Goal: Information Seeking & Learning: Learn about a topic

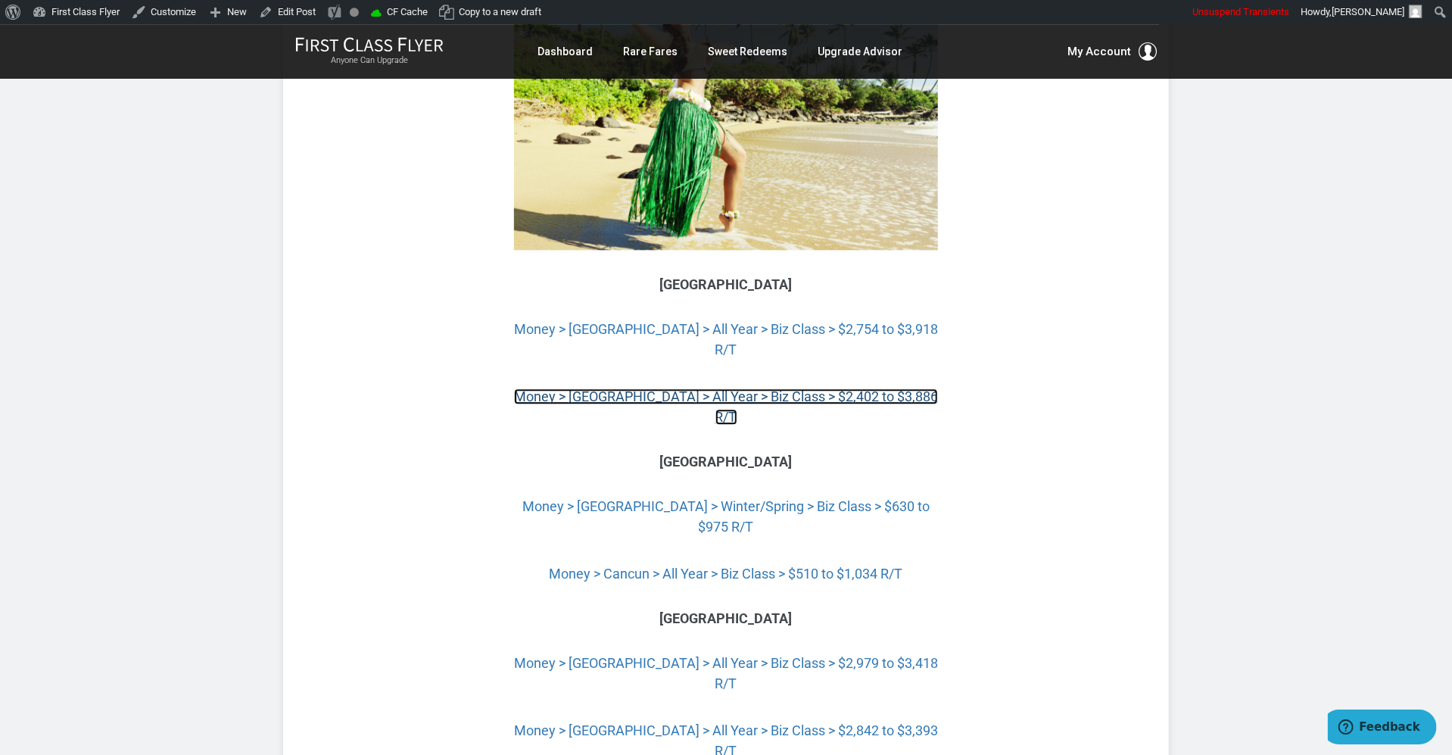
scroll to position [5806, 0]
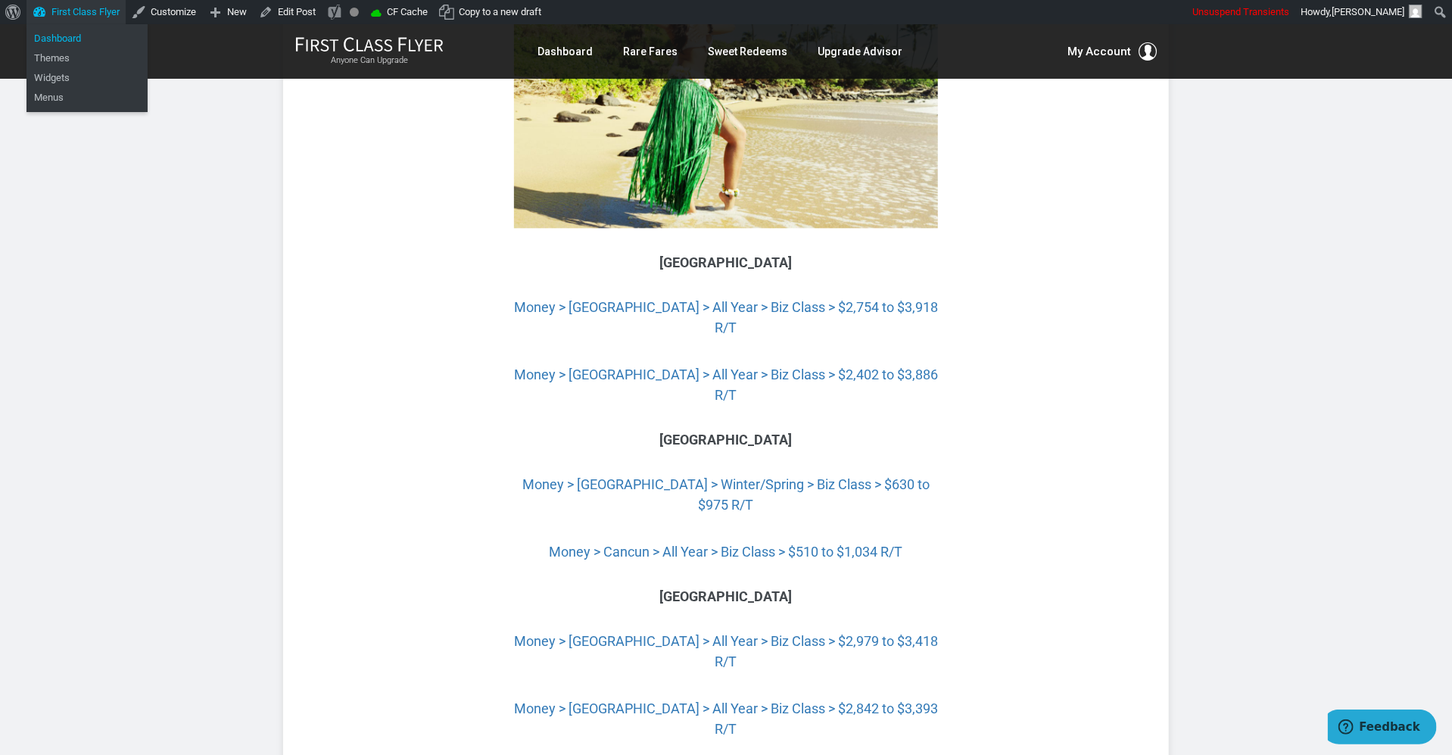
click at [79, 41] on link "Dashboard" at bounding box center [86, 39] width 121 height 20
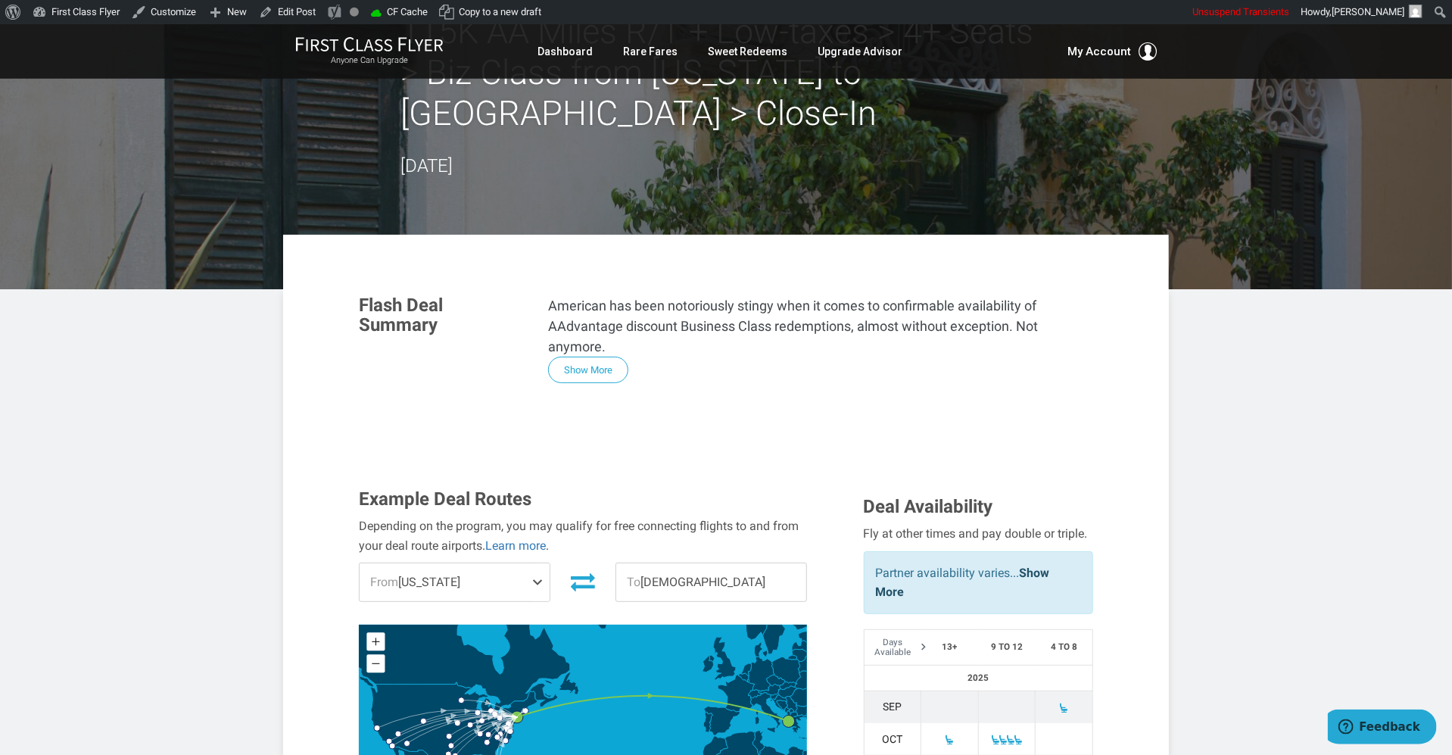
scroll to position [262, 0]
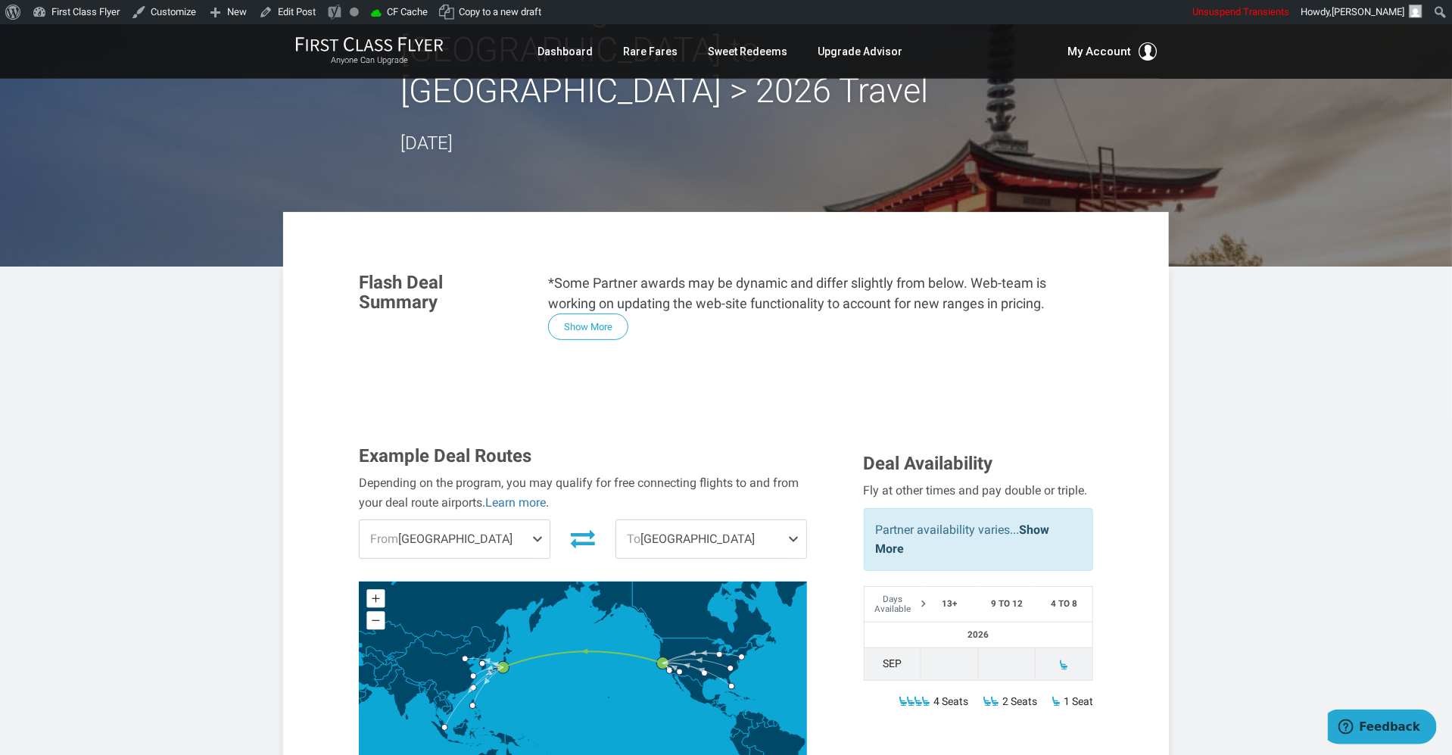
scroll to position [162, 0]
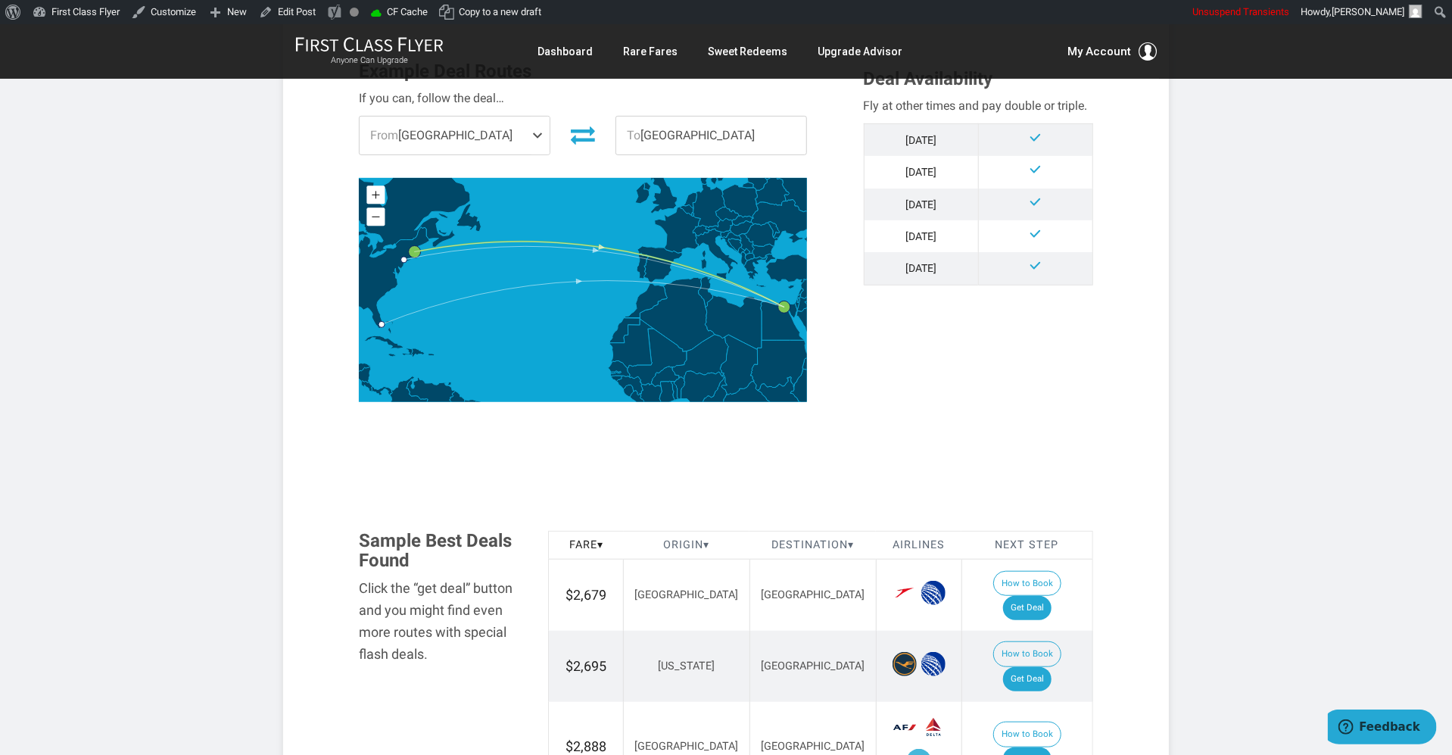
scroll to position [524, 0]
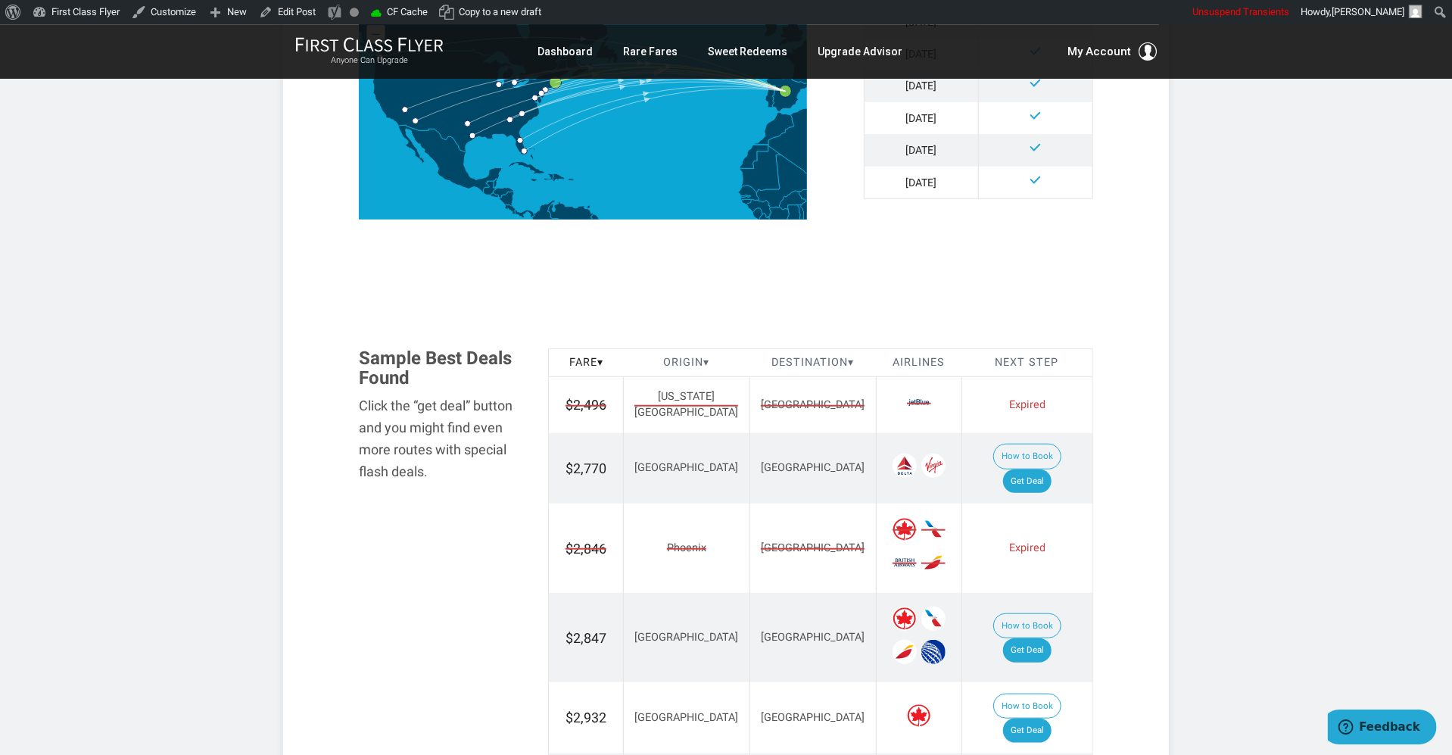
scroll to position [649, 0]
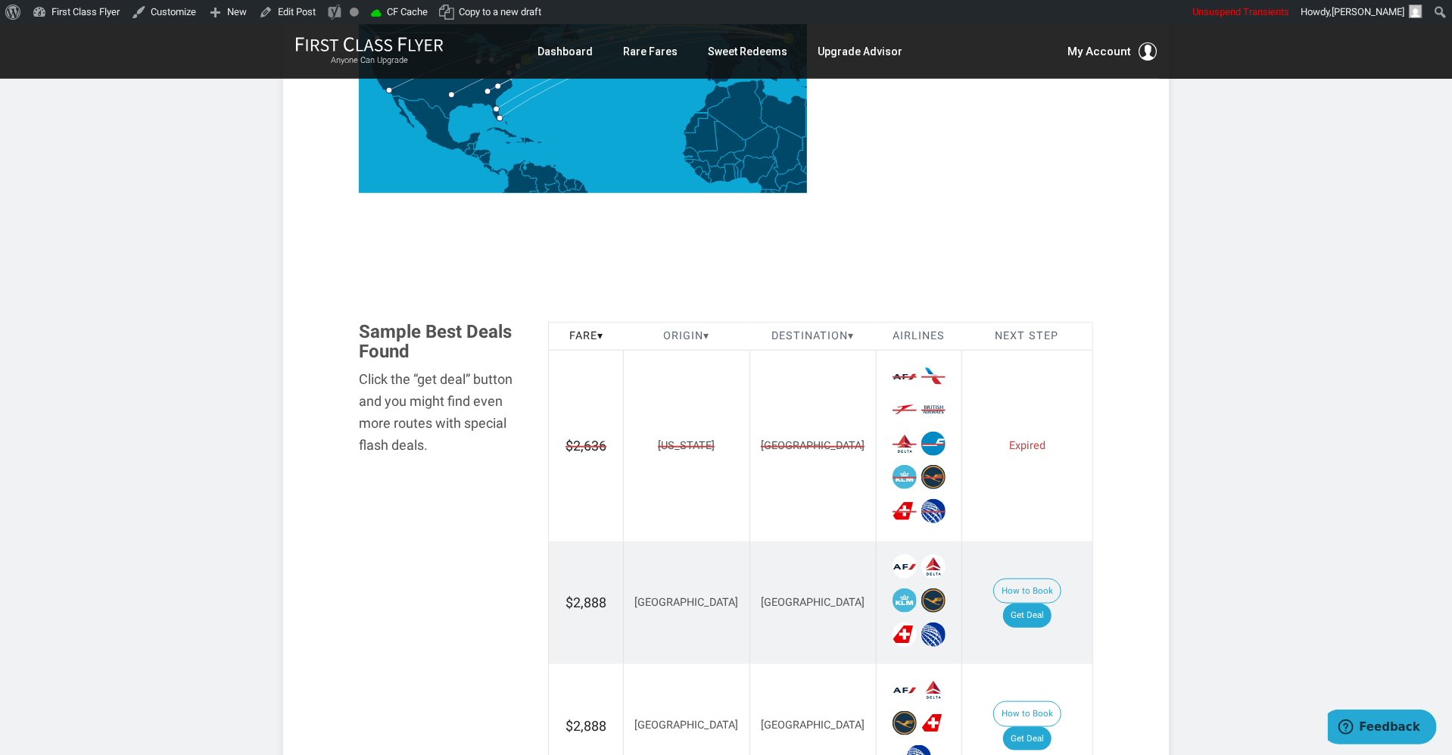
scroll to position [686, 0]
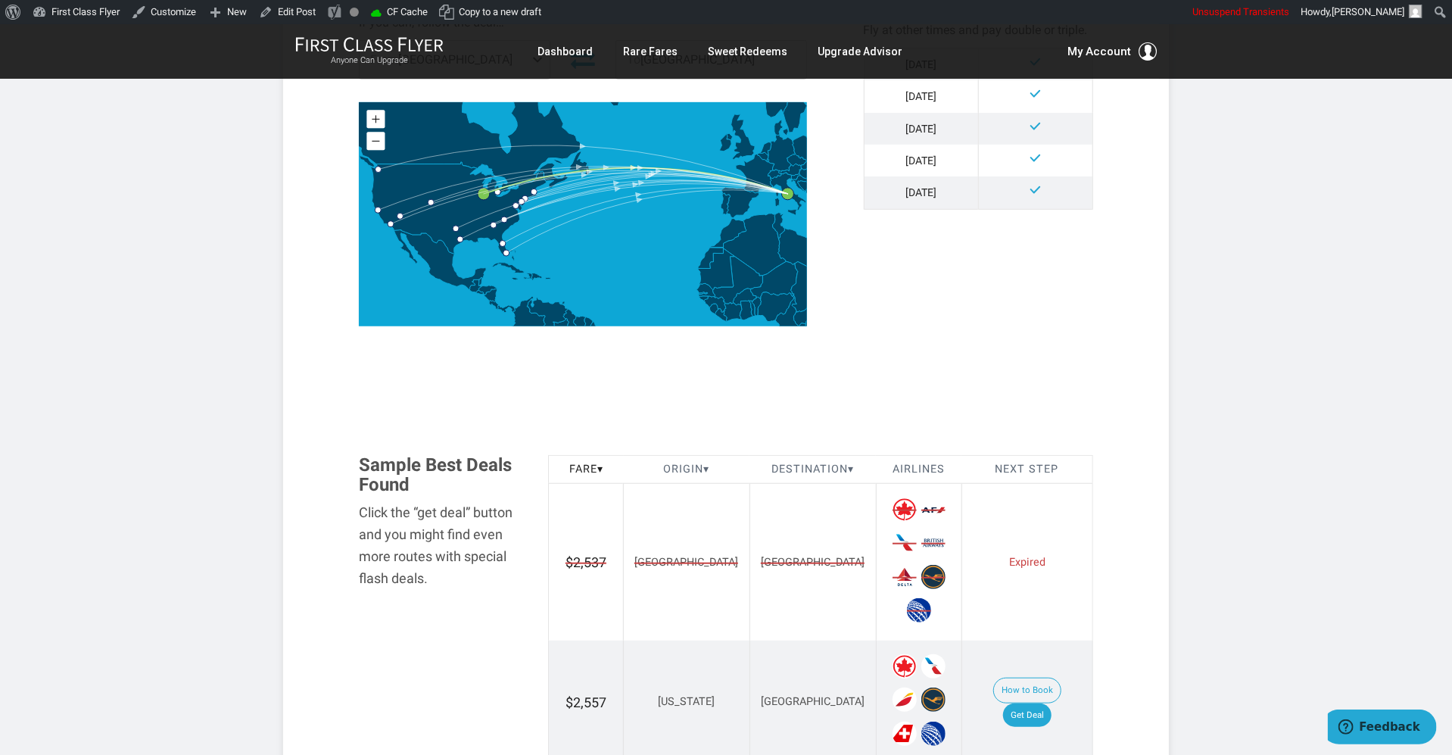
scroll to position [661, 0]
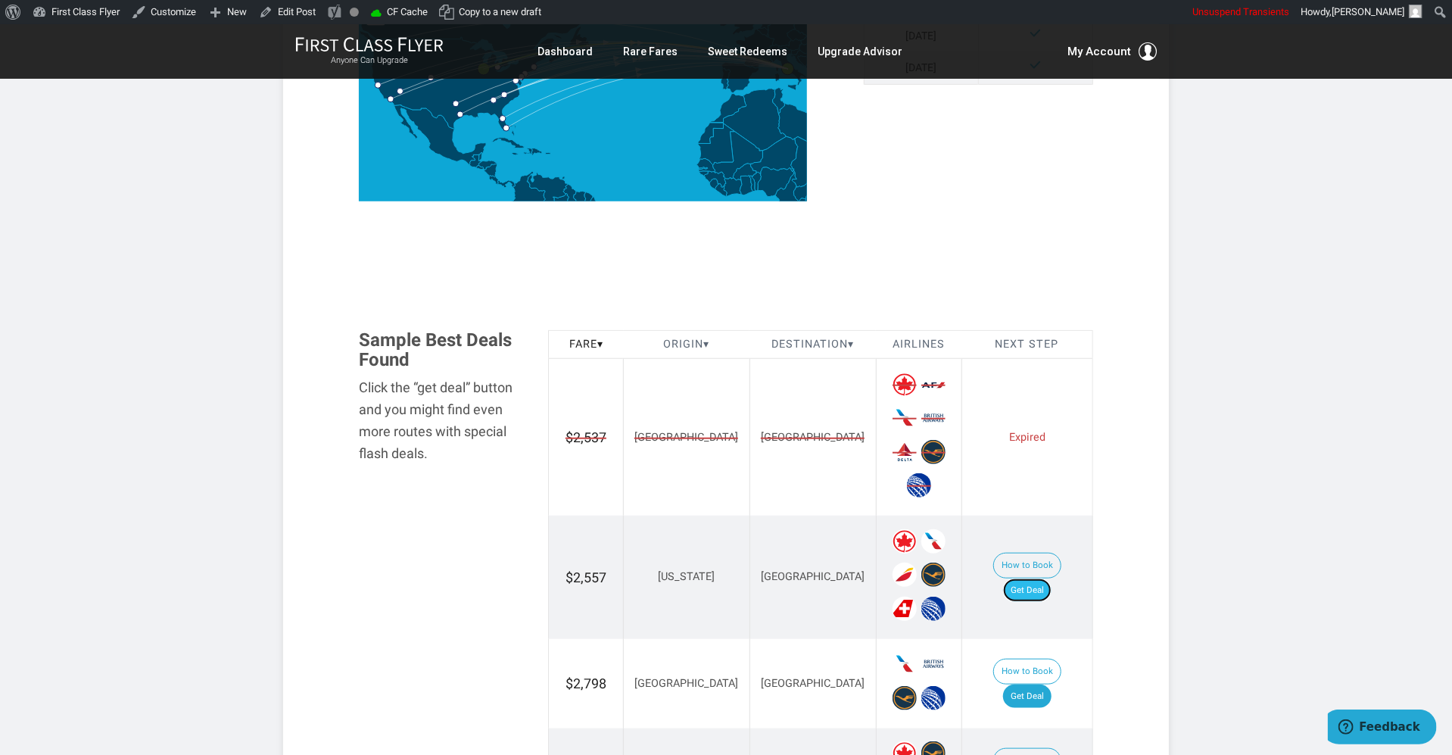
click at [1047, 578] on link "Get Deal" at bounding box center [1027, 590] width 48 height 24
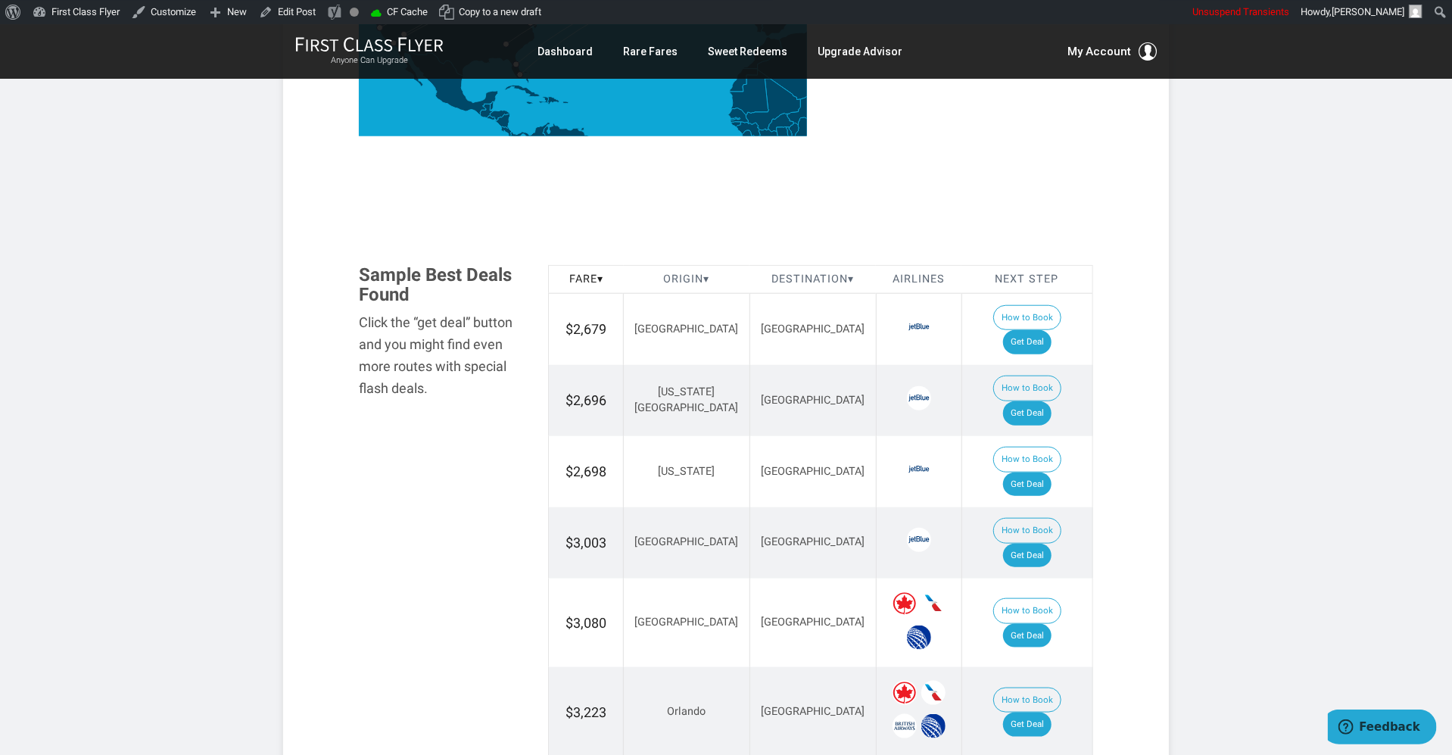
scroll to position [786, 0]
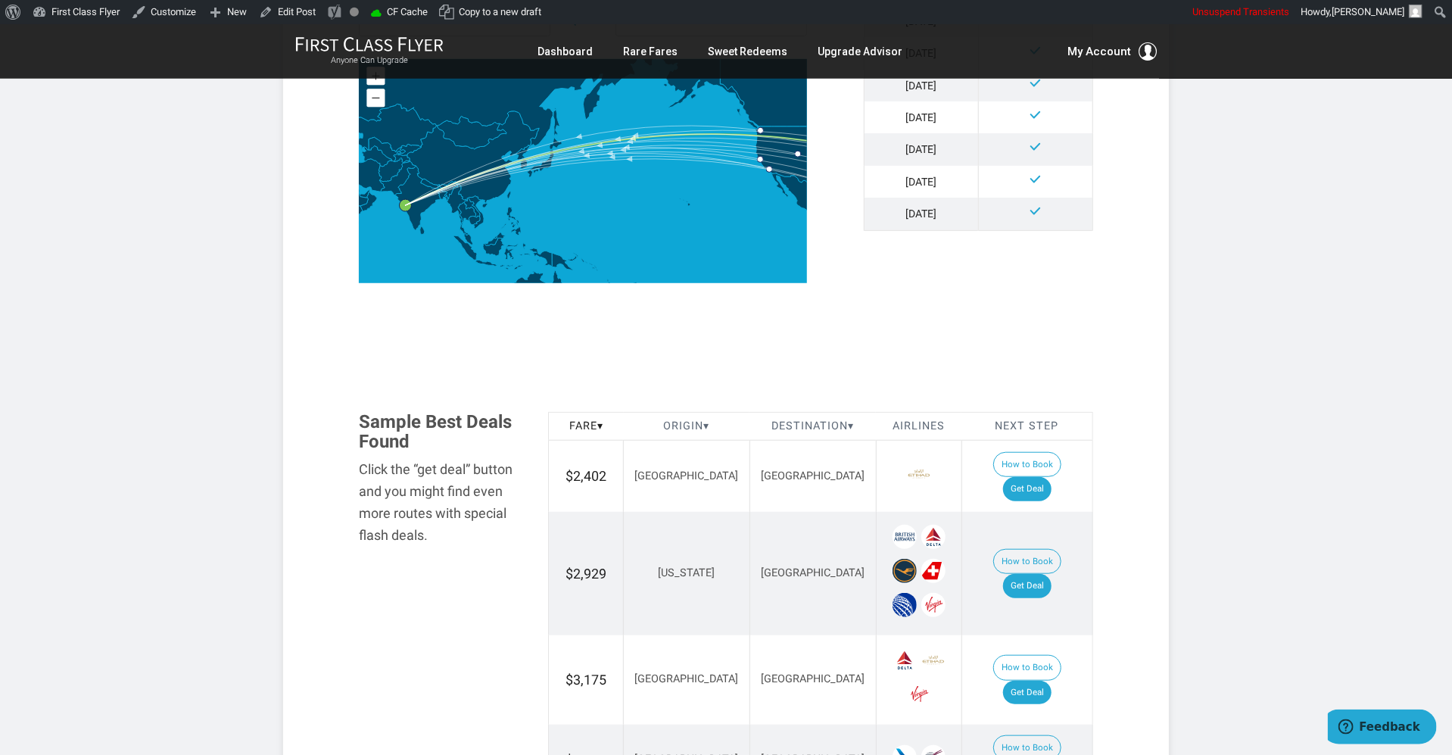
scroll to position [587, 0]
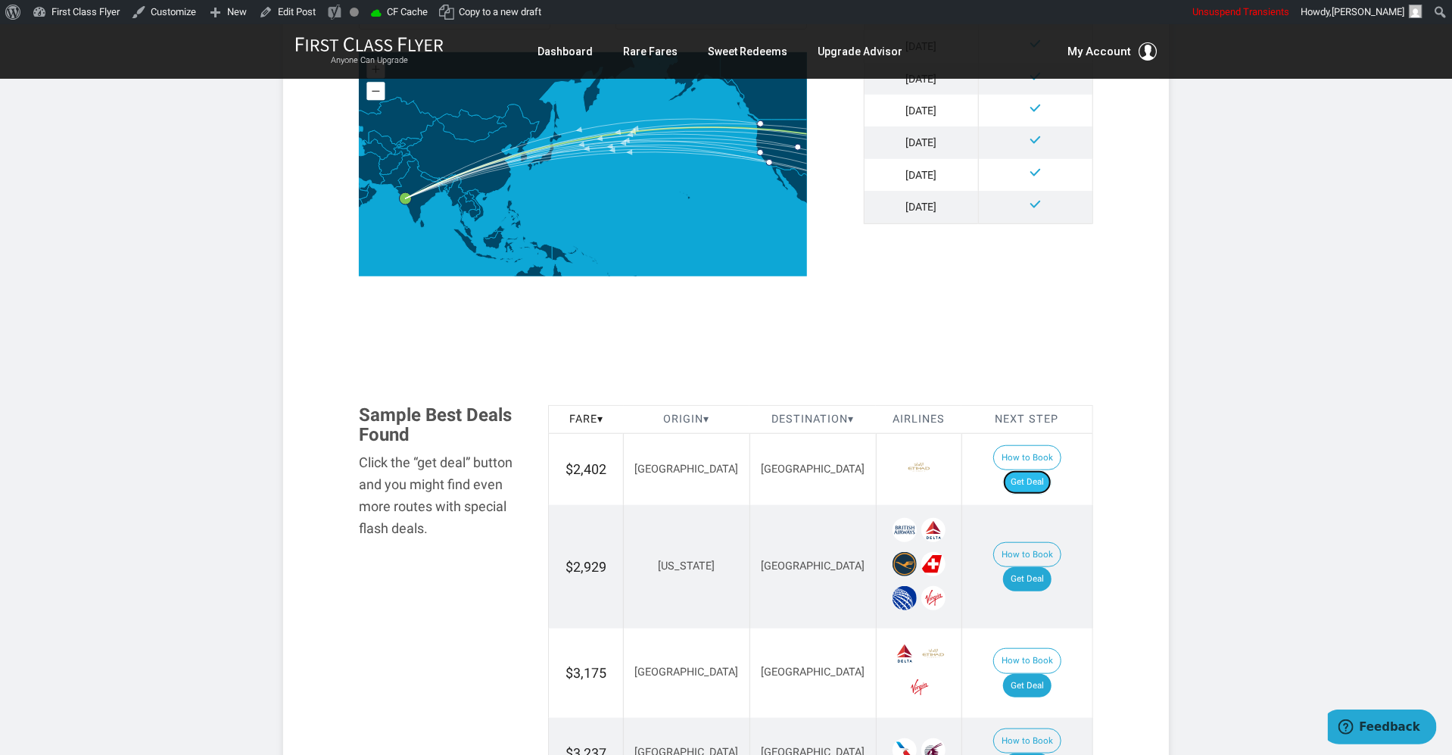
click at [1031, 470] on link "Get Deal" at bounding box center [1027, 482] width 48 height 24
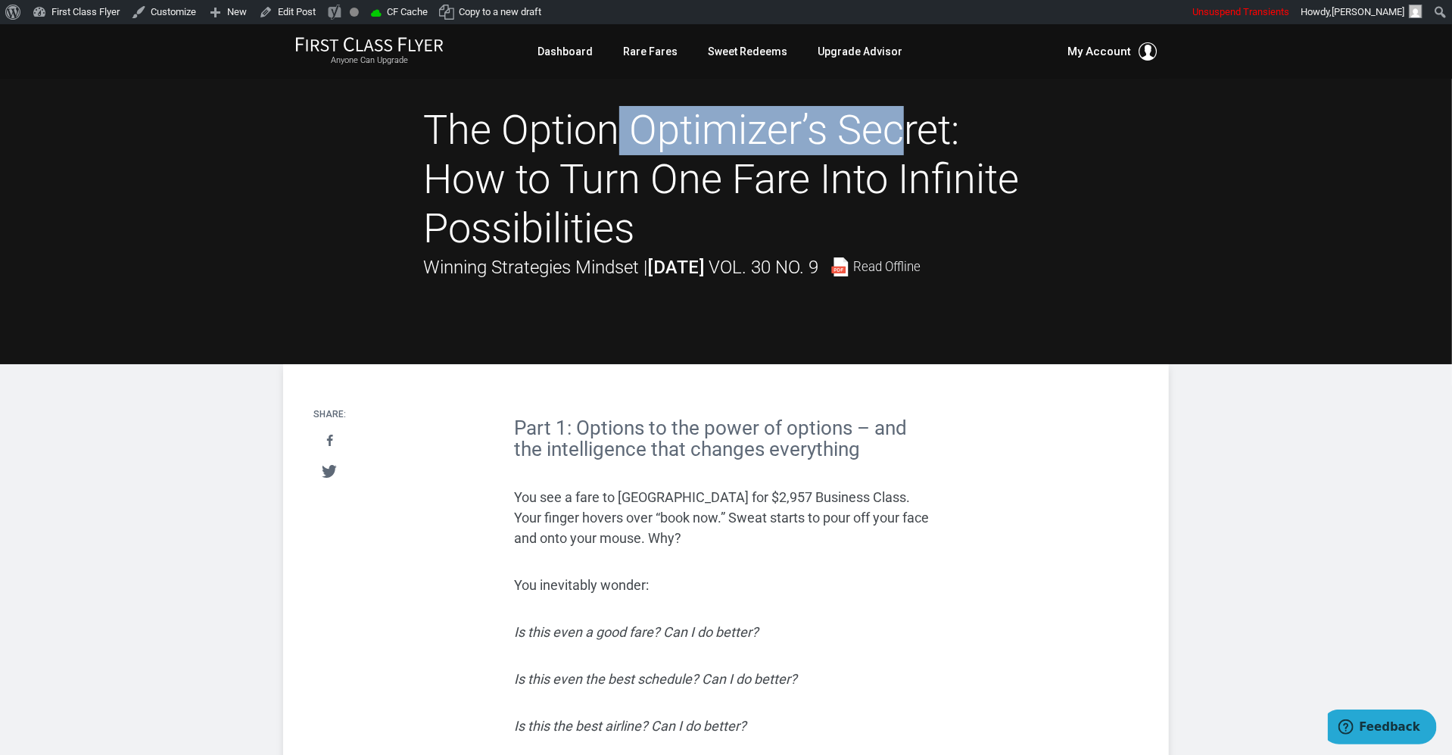
drag, startPoint x: 506, startPoint y: 128, endPoint x: 796, endPoint y: 133, distance: 290.7
click at [796, 133] on h1 "The Option Optimizer’s Secret: How to Turn One Fare Into Infinite Possibilities" at bounding box center [725, 179] width 605 height 147
copy h1 "Option Optimizer"
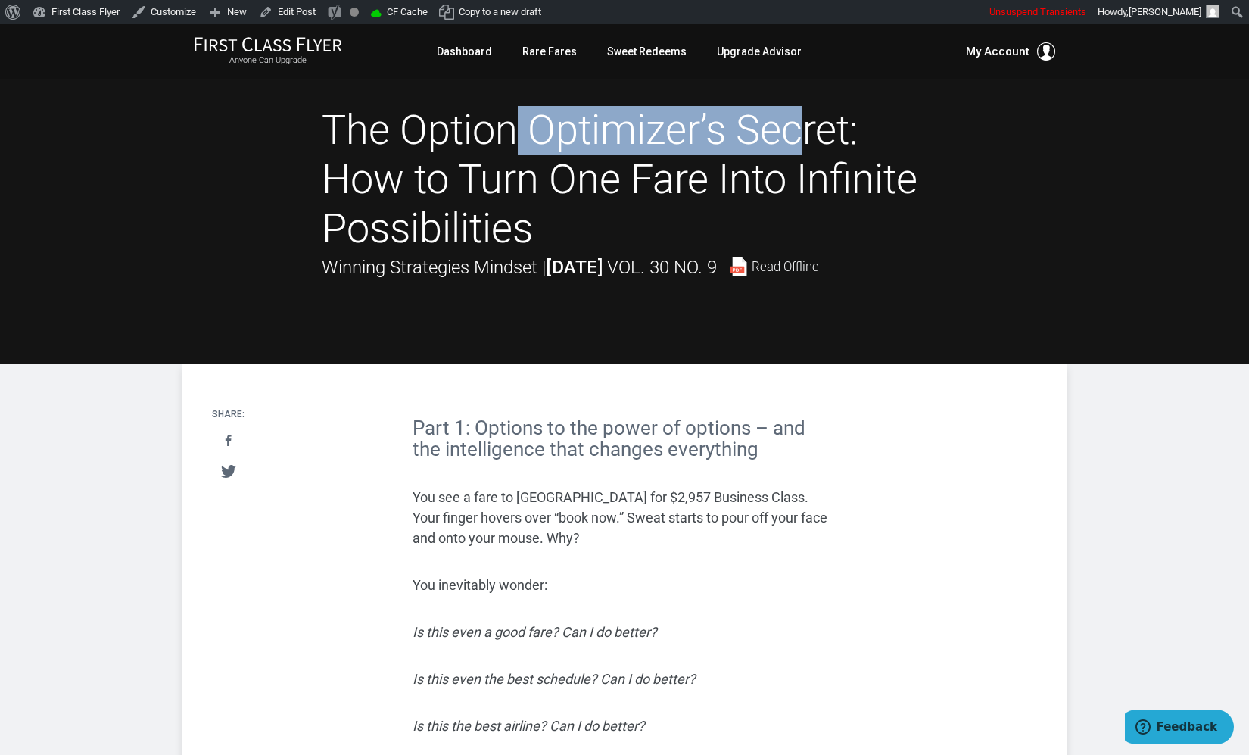
click at [730, 346] on div at bounding box center [624, 194] width 1249 height 340
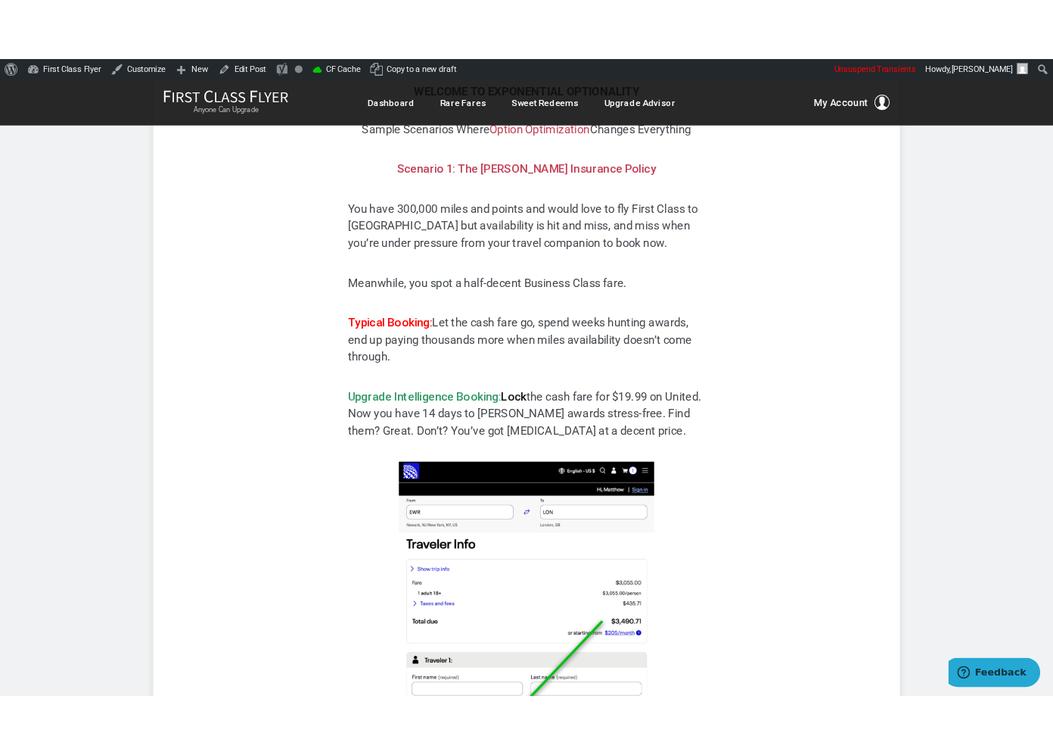
scroll to position [1061, 0]
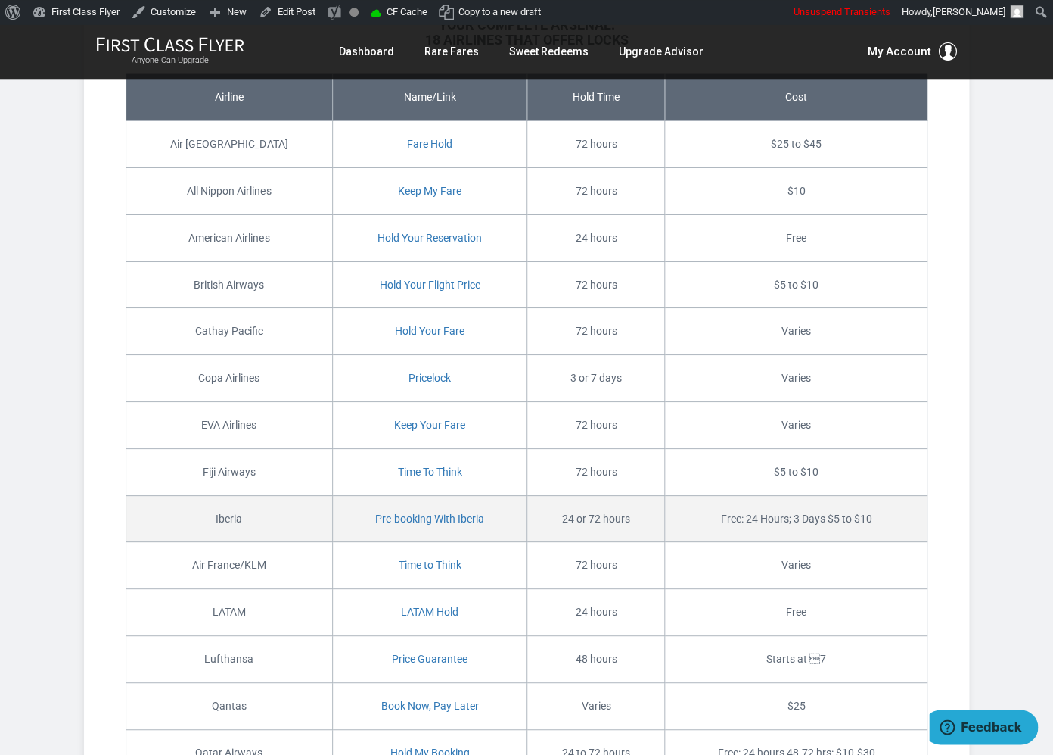
scroll to position [4033, 0]
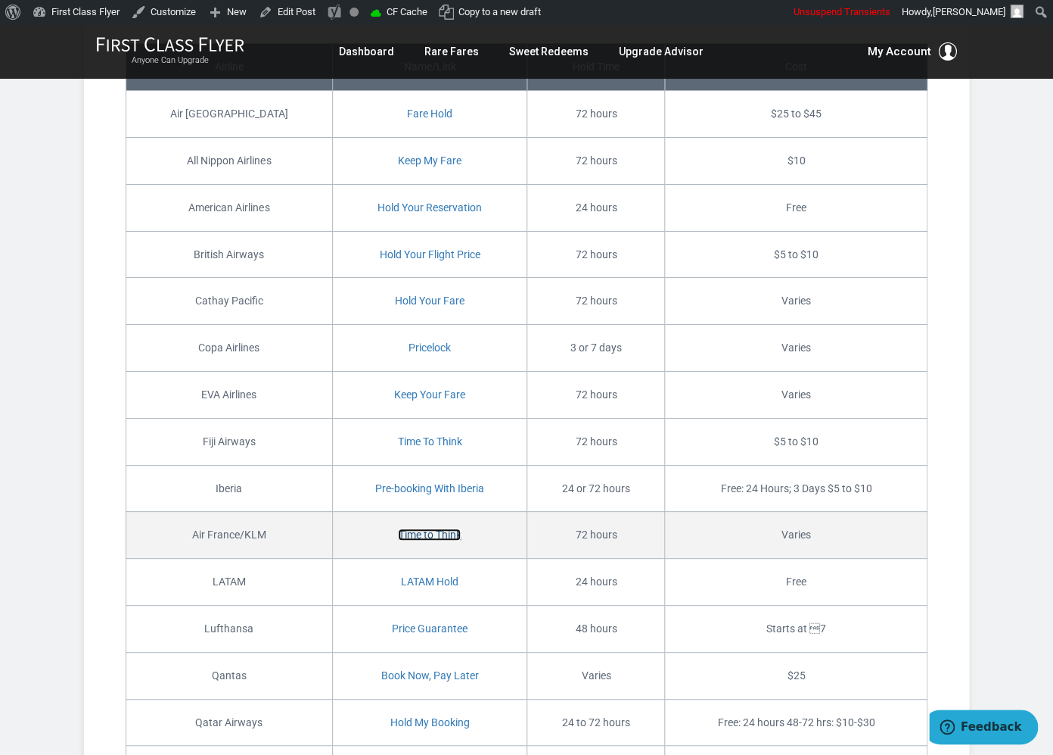
click at [415, 528] on link "Time to Think" at bounding box center [429, 534] width 63 height 12
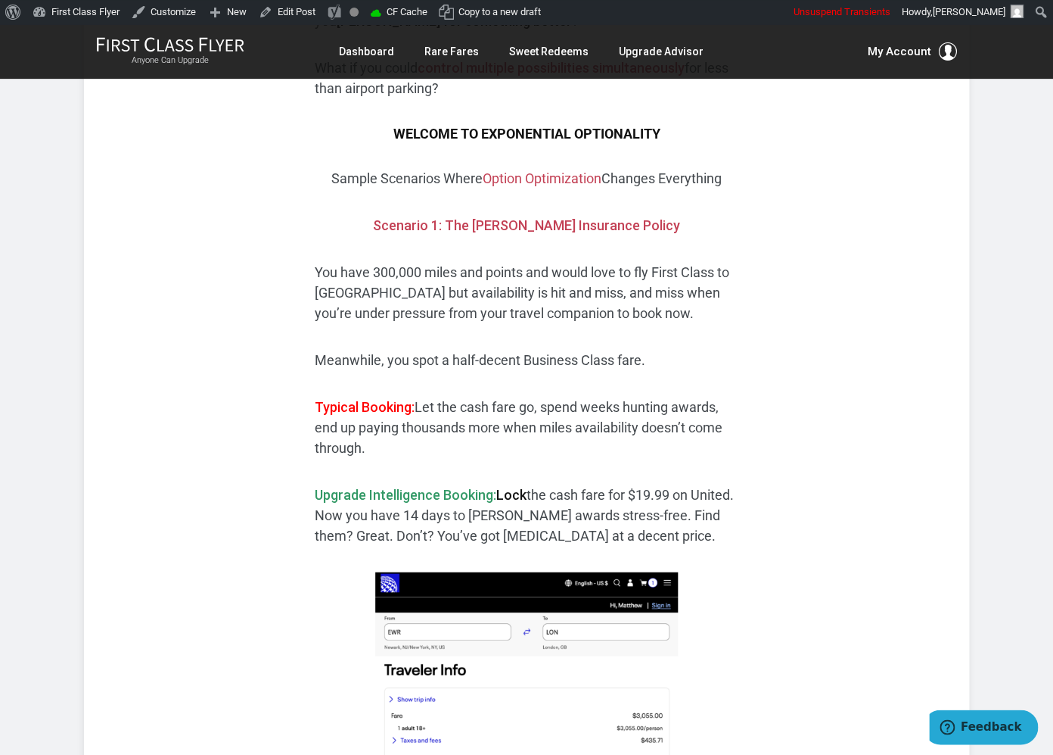
scroll to position [974, 0]
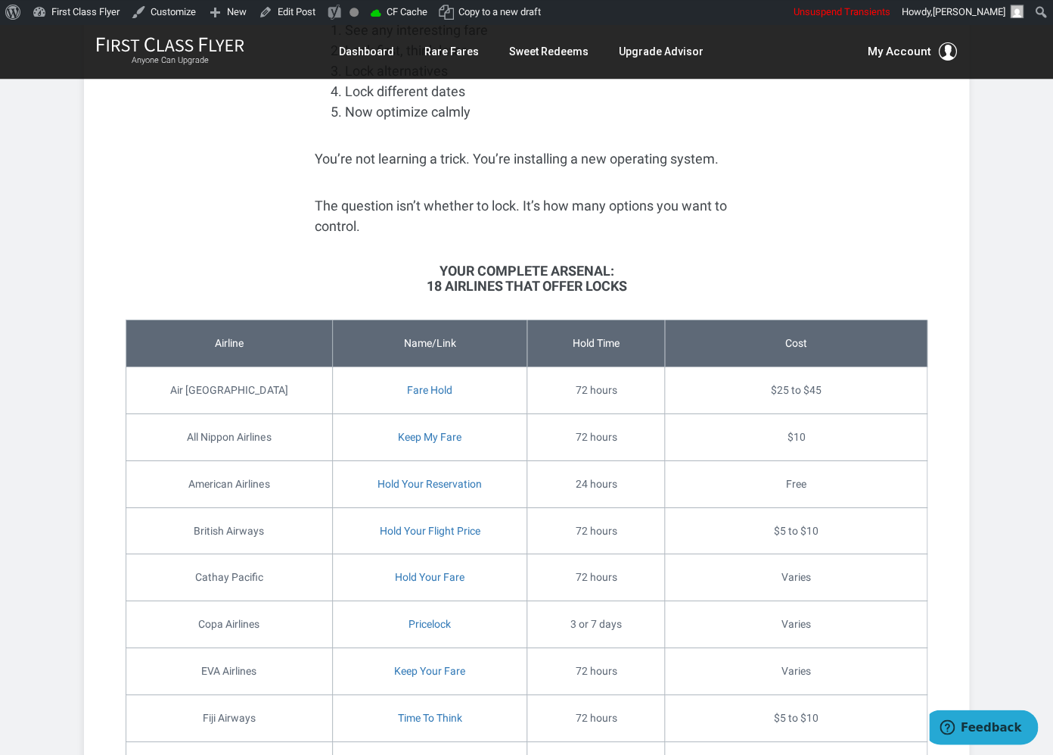
scroll to position [3933, 0]
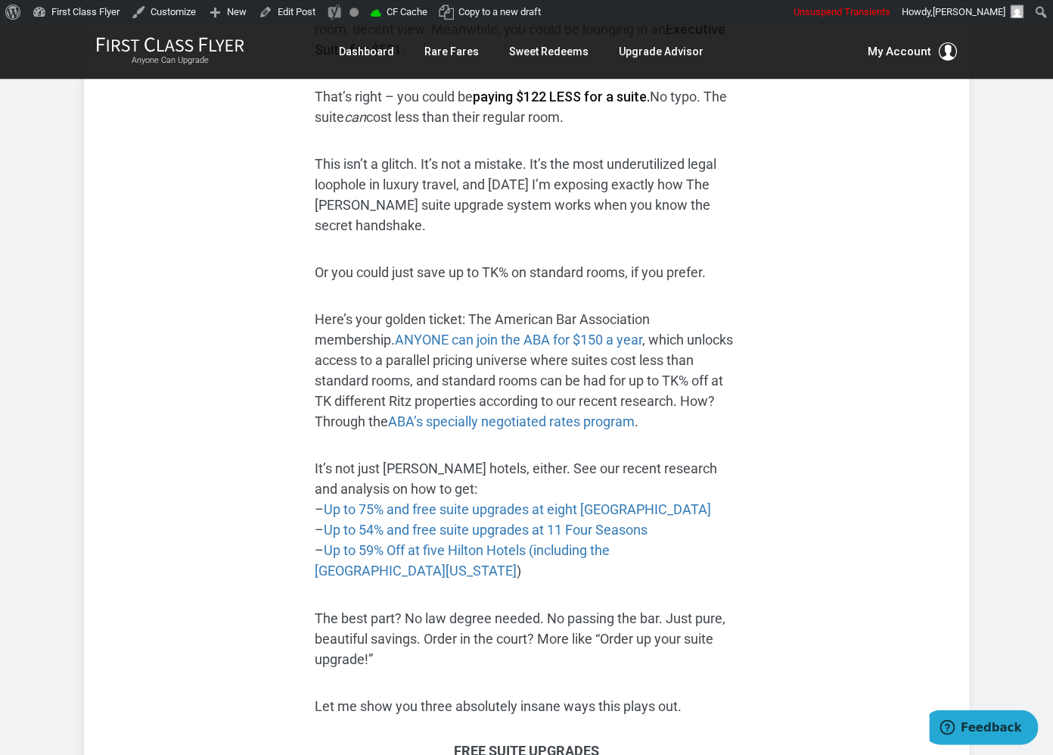
scroll to position [462, 0]
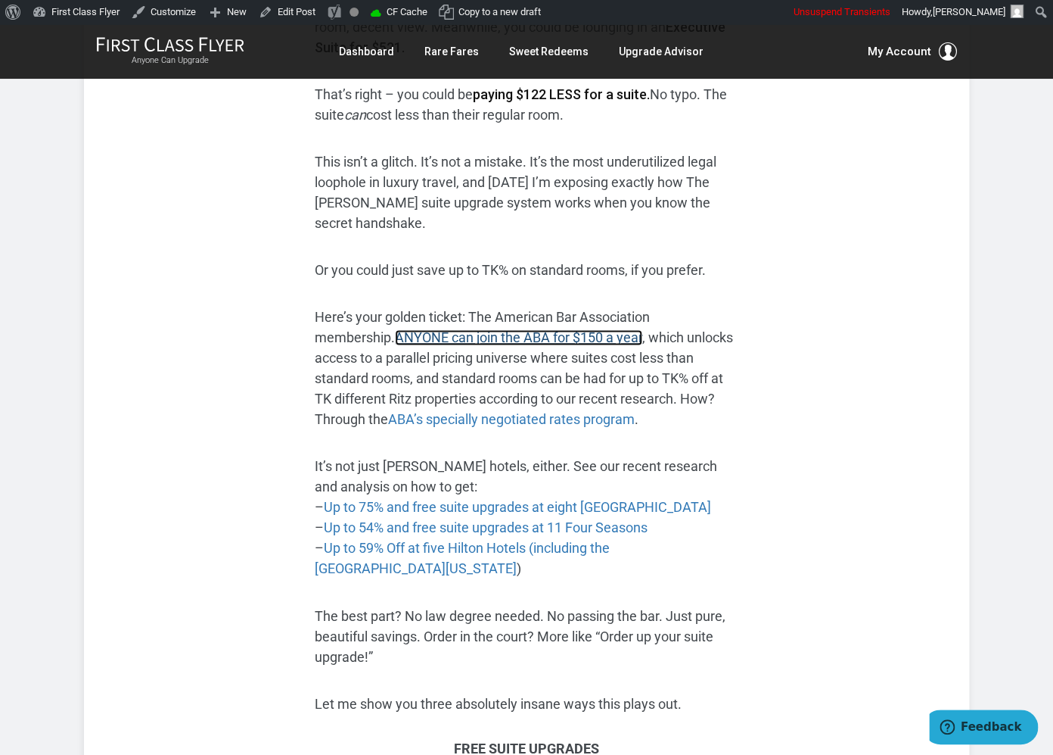
click at [527, 329] on link "ANYONE can join the ABA for $150 a year" at bounding box center [518, 337] width 247 height 16
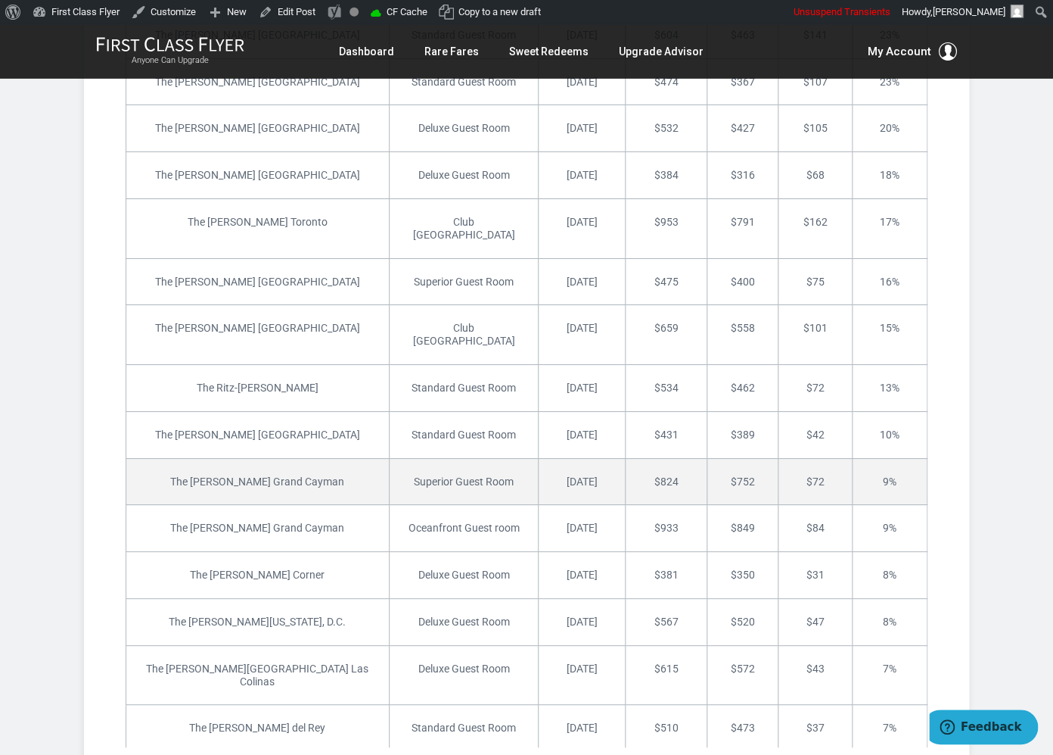
scroll to position [3921, 0]
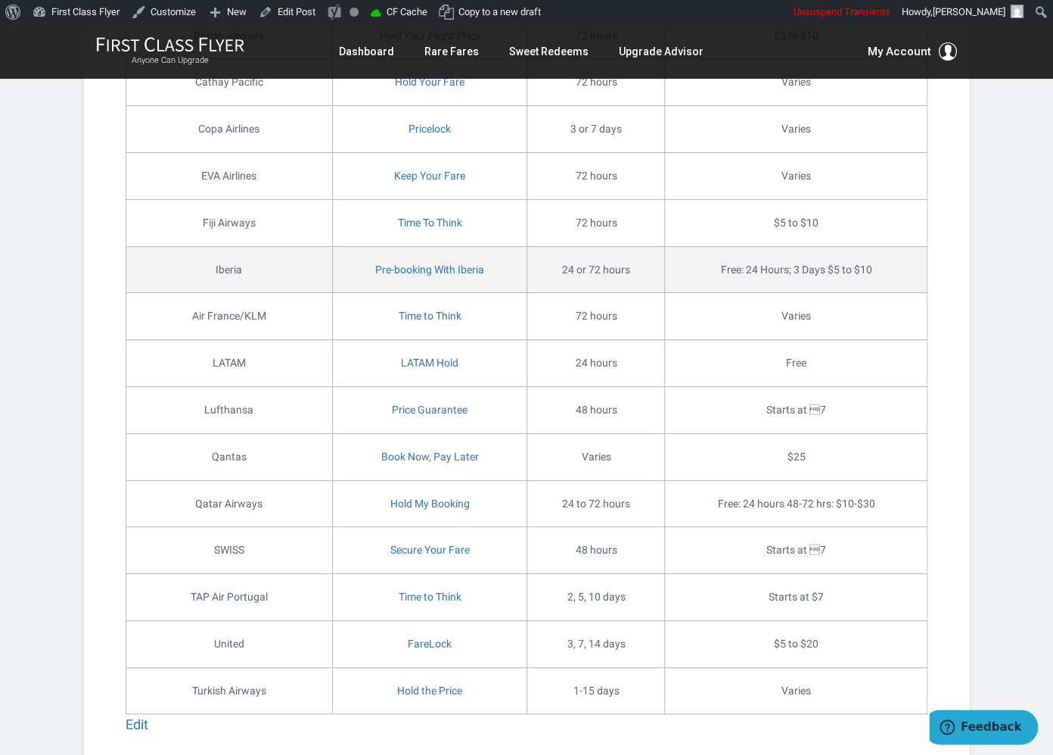
scroll to position [4432, 0]
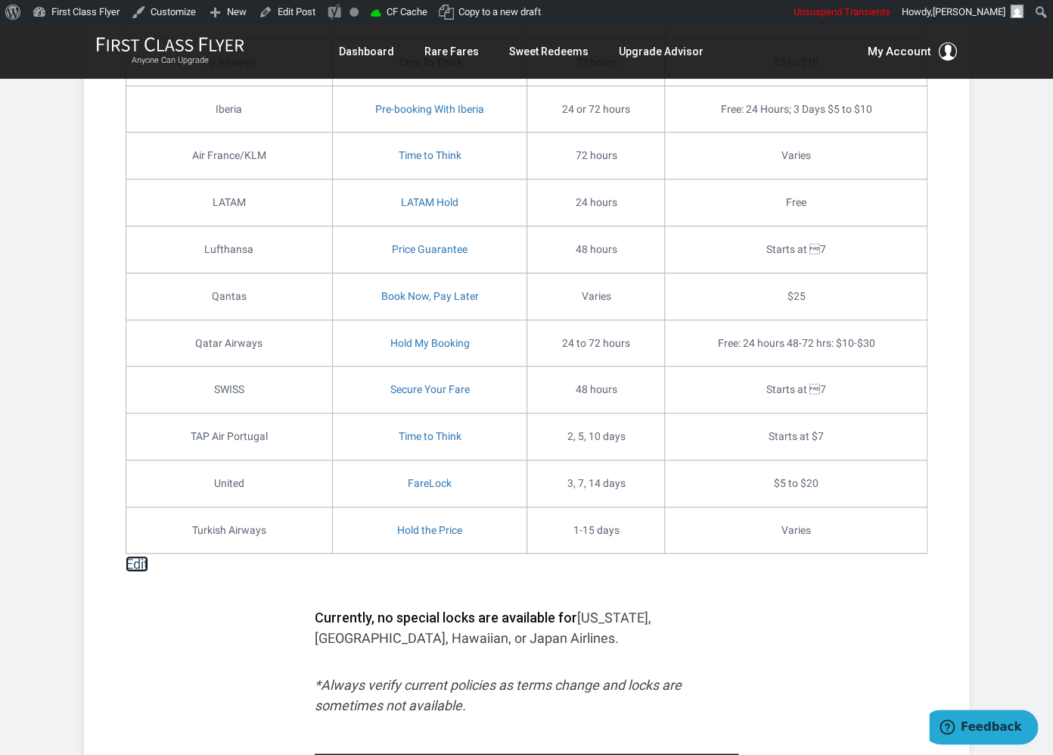
click at [142, 563] on link "Edit" at bounding box center [137, 563] width 23 height 16
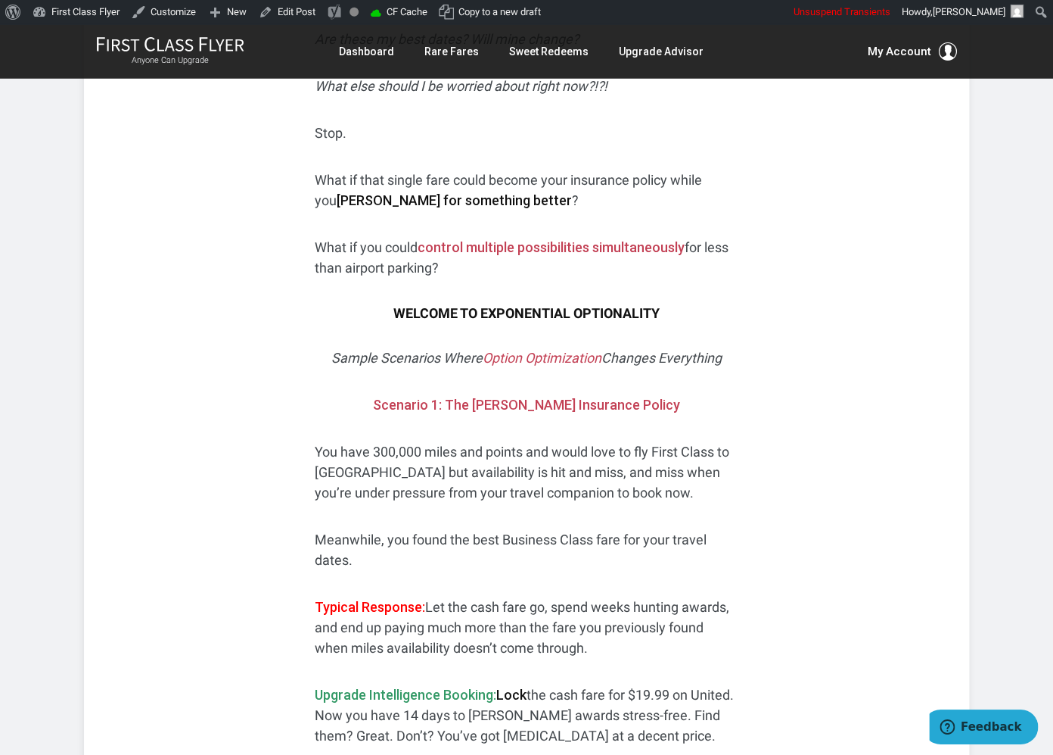
scroll to position [761, 0]
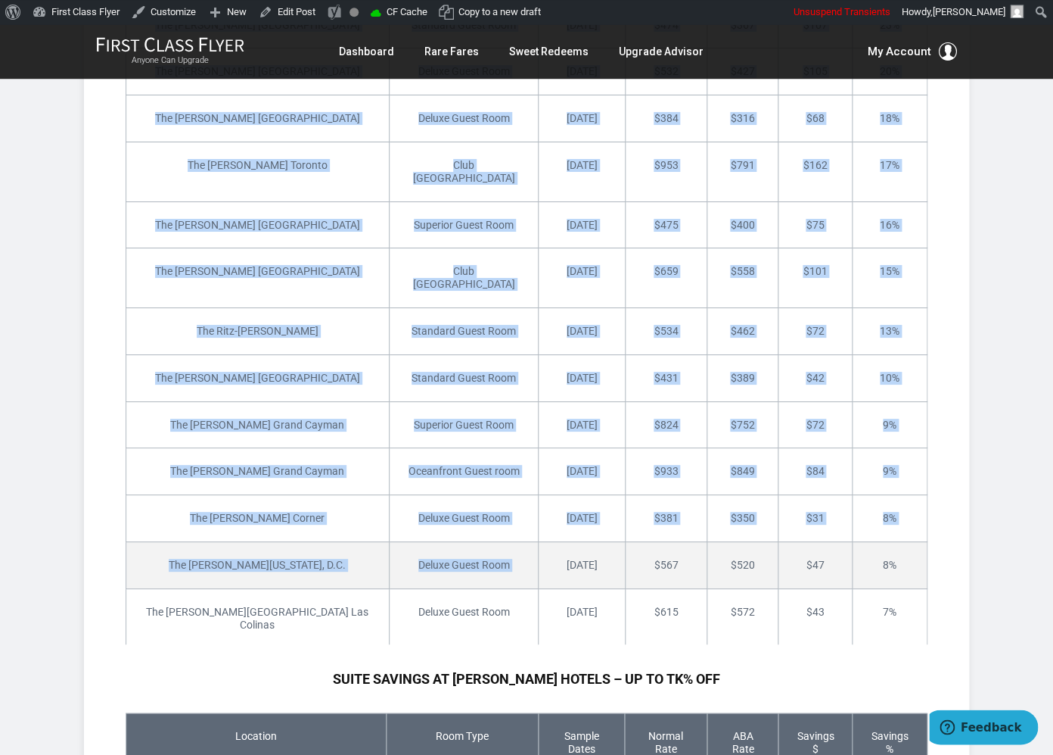
scroll to position [4096, 0]
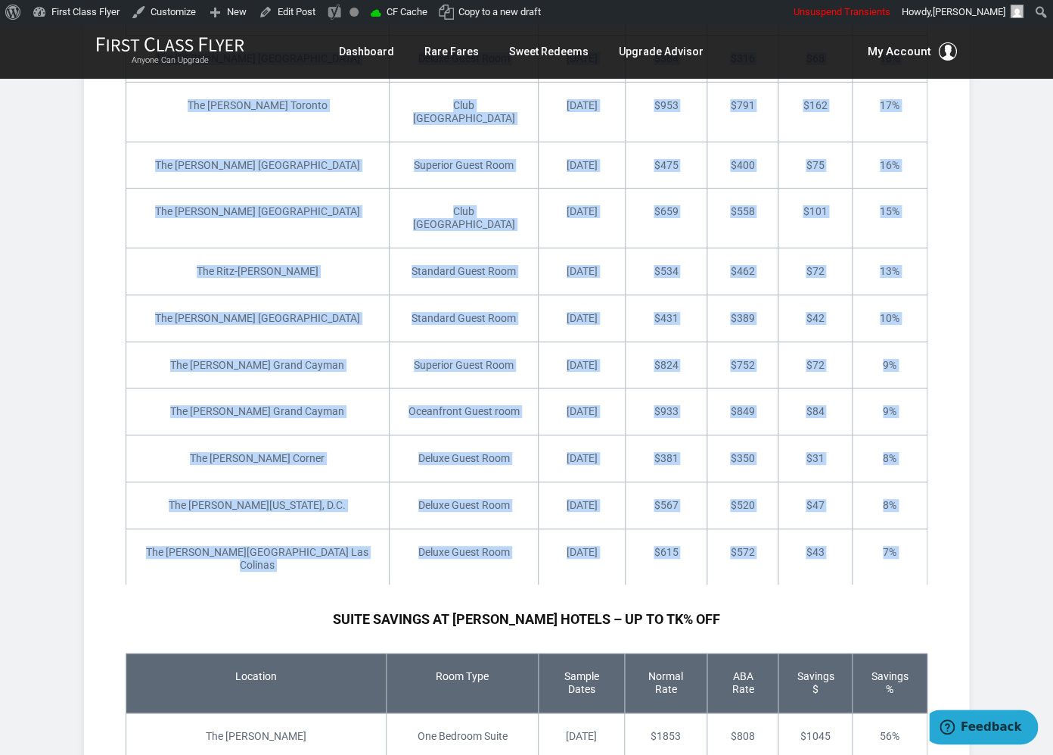
drag, startPoint x: 184, startPoint y: 176, endPoint x: 874, endPoint y: 454, distance: 744.3
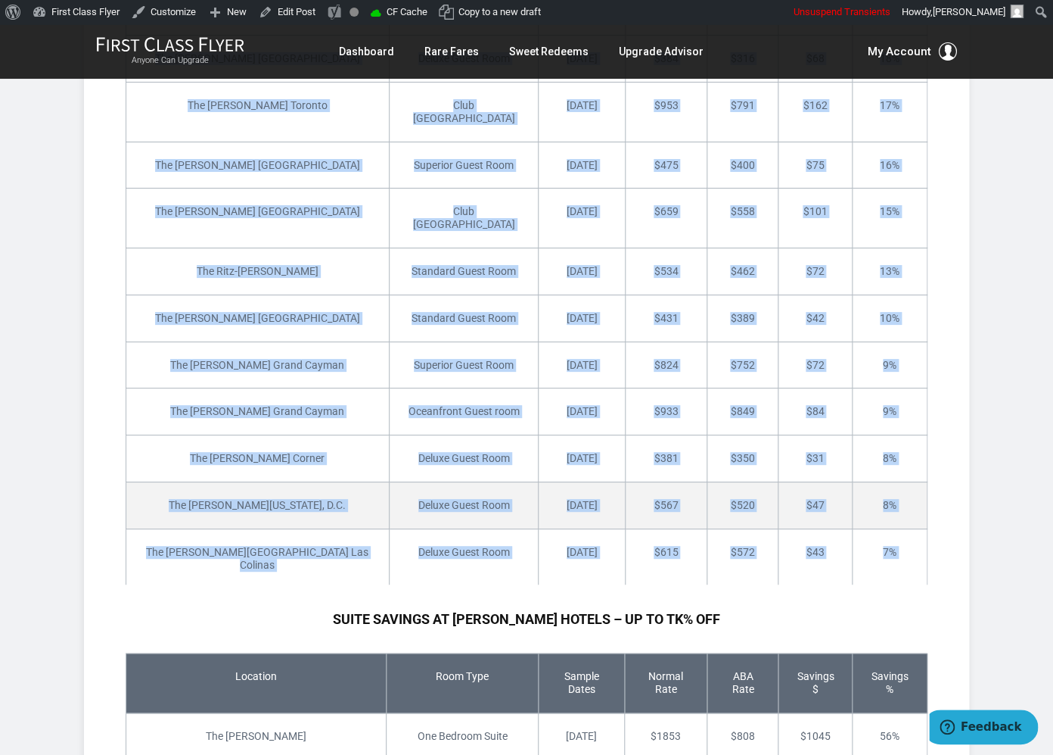
copy tbody "The Ritz-Carlton Boston Standard Guest Room 10/6/2025 $1477 $681 $796 54% The R…"
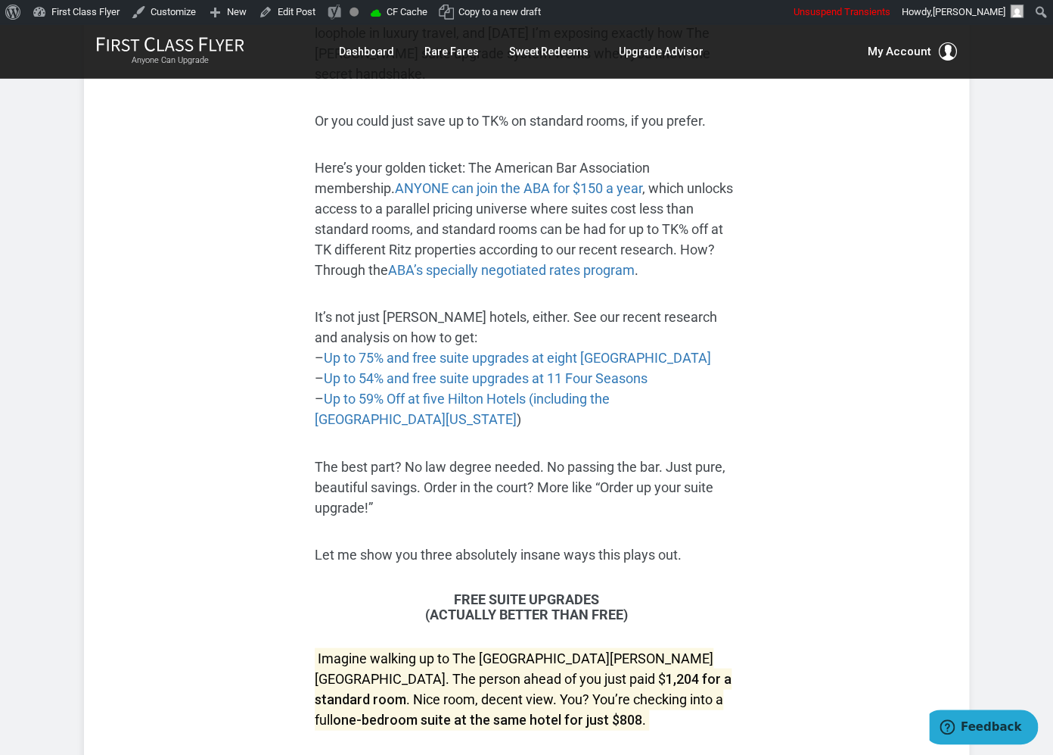
scroll to position [599, 0]
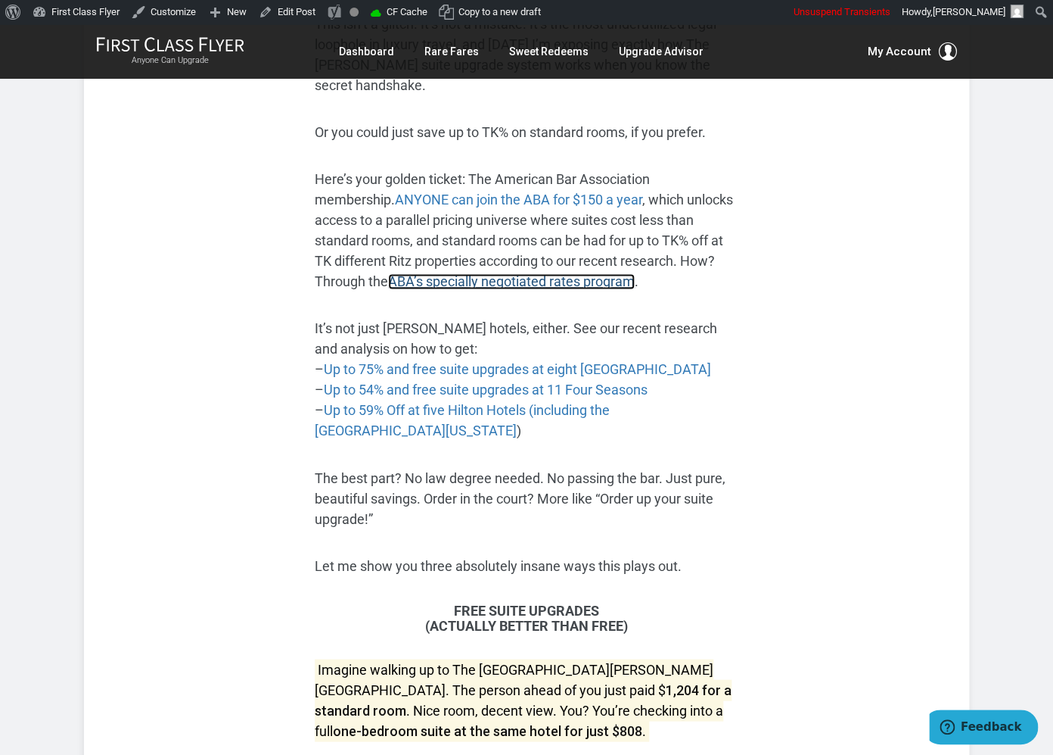
click at [481, 273] on link "ABA’s specially negotiated rates program" at bounding box center [511, 281] width 247 height 16
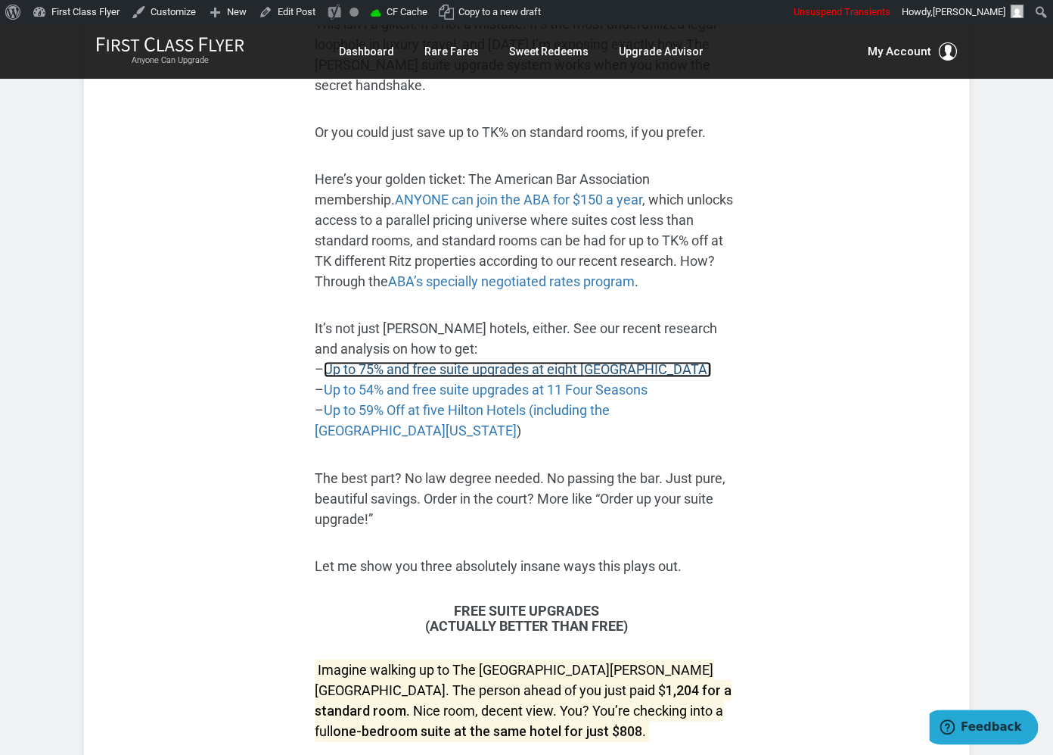
click at [630, 361] on link "Up to 75% and free suite upgrades at eight [GEOGRAPHIC_DATA]" at bounding box center [517, 369] width 387 height 16
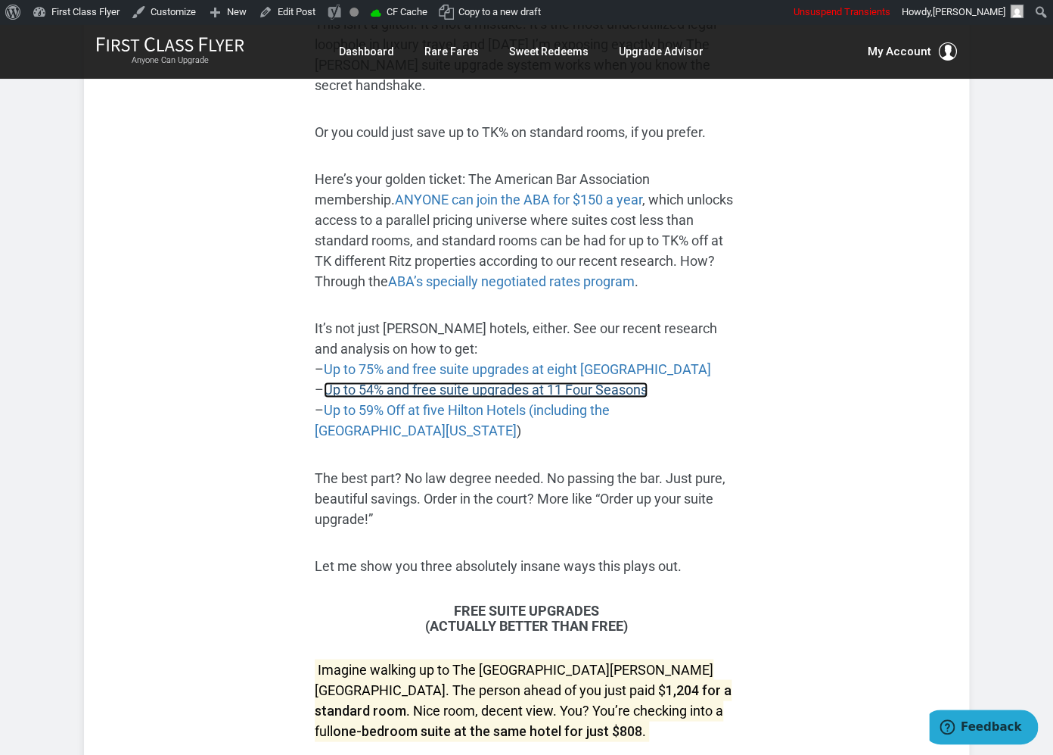
click at [633, 381] on link "Up to 54% and free suite upgrades at 11 Four Seasons" at bounding box center [486, 389] width 324 height 16
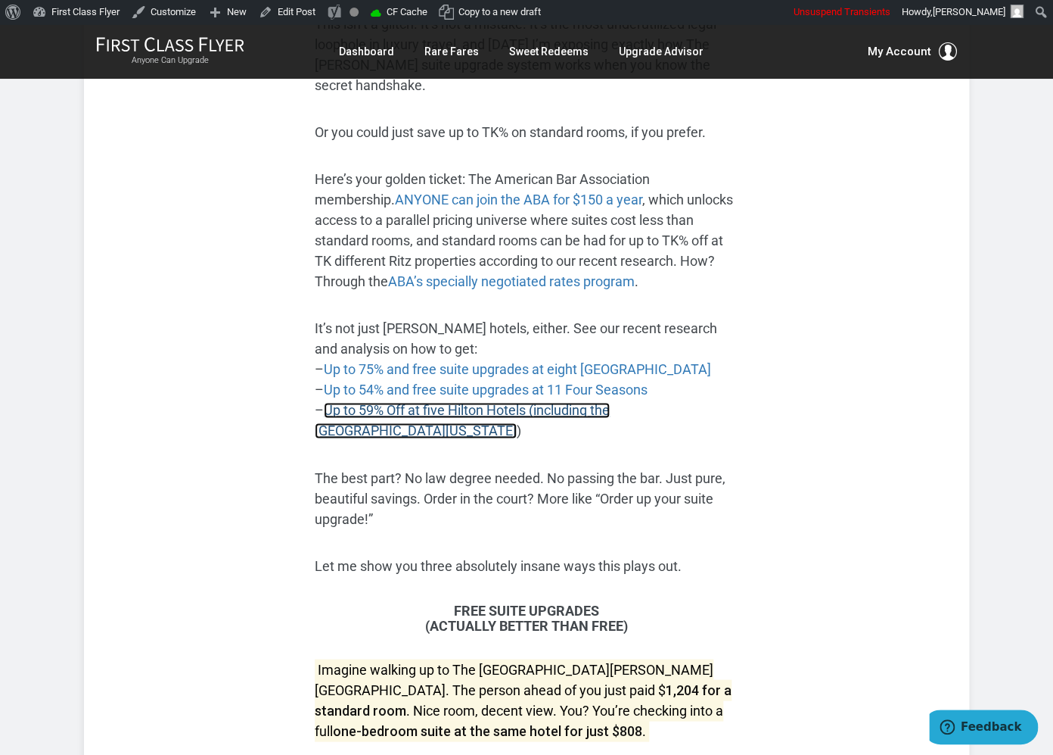
click at [604, 402] on link "Up to 59% Off at five Hilton Hotels (including the Waldorf New York" at bounding box center [462, 420] width 295 height 36
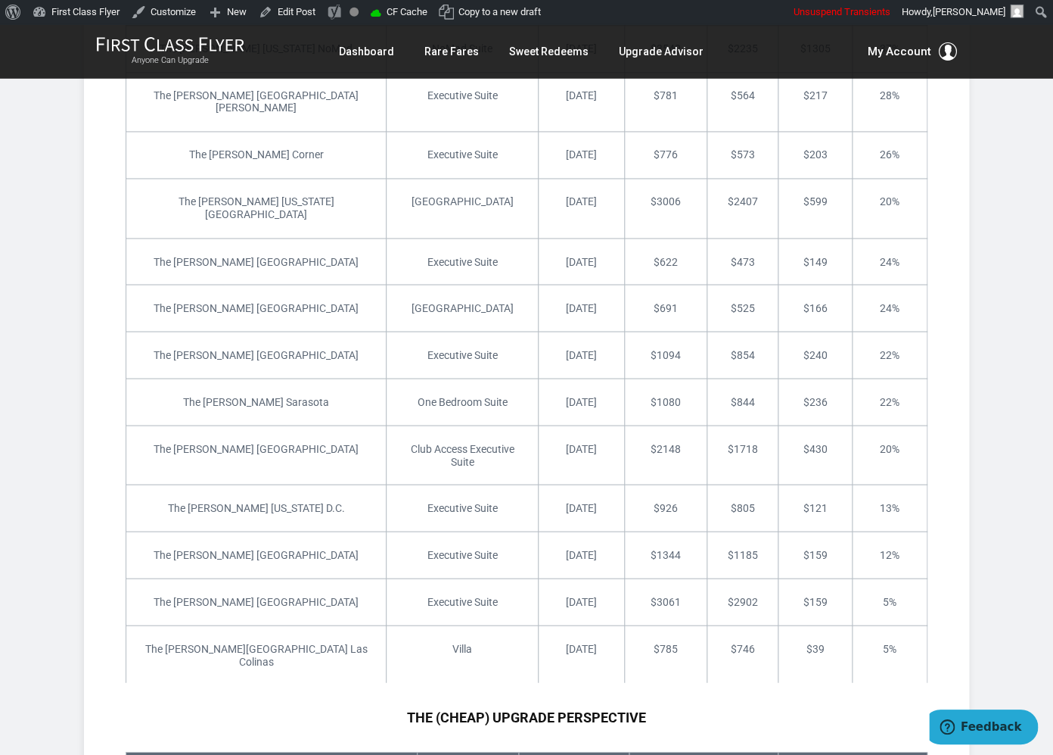
scroll to position [5032, 0]
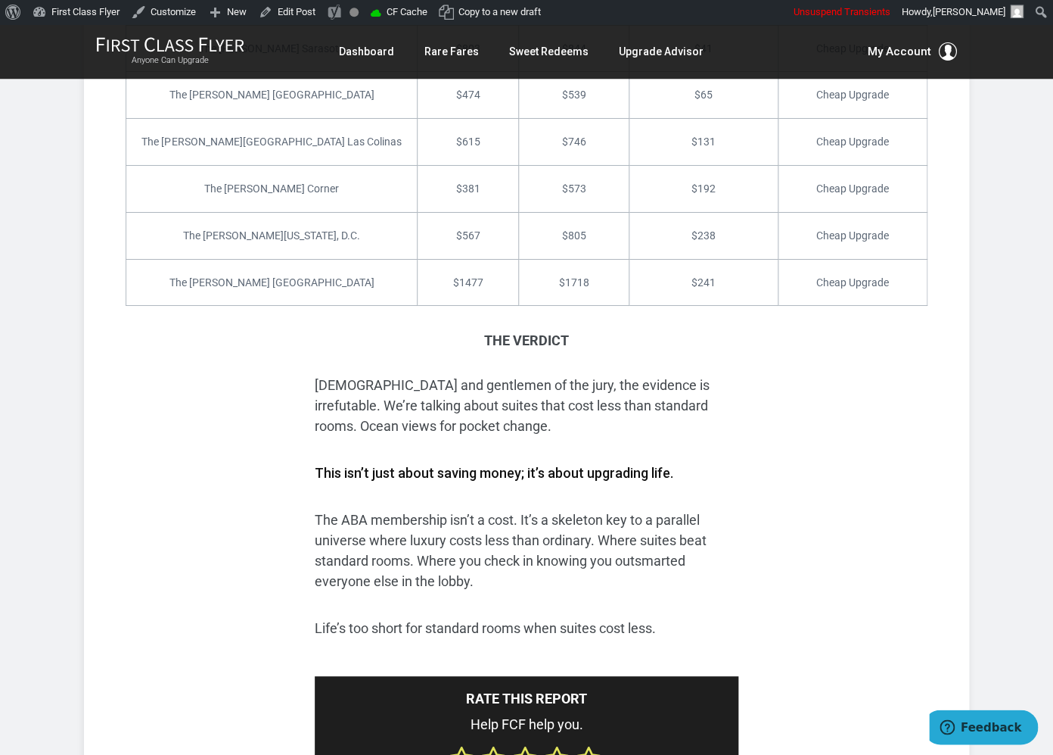
scroll to position [6081, 0]
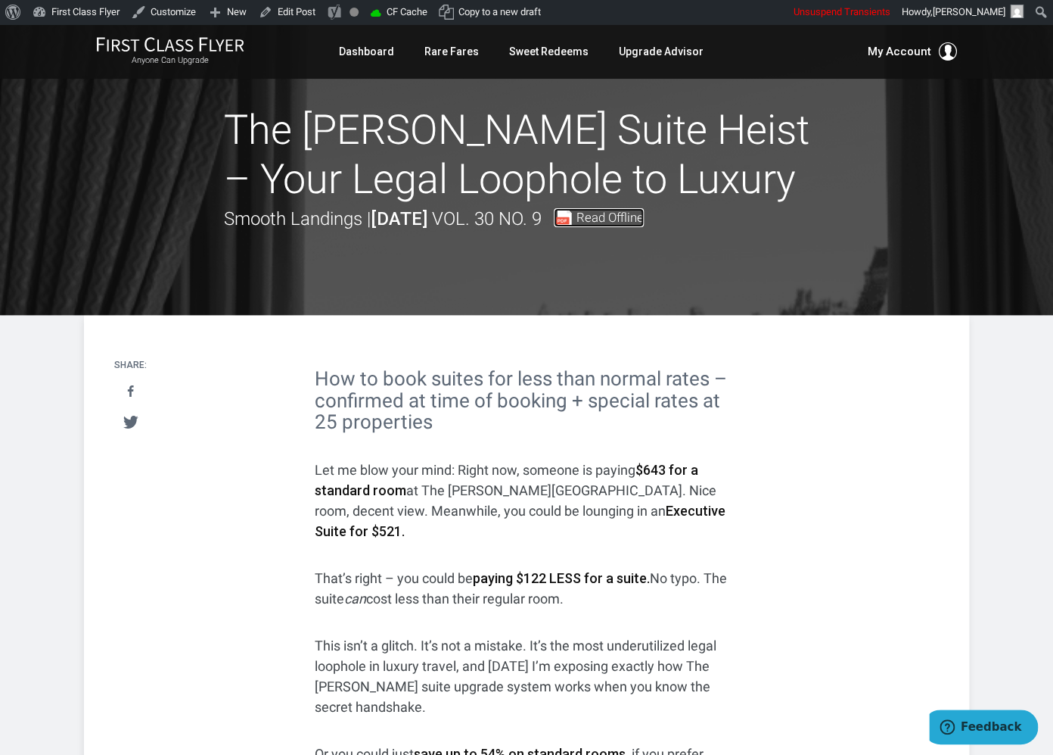
click at [644, 224] on span "Read Offline" at bounding box center [610, 217] width 67 height 13
drag, startPoint x: 230, startPoint y: 126, endPoint x: 755, endPoint y: 188, distance: 528.9
click at [755, 188] on h1 "The [PERSON_NAME] Suite Heist – Your Legal Loophole to Luxury" at bounding box center [526, 155] width 605 height 98
click at [717, 130] on h1 "The [PERSON_NAME] Suite Heist – Your Legal Loophole to Luxury" at bounding box center [526, 155] width 605 height 98
drag, startPoint x: 759, startPoint y: 170, endPoint x: 227, endPoint y: 132, distance: 533.4
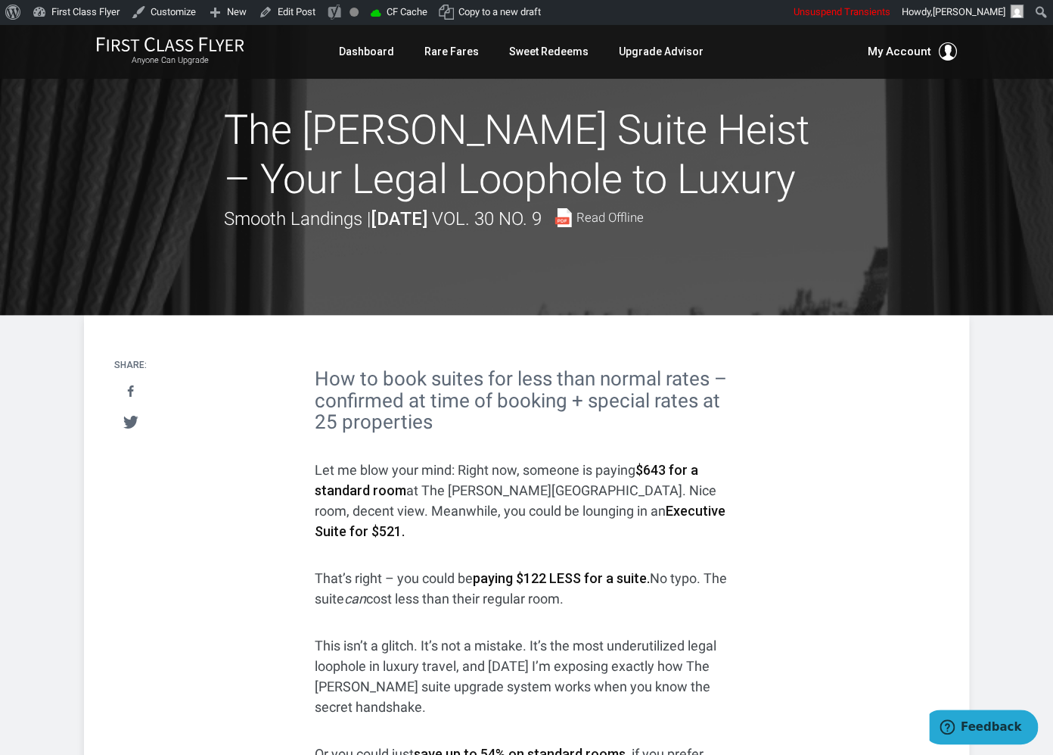
click at [227, 132] on h1 "The [PERSON_NAME] Suite Heist – Your Legal Loophole to Luxury" at bounding box center [526, 155] width 605 height 98
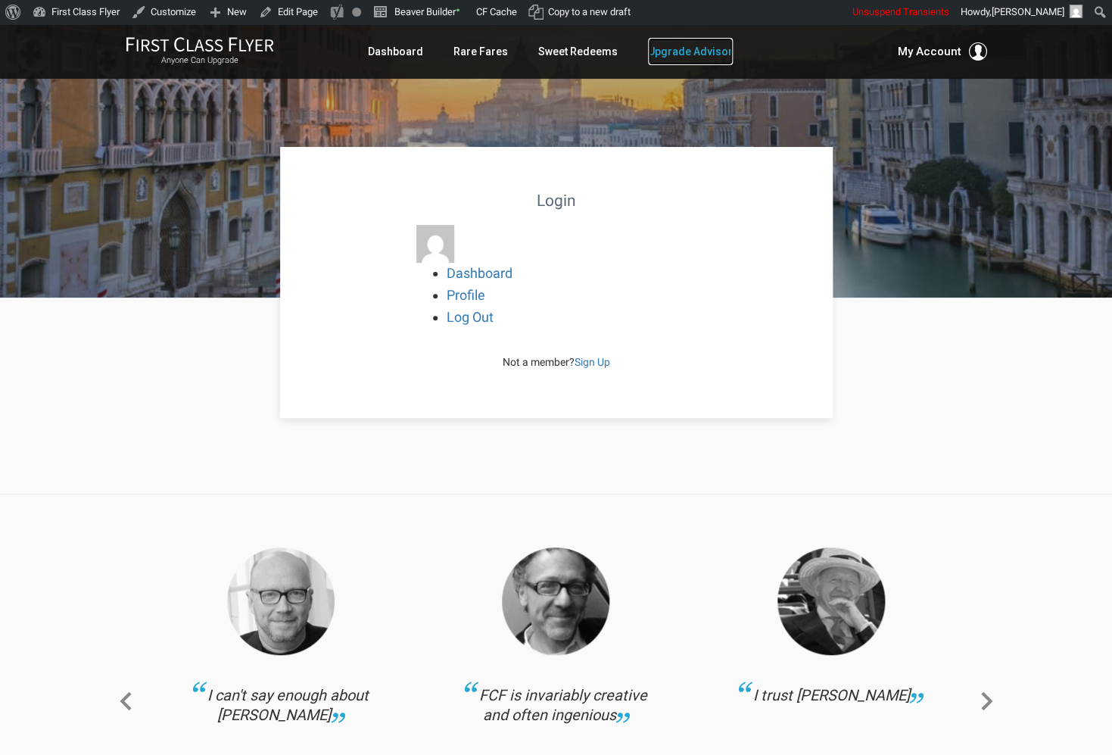
click at [701, 52] on link "Upgrade Advisor" at bounding box center [690, 51] width 85 height 27
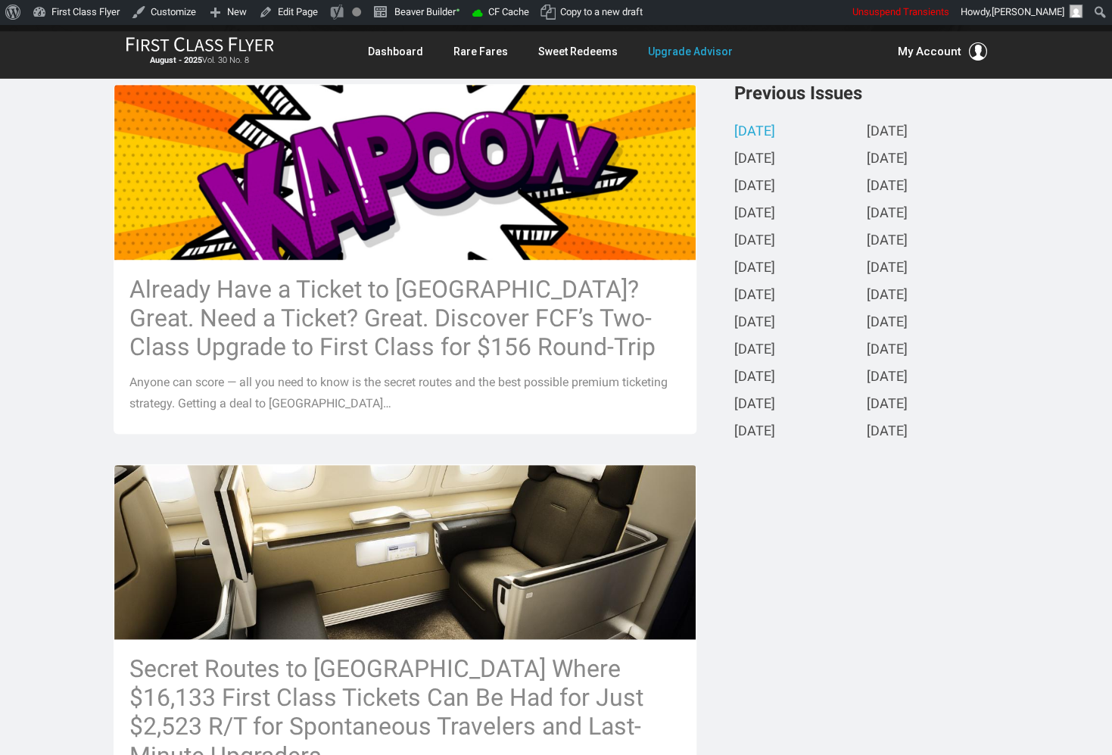
scroll to position [375, 0]
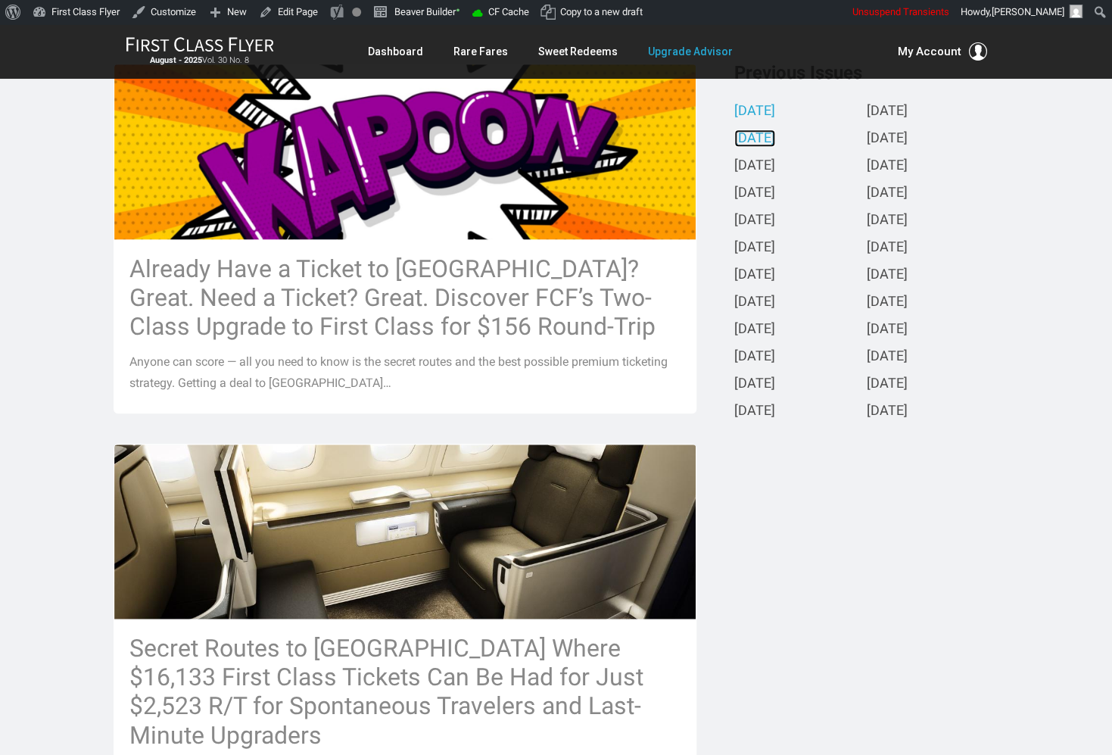
click at [763, 139] on link "July 2025" at bounding box center [754, 139] width 41 height 16
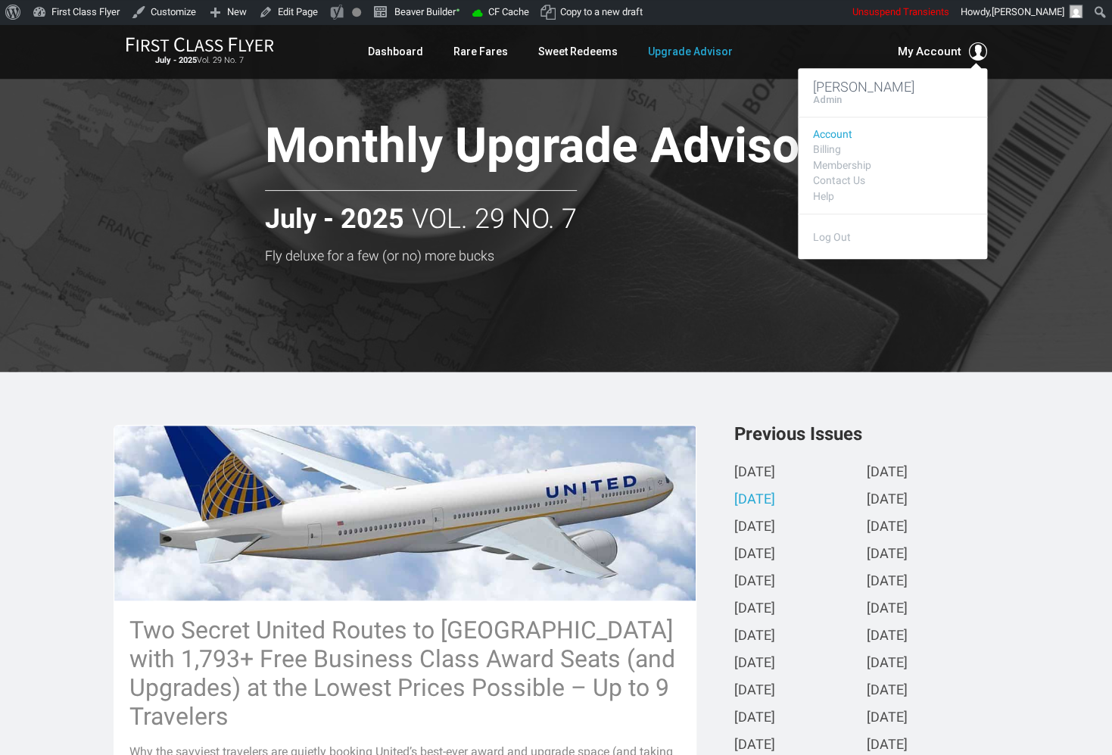
scroll to position [112, 0]
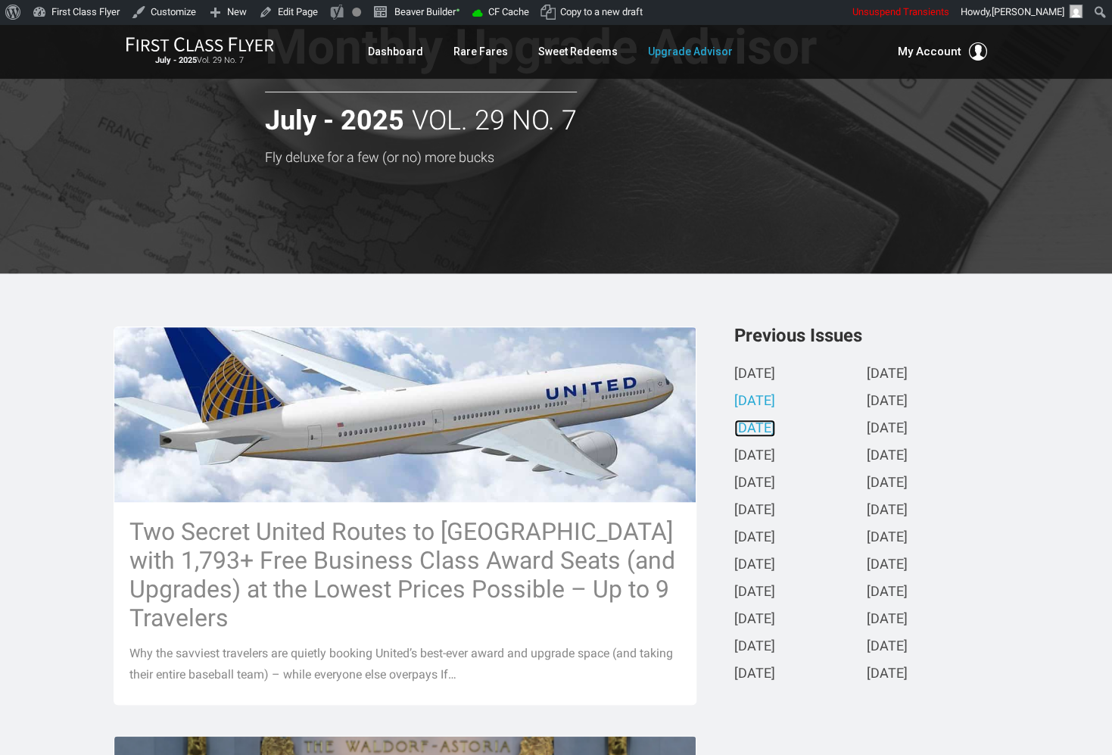
click at [775, 426] on link "June 2025" at bounding box center [754, 429] width 41 height 16
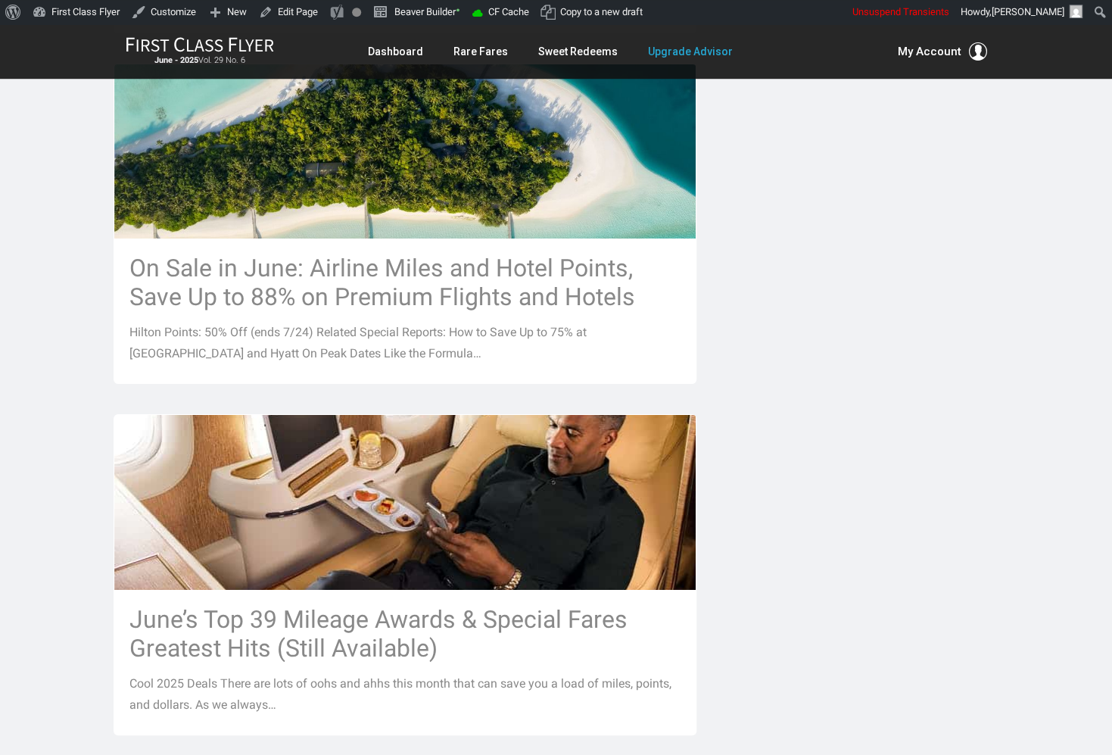
scroll to position [1910, 0]
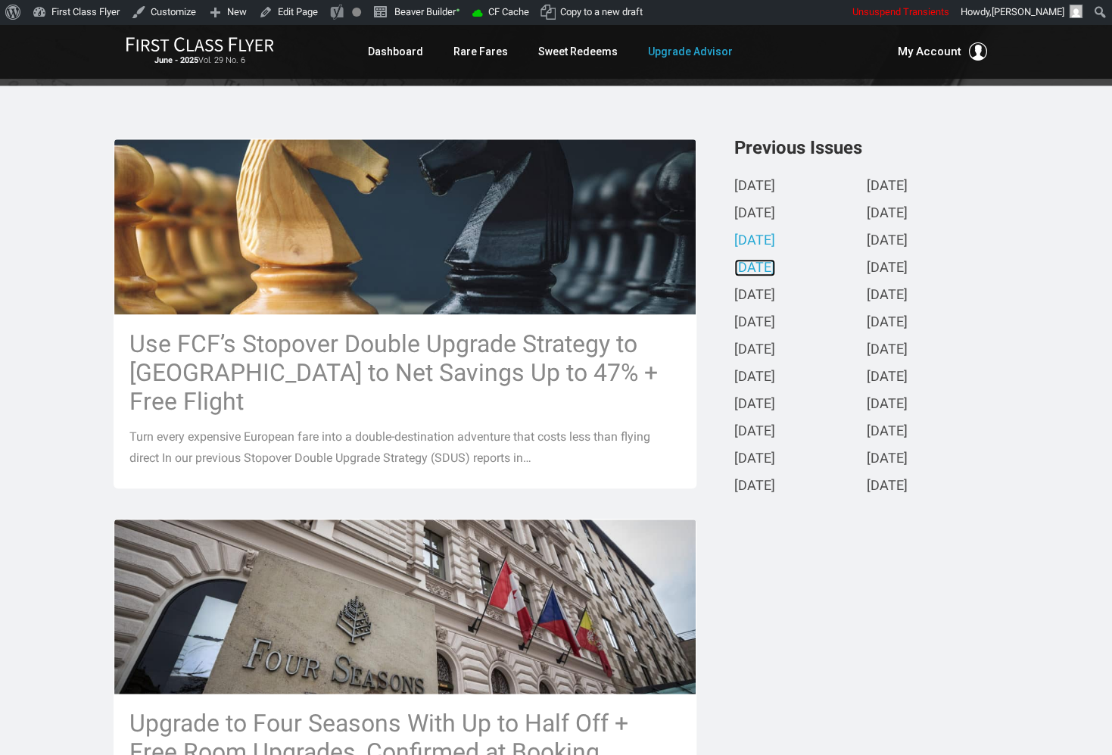
click at [774, 265] on link "May 2025" at bounding box center [754, 268] width 41 height 16
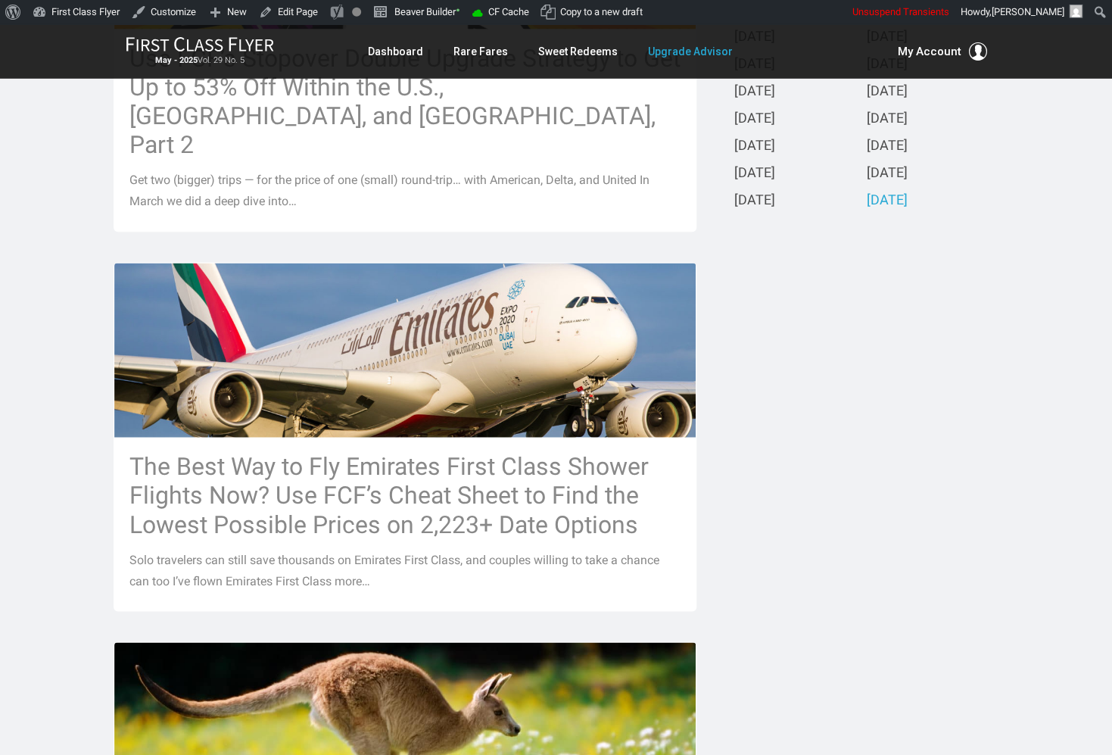
scroll to position [312, 0]
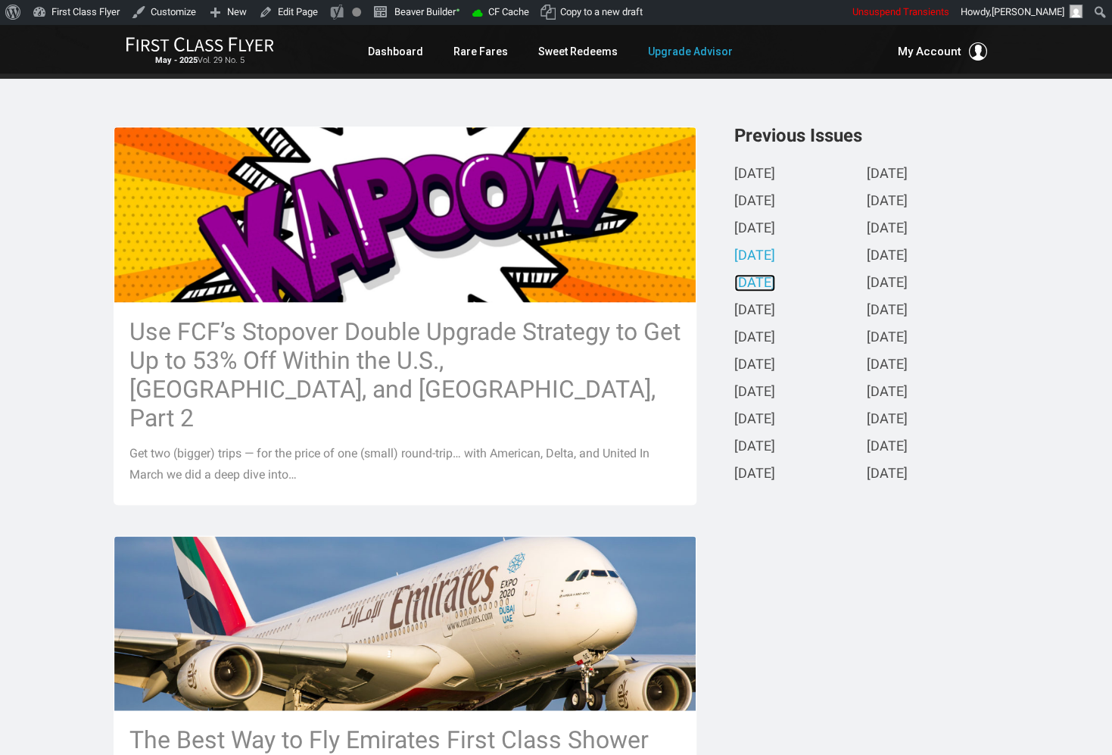
click at [775, 282] on link "April 2025" at bounding box center [754, 283] width 41 height 16
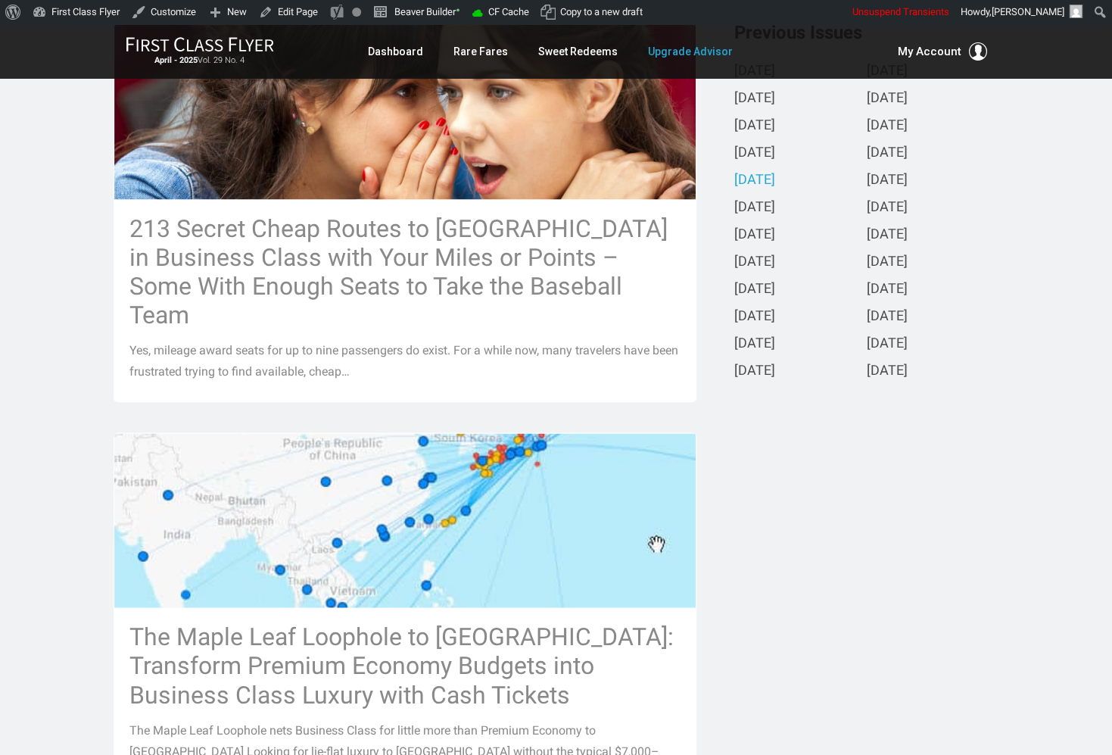
scroll to position [387, 0]
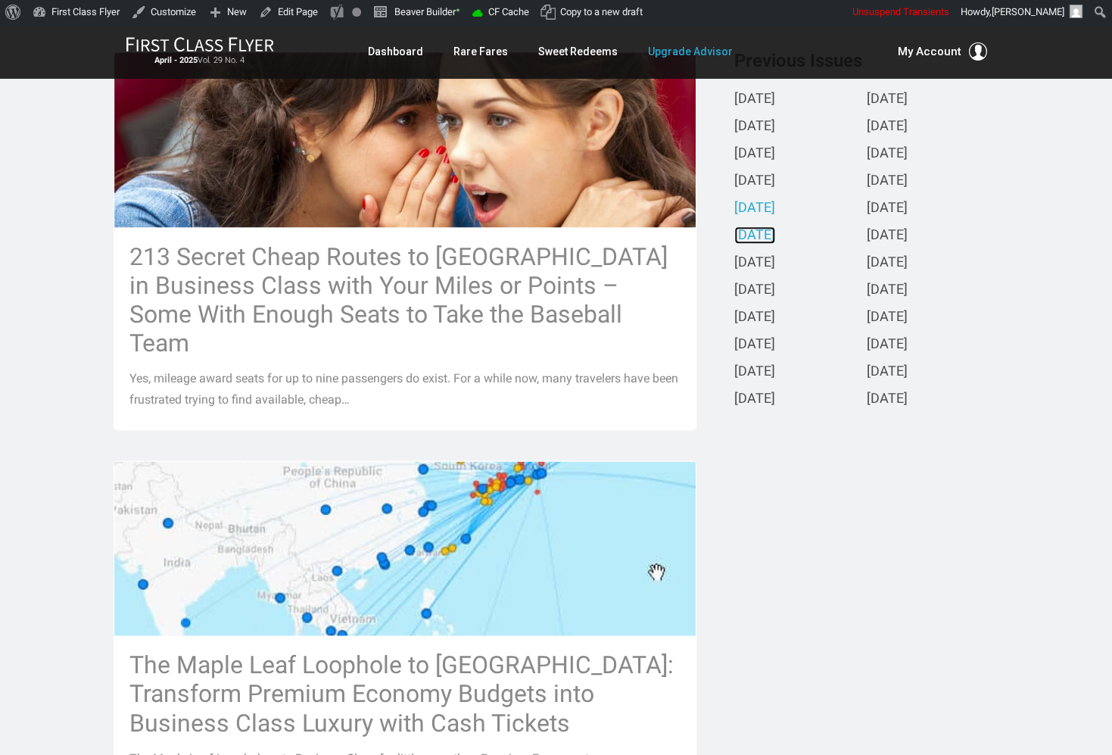
click at [775, 230] on link "March 2025" at bounding box center [754, 236] width 41 height 16
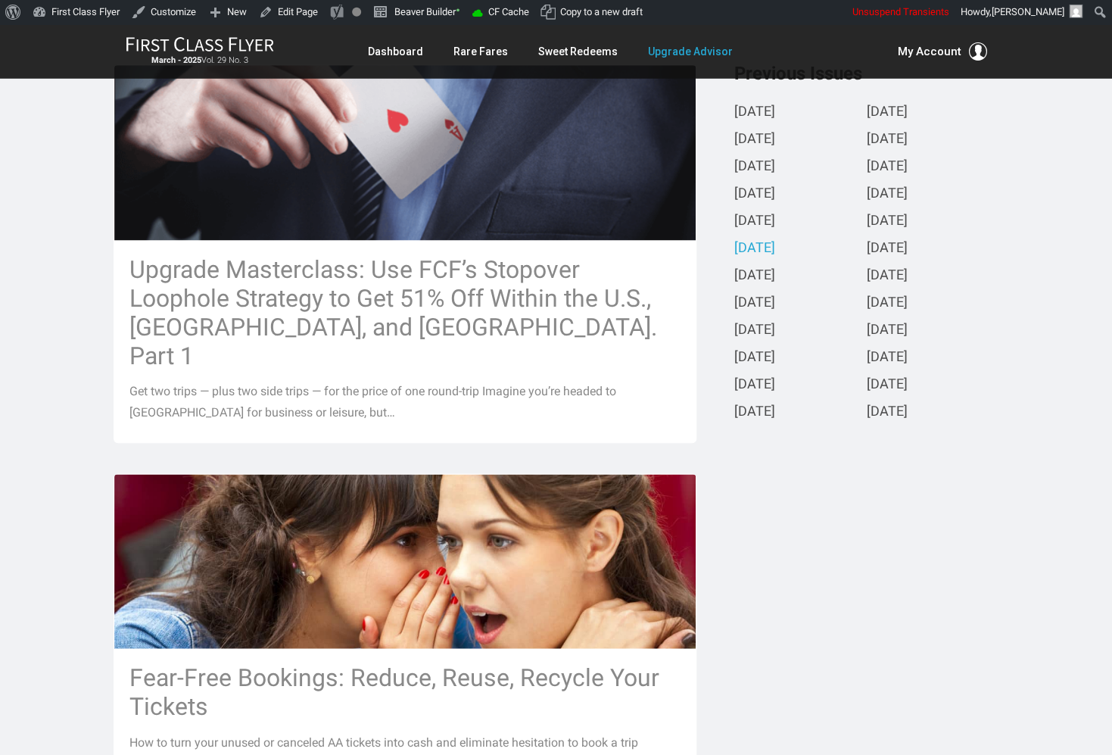
scroll to position [375, 0]
click at [775, 275] on link "February 2025" at bounding box center [754, 275] width 41 height 16
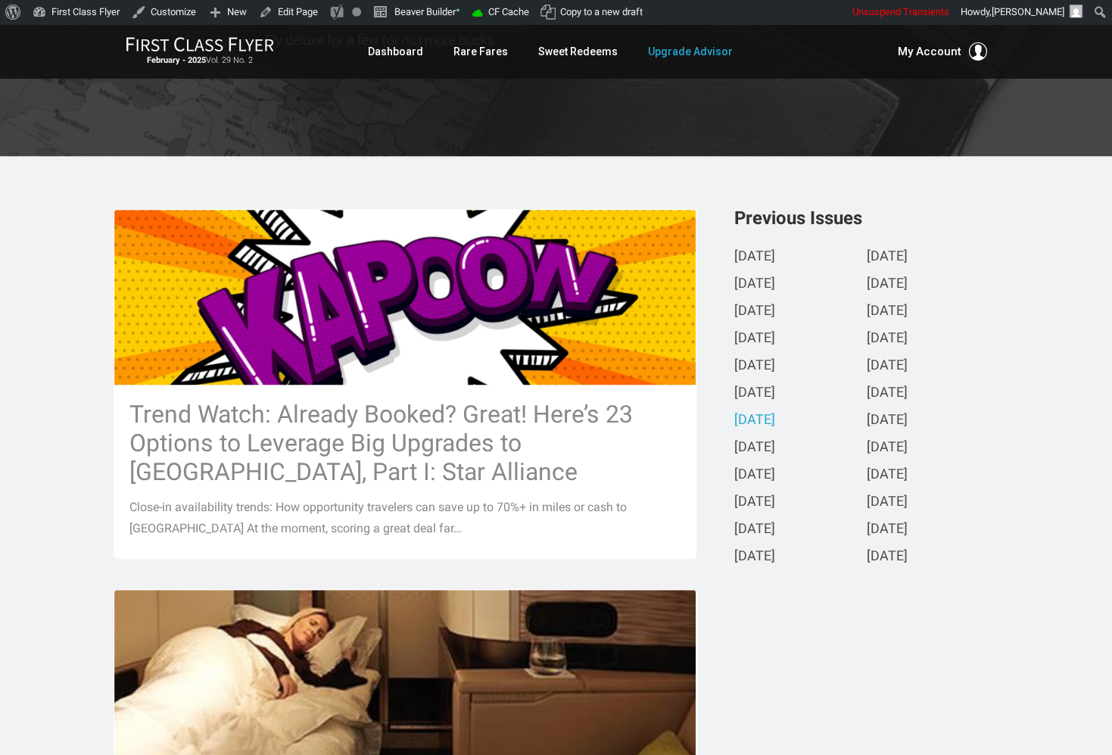
scroll to position [250, 0]
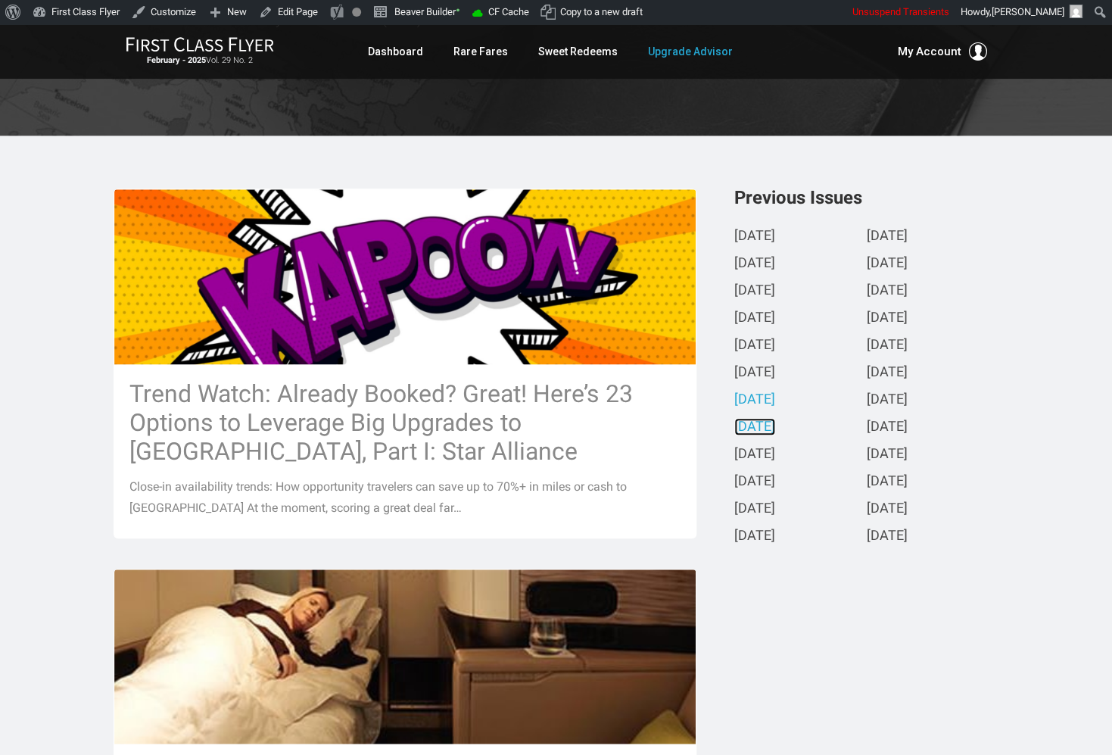
click at [775, 435] on link "[DATE]" at bounding box center [754, 427] width 41 height 16
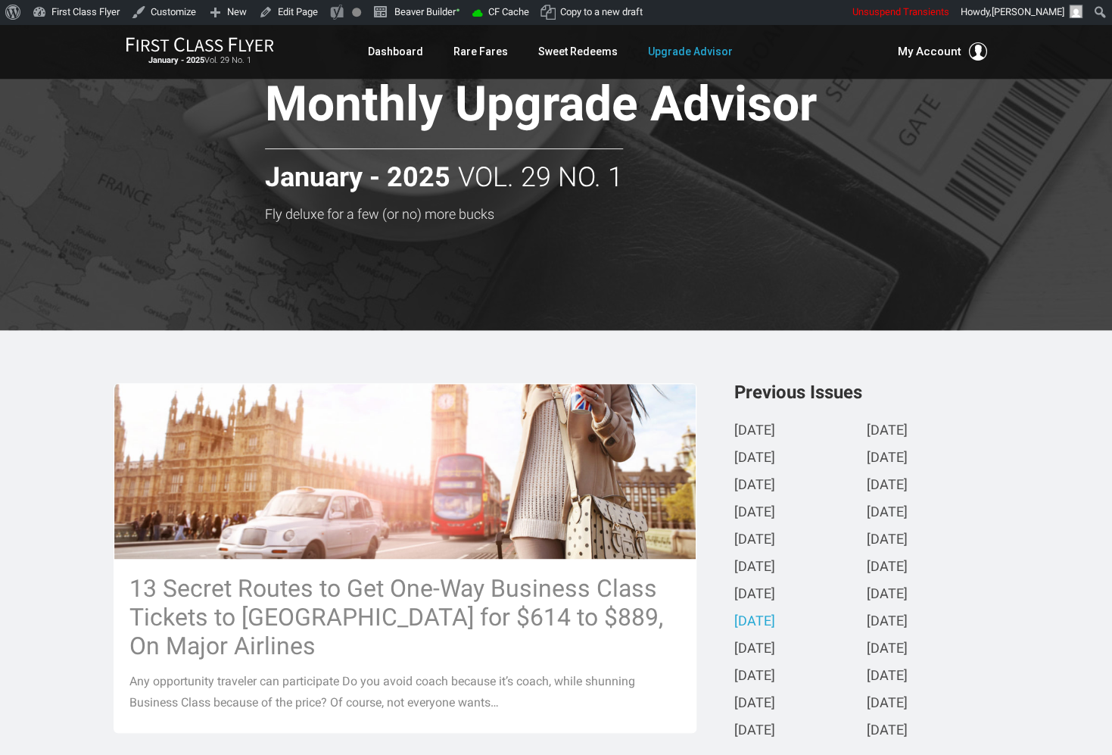
scroll to position [275, 0]
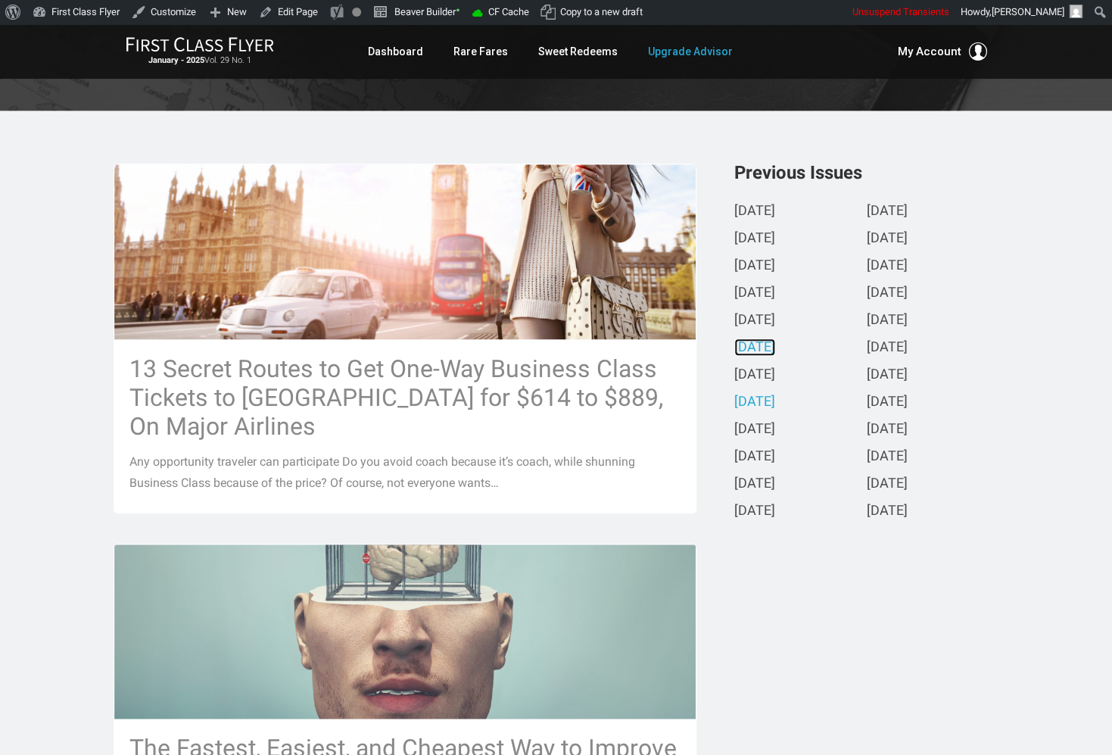
click at [769, 348] on link "March 2025" at bounding box center [754, 348] width 41 height 16
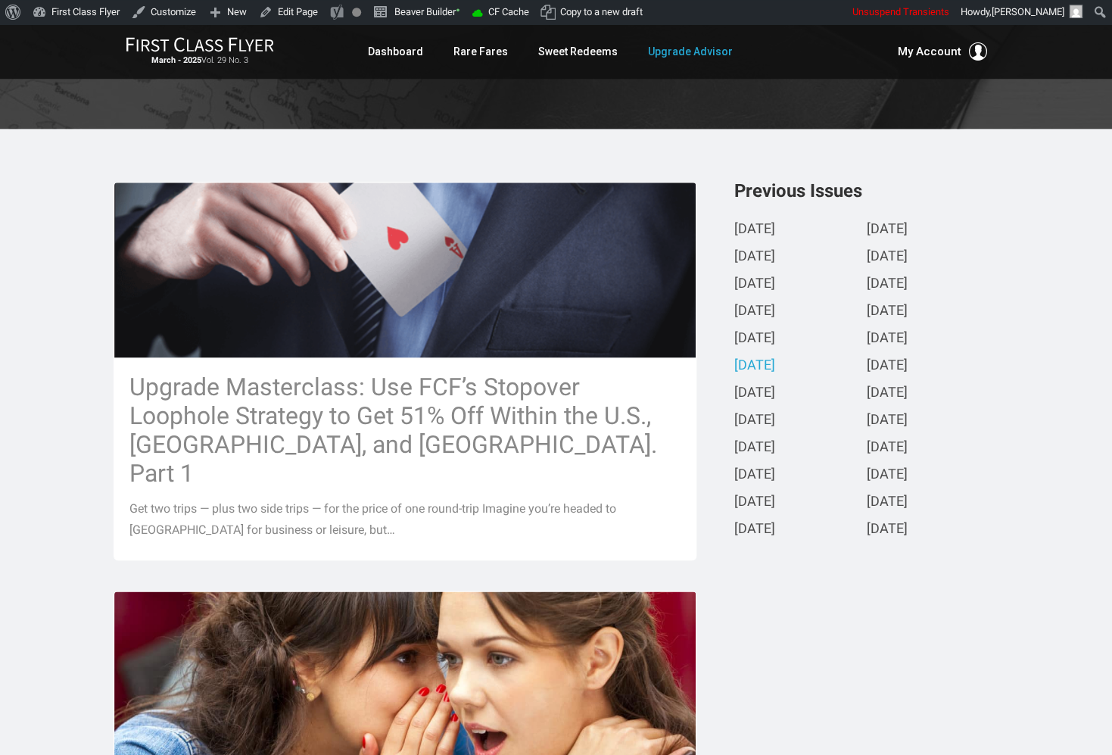
scroll to position [262, 0]
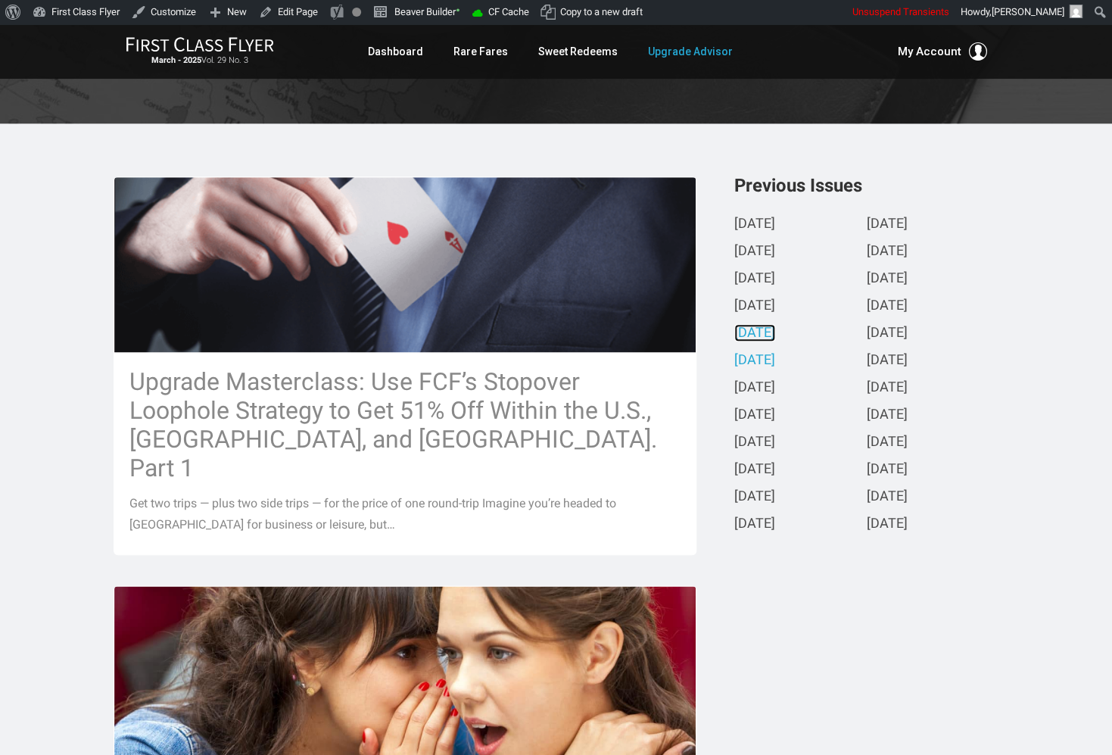
click at [770, 331] on link "April 2025" at bounding box center [754, 333] width 41 height 16
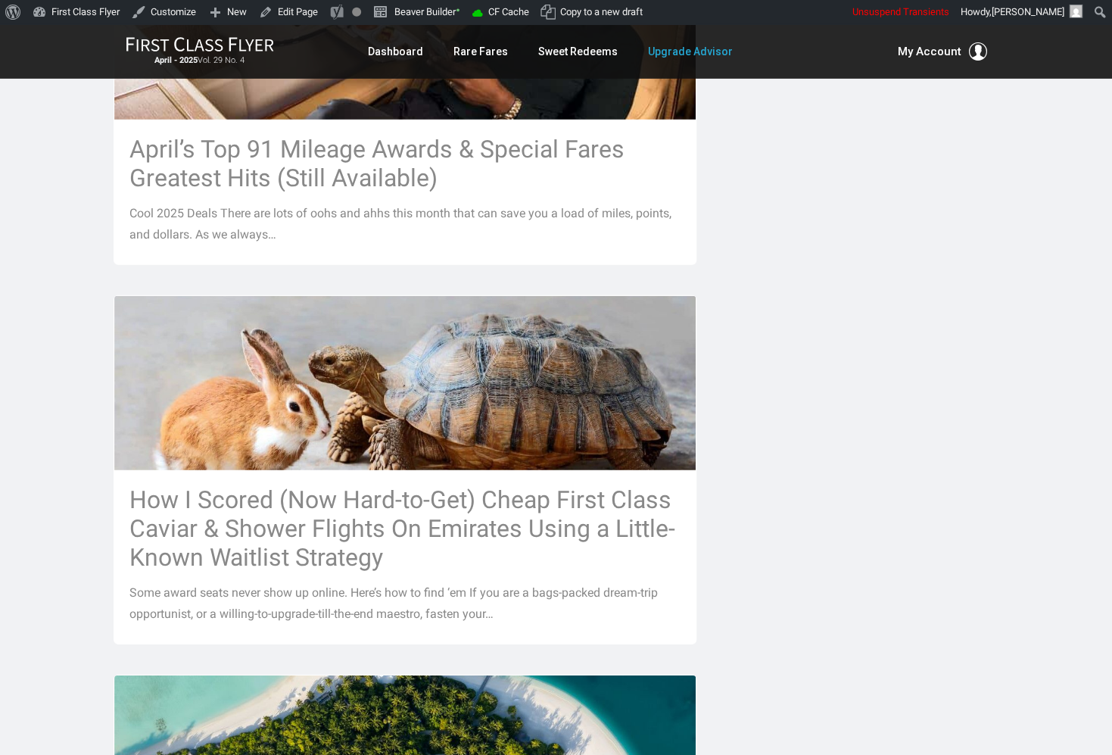
scroll to position [1623, 0]
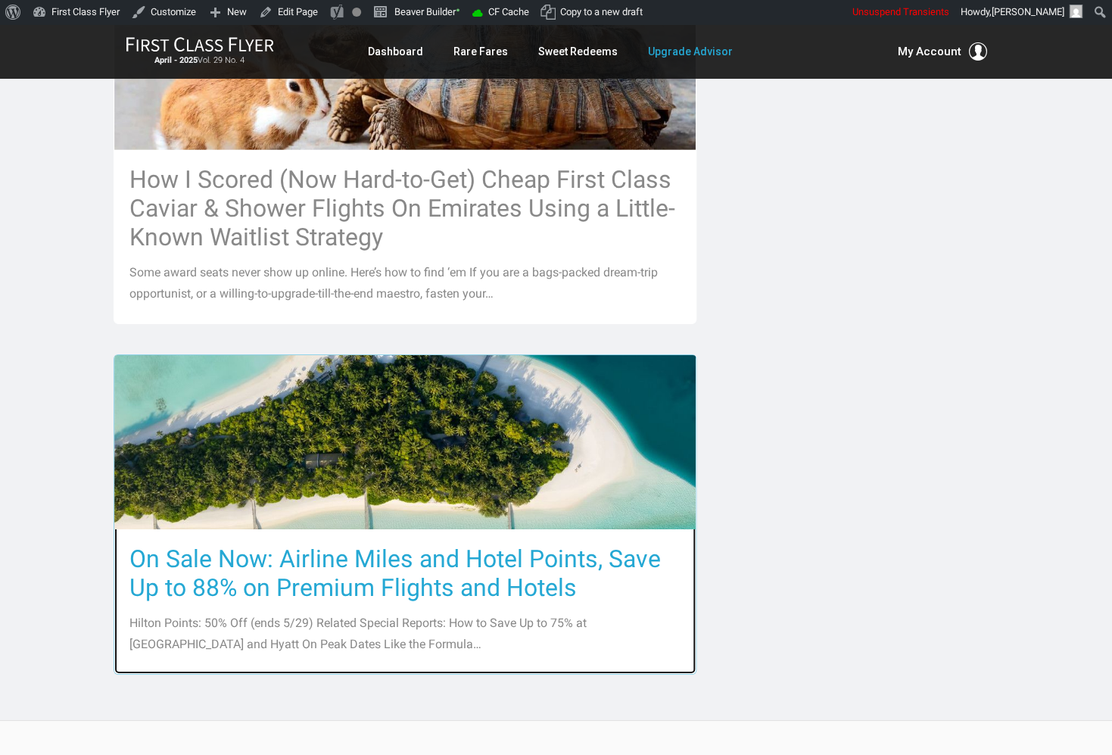
click at [559, 544] on h3 "On Sale Now: Airline Miles and Hotel Points, Save Up to 88% on Premium Flights …" at bounding box center [404, 573] width 551 height 58
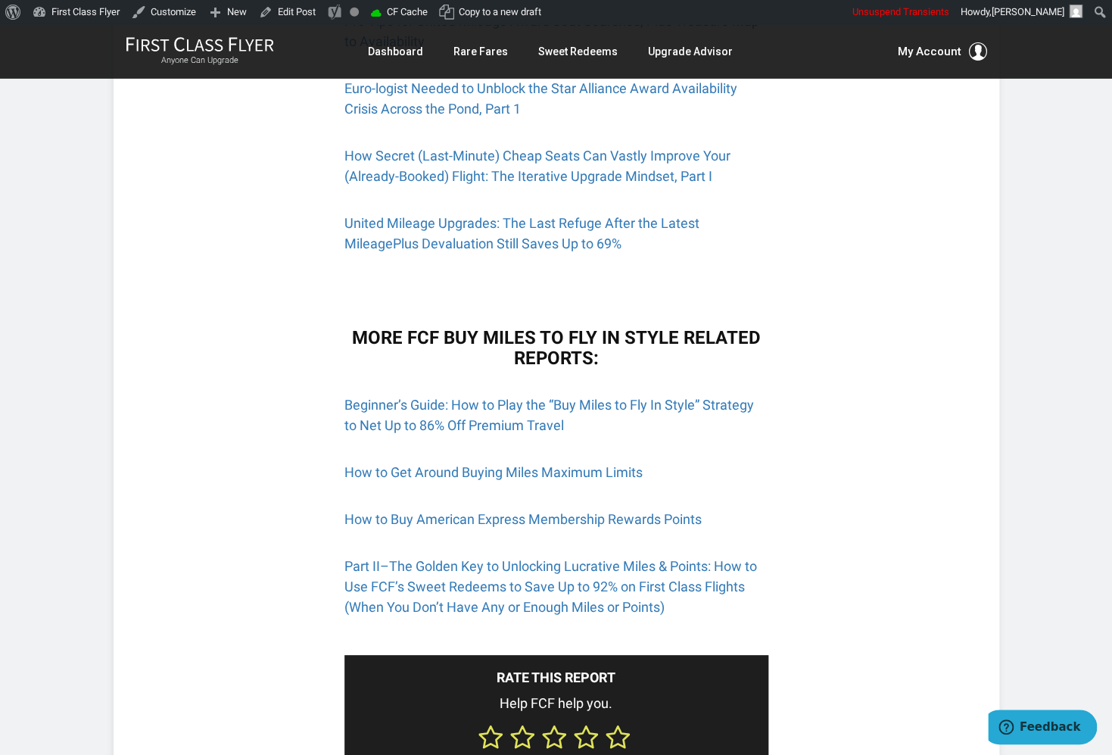
scroll to position [1998, 0]
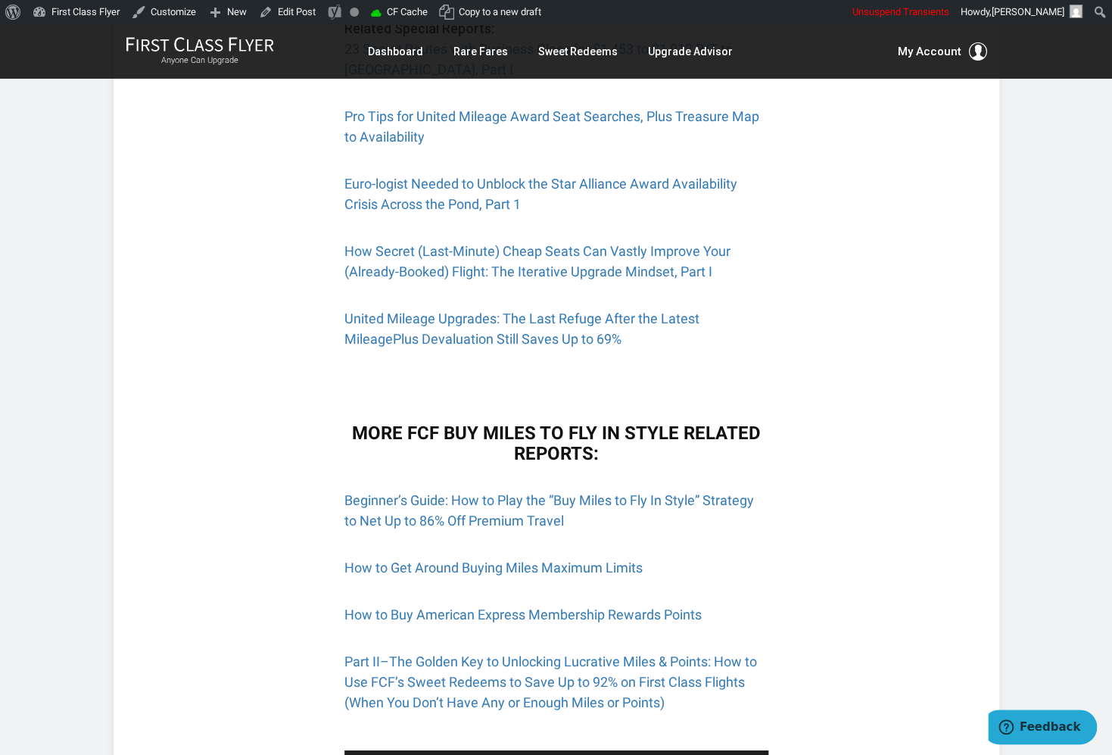
scroll to position [1773, 0]
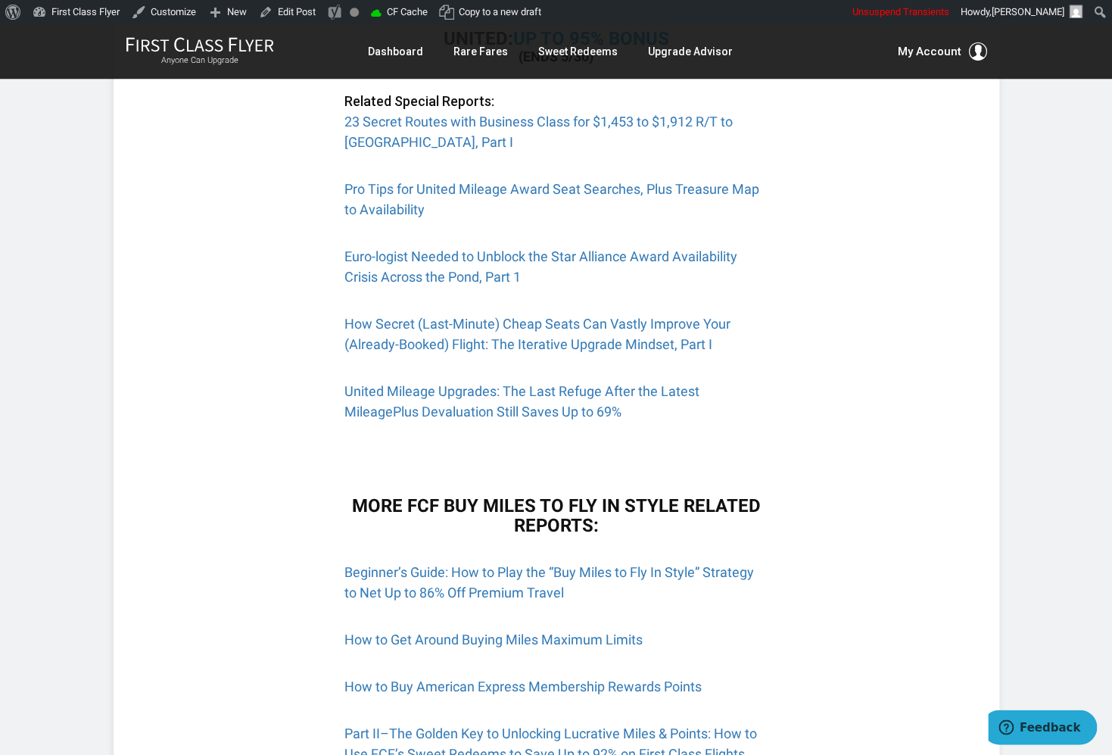
scroll to position [1948, 0]
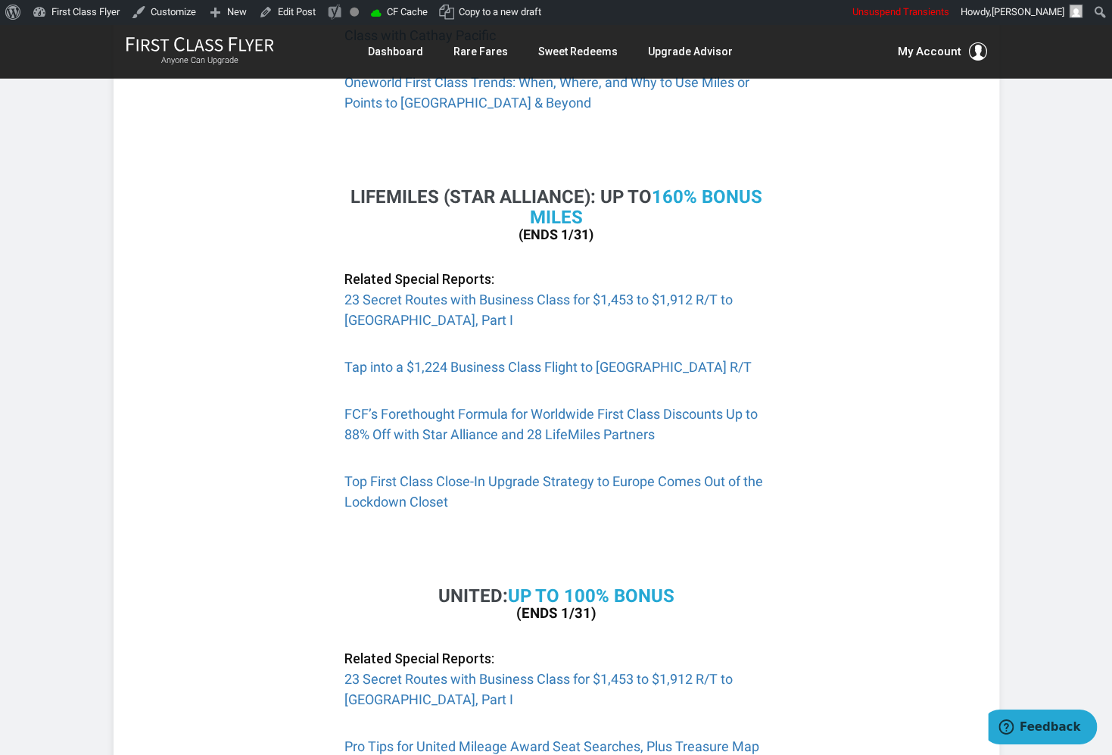
scroll to position [1610, 0]
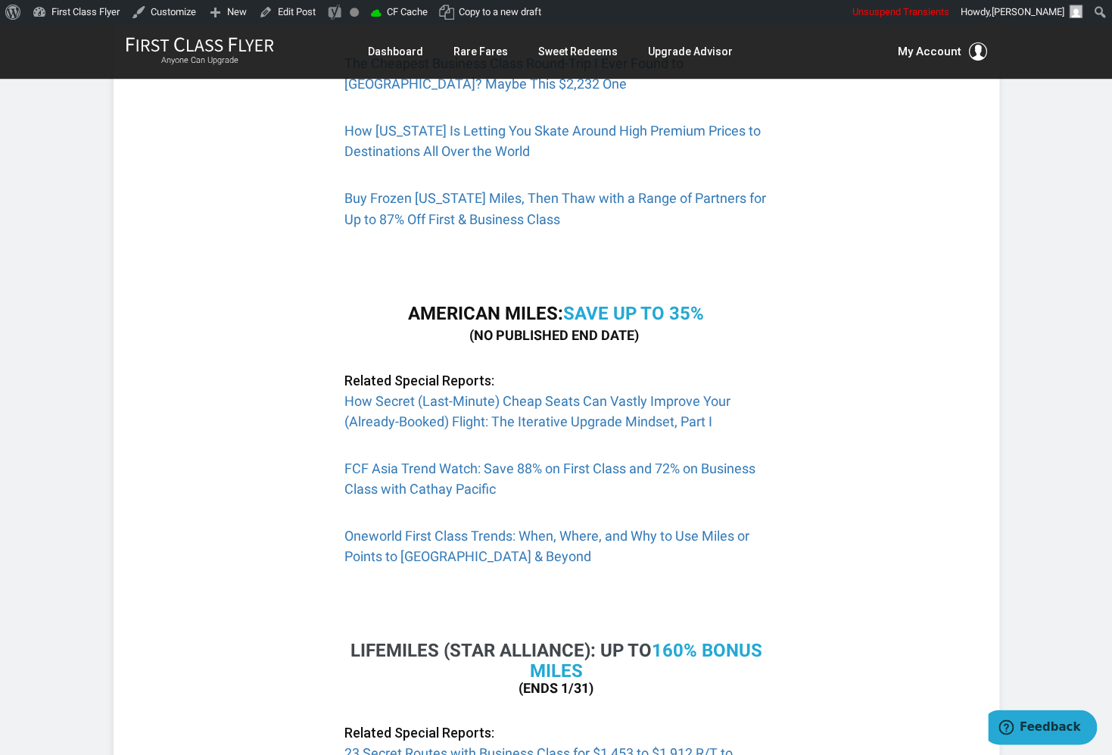
scroll to position [911, 0]
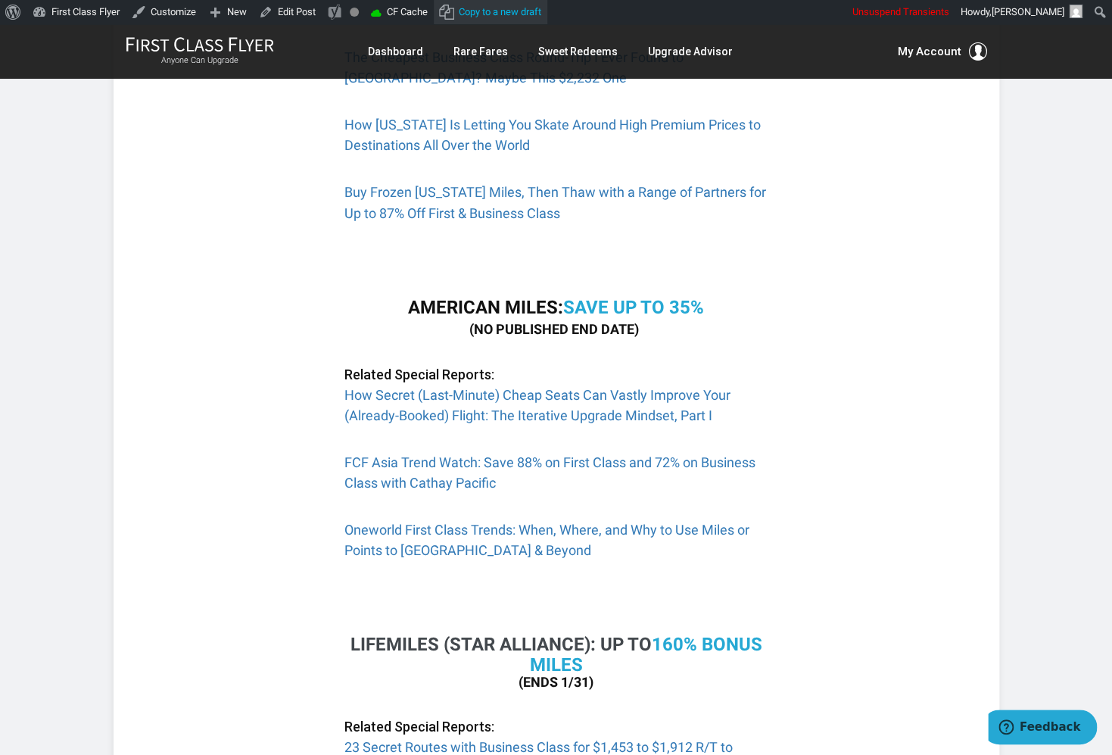
click at [503, 11] on link "Copy to a new draft" at bounding box center [491, 12] width 114 height 24
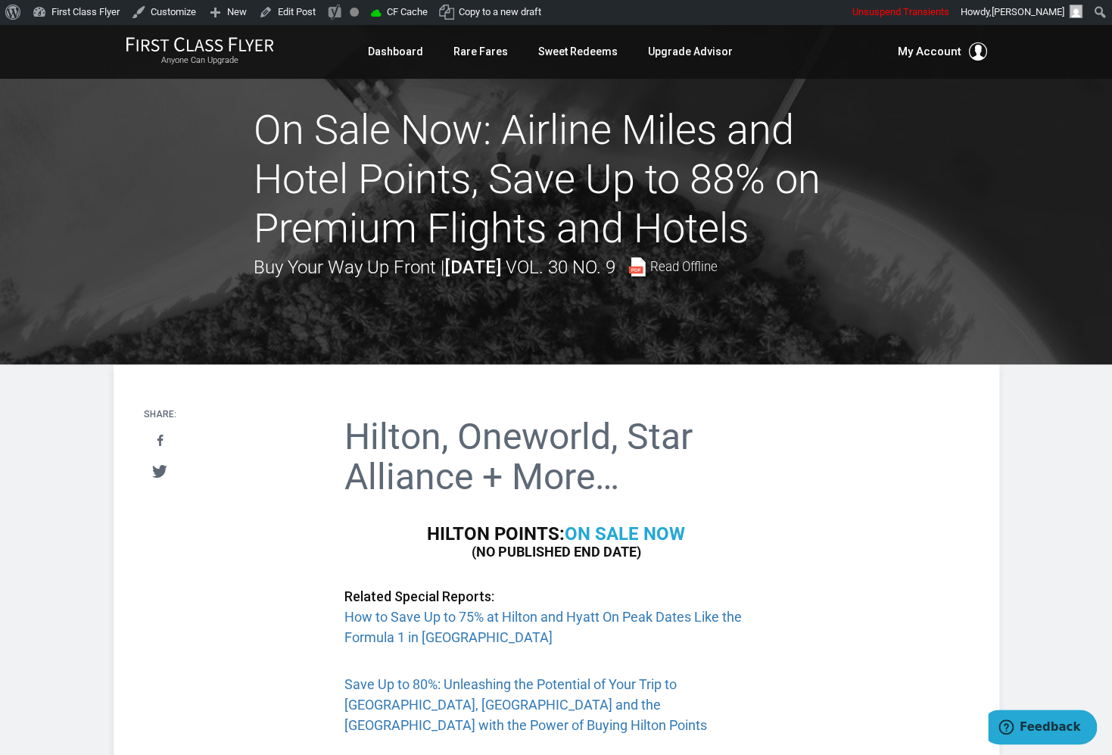
drag, startPoint x: 779, startPoint y: 222, endPoint x: 462, endPoint y: 173, distance: 320.9
click at [462, 173] on h1 "On Sale Now: Airline Miles and Hotel Points, Save Up to 88% on Premium Flights …" at bounding box center [556, 179] width 605 height 147
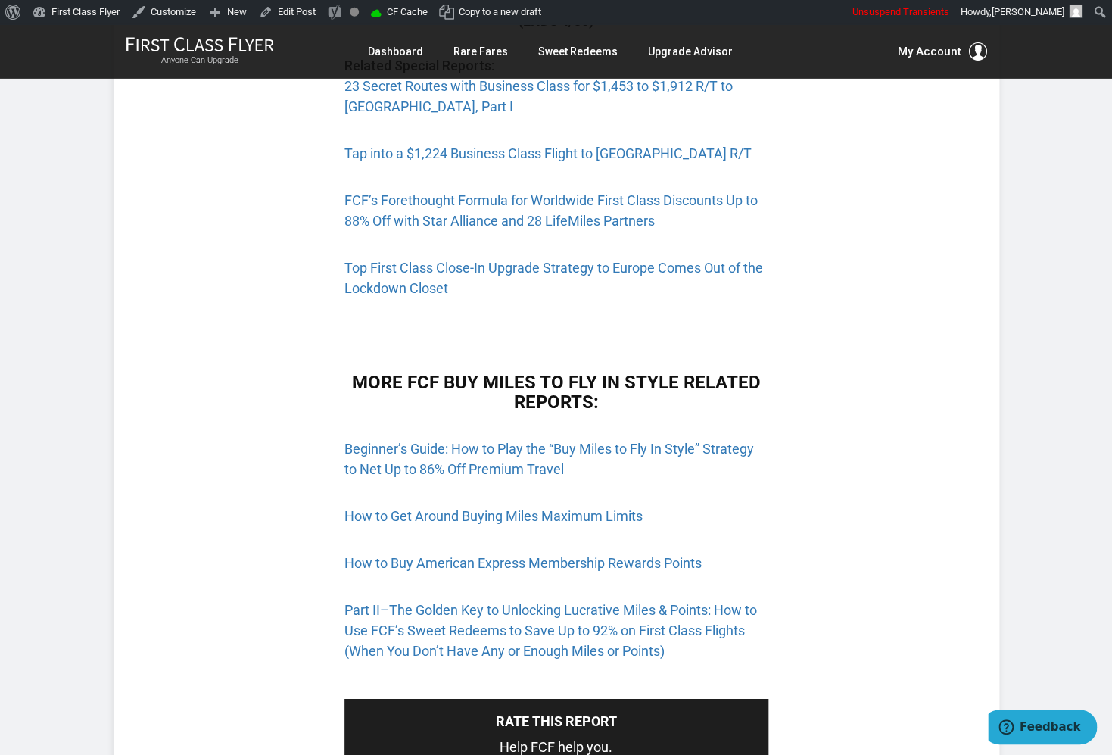
scroll to position [1623, 0]
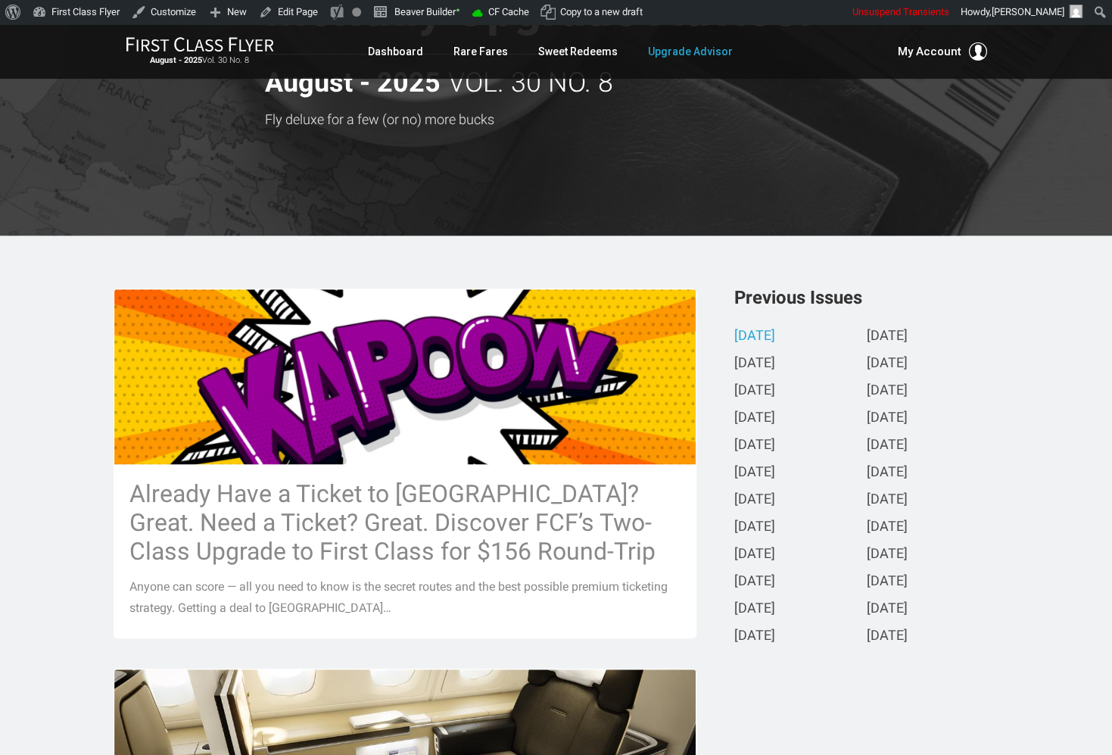
scroll to position [162, 0]
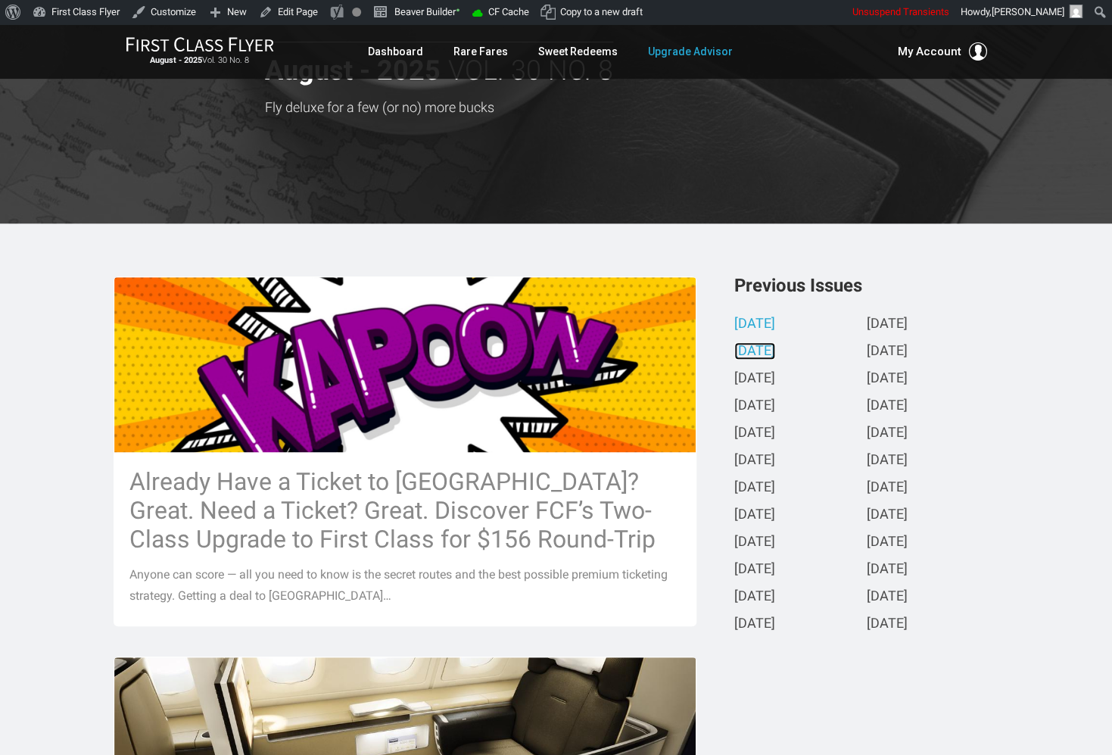
click at [775, 347] on link "[DATE]" at bounding box center [754, 352] width 41 height 16
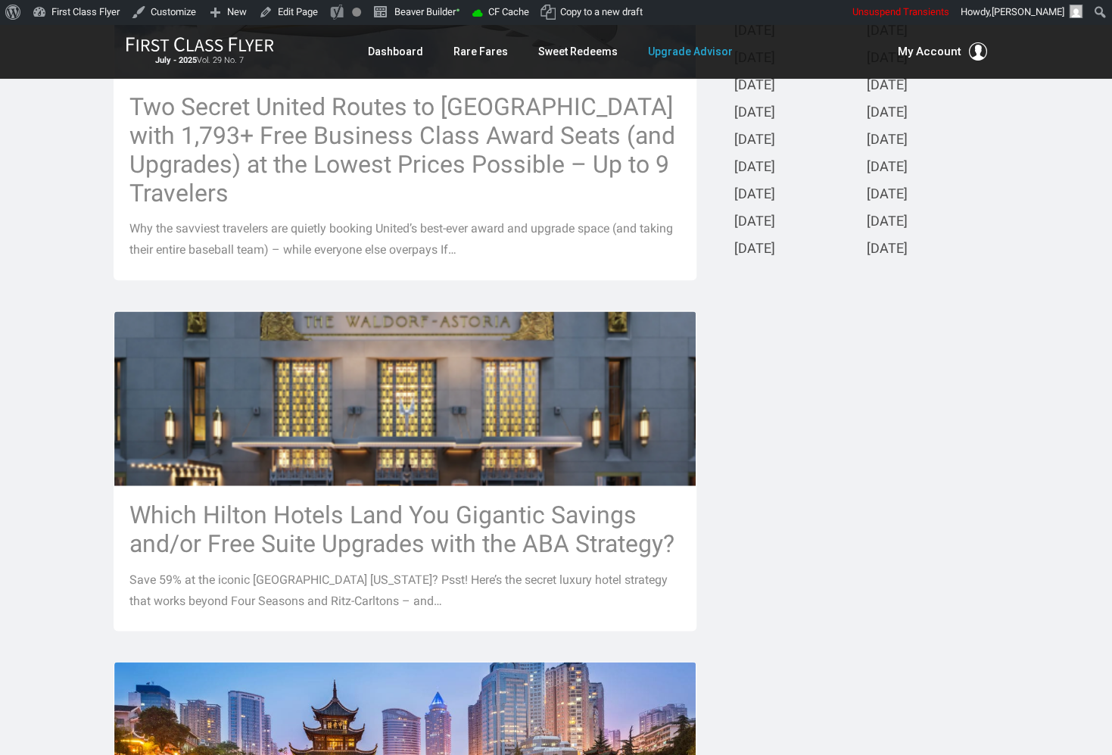
scroll to position [0, 0]
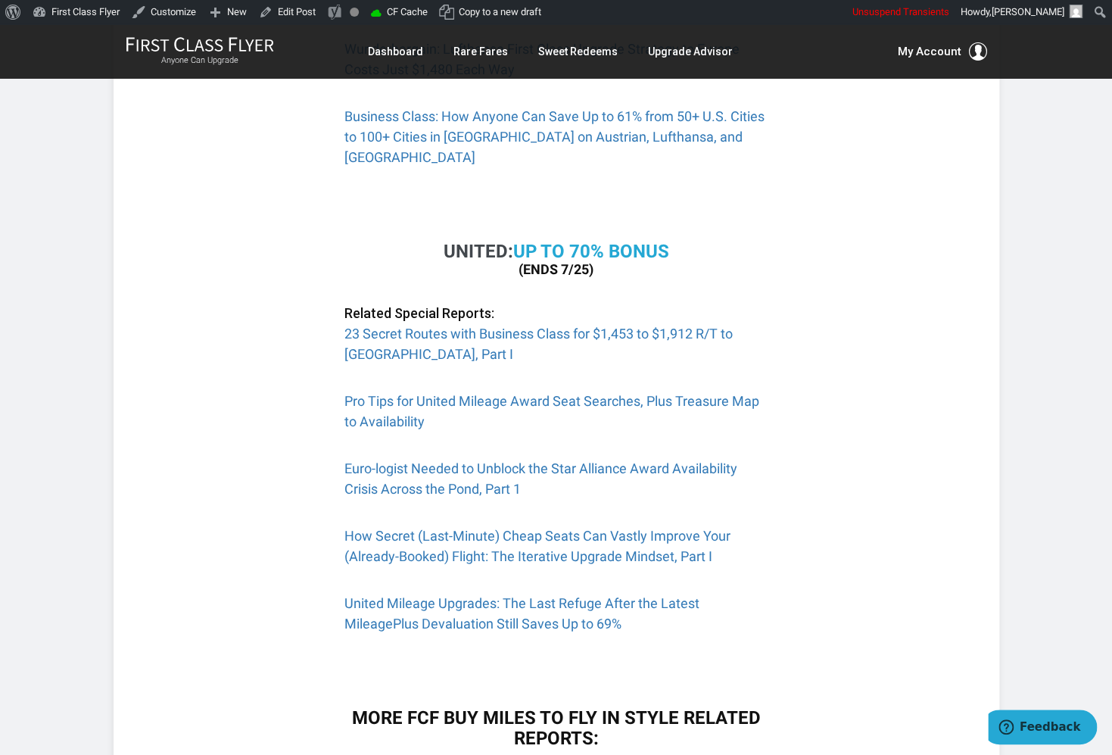
scroll to position [1723, 0]
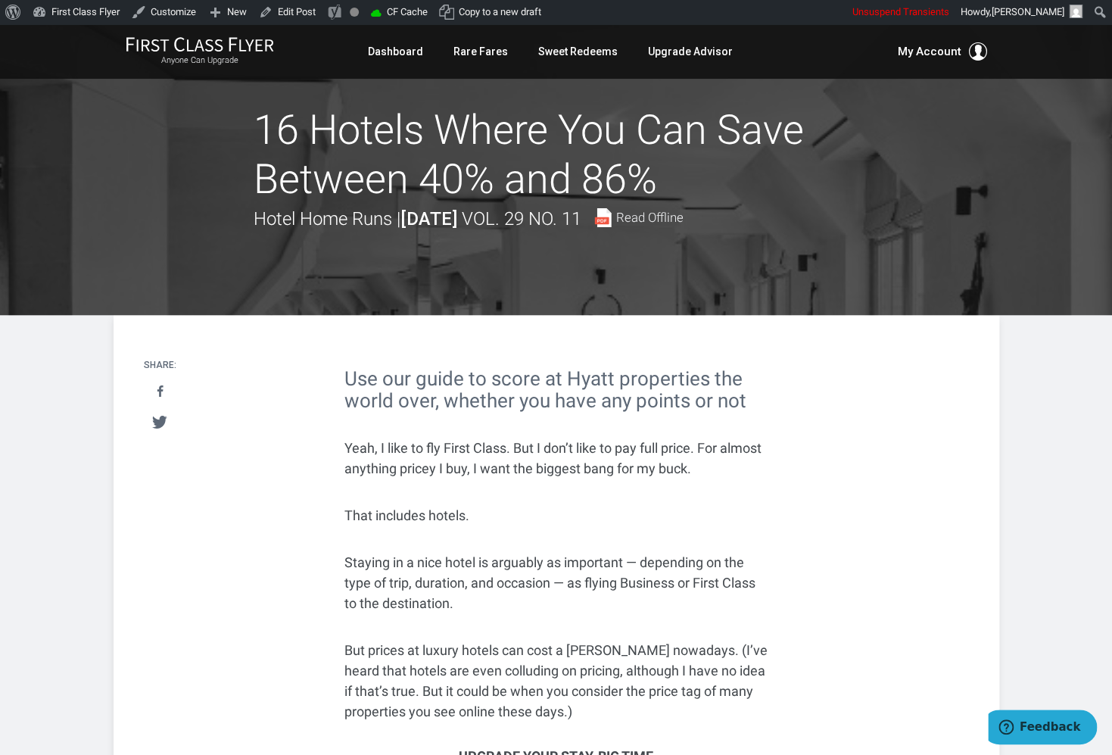
drag, startPoint x: 553, startPoint y: 163, endPoint x: 206, endPoint y: 121, distance: 349.8
click at [206, 121] on header "16 Hotels Where You Can Save Between 40% and 86% Hotel Home Runs | [DATE] Vol. …" at bounding box center [556, 169] width 1112 height 291
copy h1 "16 Hotels Where You Can Save Between 40% and 86%"
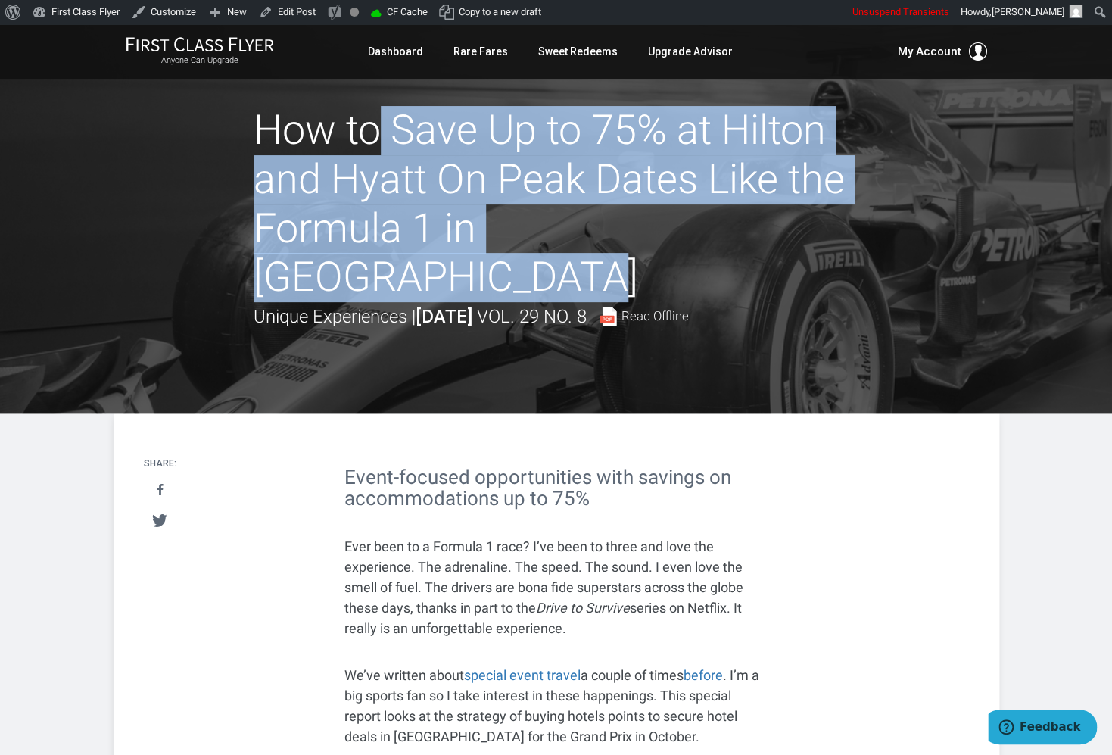
drag, startPoint x: 624, startPoint y: 224, endPoint x: 250, endPoint y: 126, distance: 387.1
click at [250, 126] on header "How to Save Up to 75% at Hilton and Hyatt On Peak Dates Like the Formula 1 in A…" at bounding box center [556, 218] width 1112 height 389
copy h1 "How to Save Up to 75% at Hilton and Hyatt On Peak Dates Like the Formula 1 in A…"
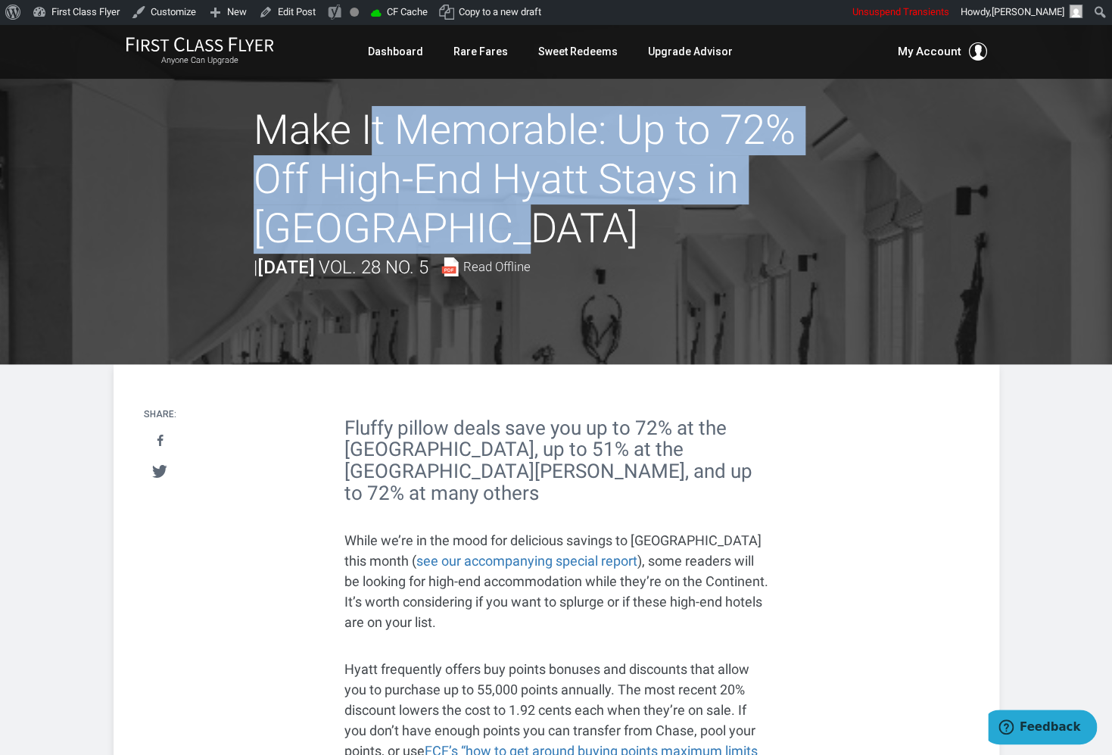
drag, startPoint x: 371, startPoint y: 218, endPoint x: 254, endPoint y: 138, distance: 141.1
click at [254, 138] on h1 "Make It Memorable: Up to 72% Off High-End Hyatt Stays in [GEOGRAPHIC_DATA]" at bounding box center [556, 179] width 605 height 147
copy h1 "Make It Memorable: Up to 72% Off High-End Hyatt Stays in [GEOGRAPHIC_DATA]"
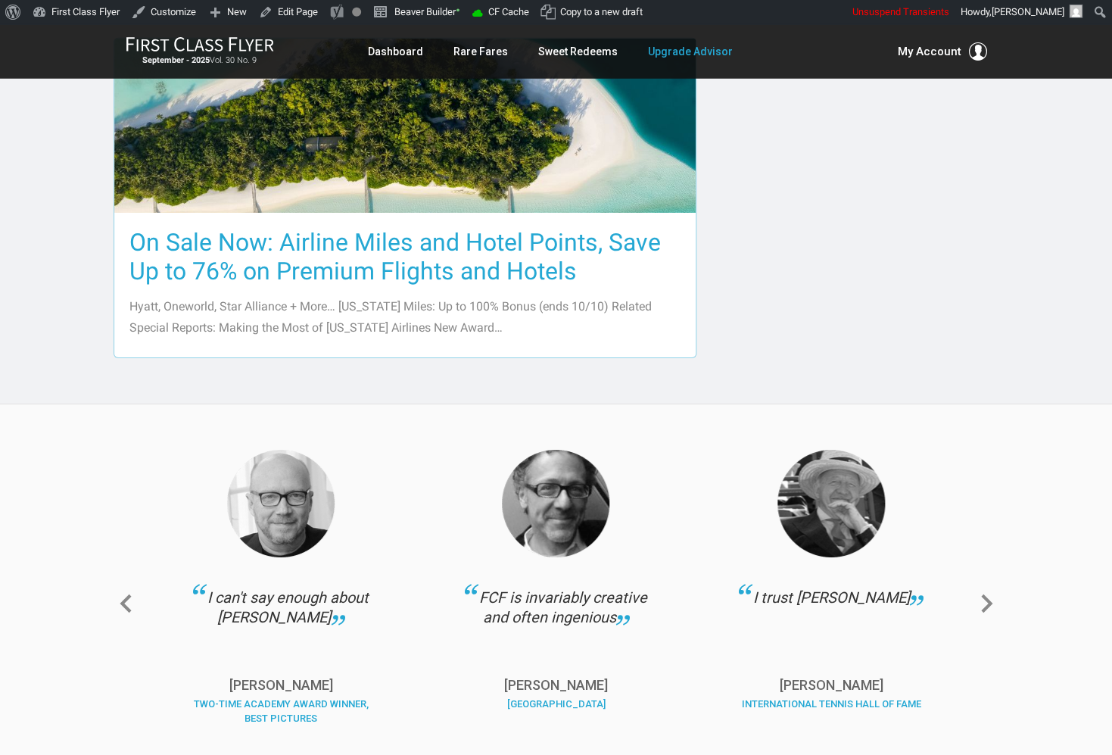
scroll to position [1723, 0]
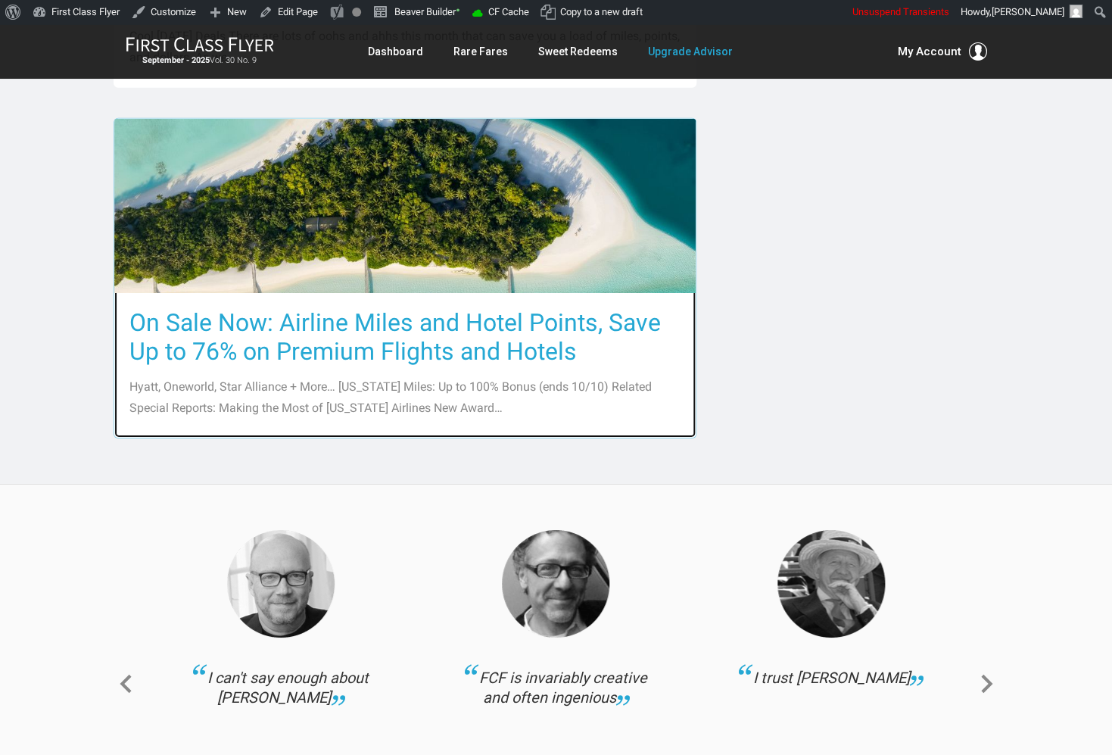
click at [602, 344] on h3 "On Sale Now: Airline Miles and Hotel Points, Save Up to 76% on Premium Flights …" at bounding box center [404, 337] width 551 height 58
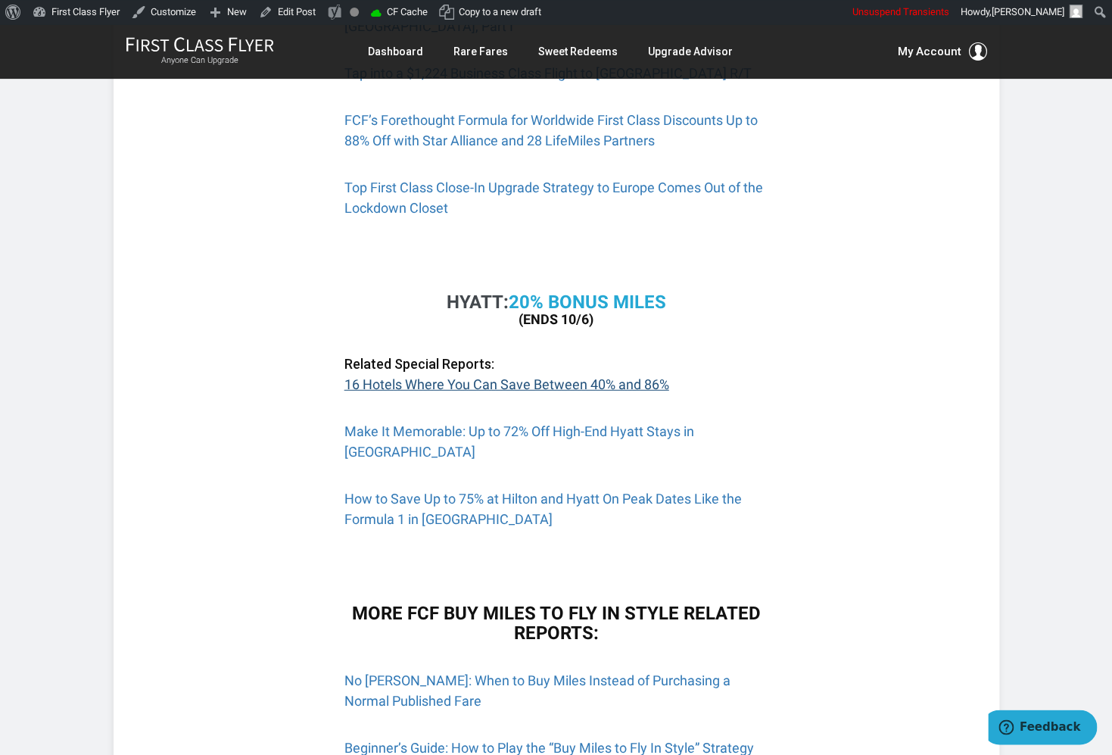
scroll to position [1411, 0]
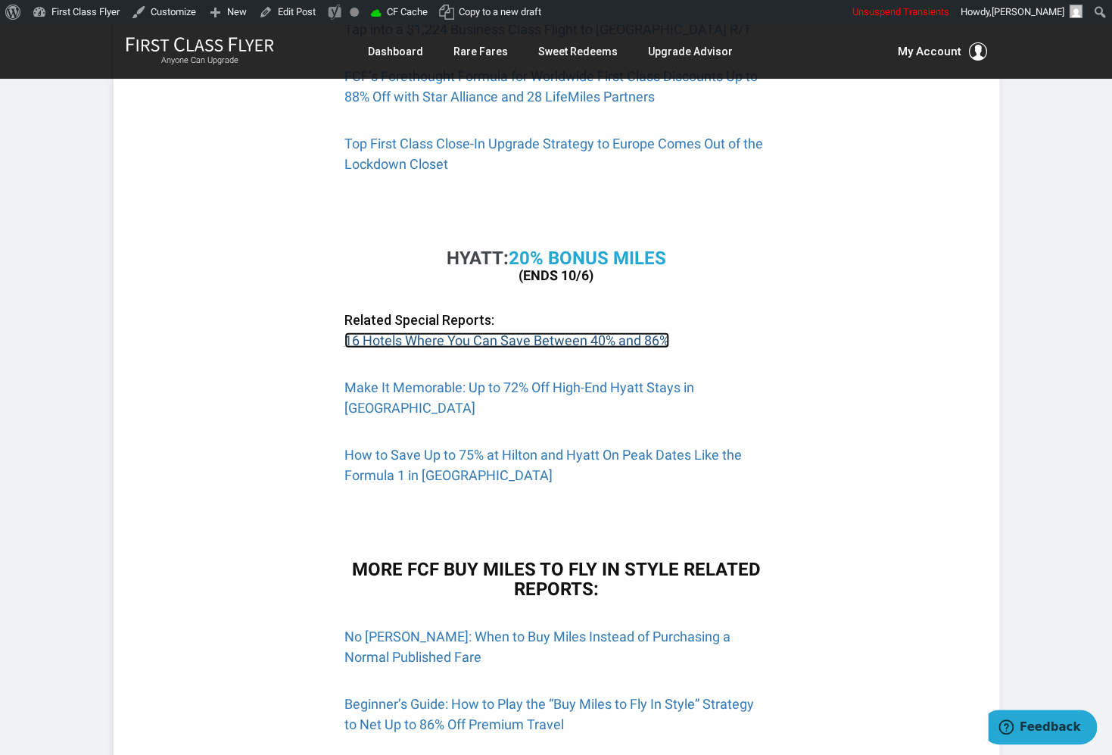
click at [653, 341] on link "16 Hotels Where You Can Save Between 40% and 86%" at bounding box center [506, 340] width 325 height 16
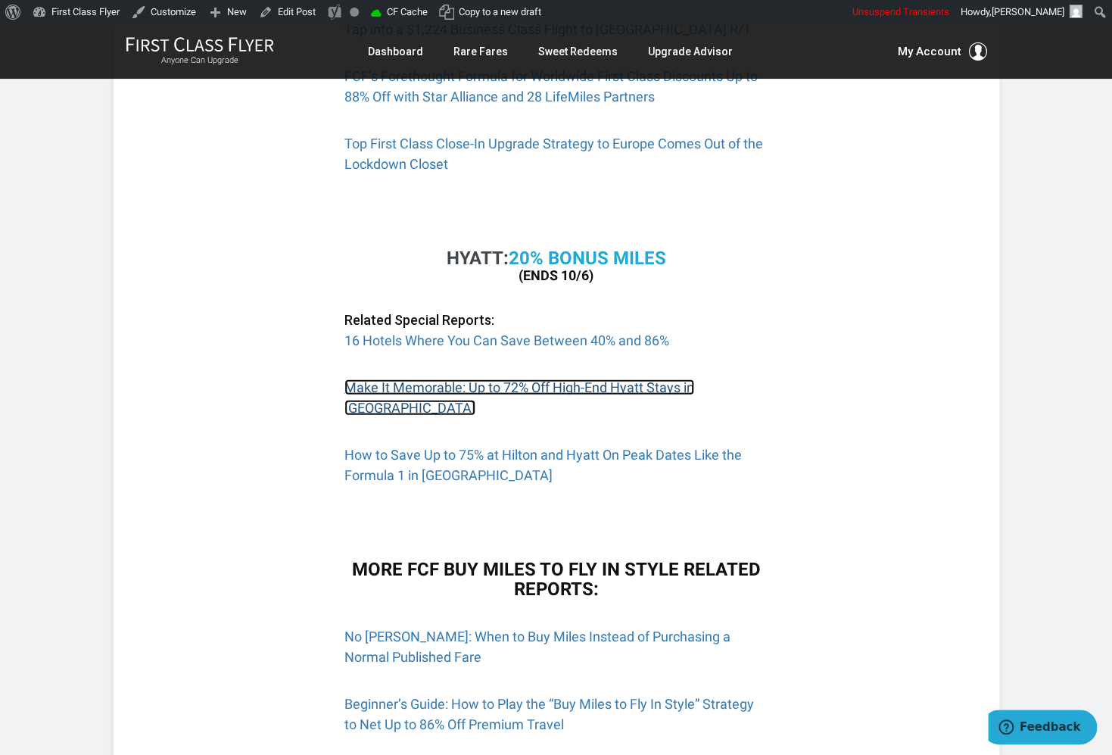
click at [669, 389] on link "Make It Memorable: Up to 72% Off High-End Hyatt Stays in Europe" at bounding box center [519, 397] width 350 height 36
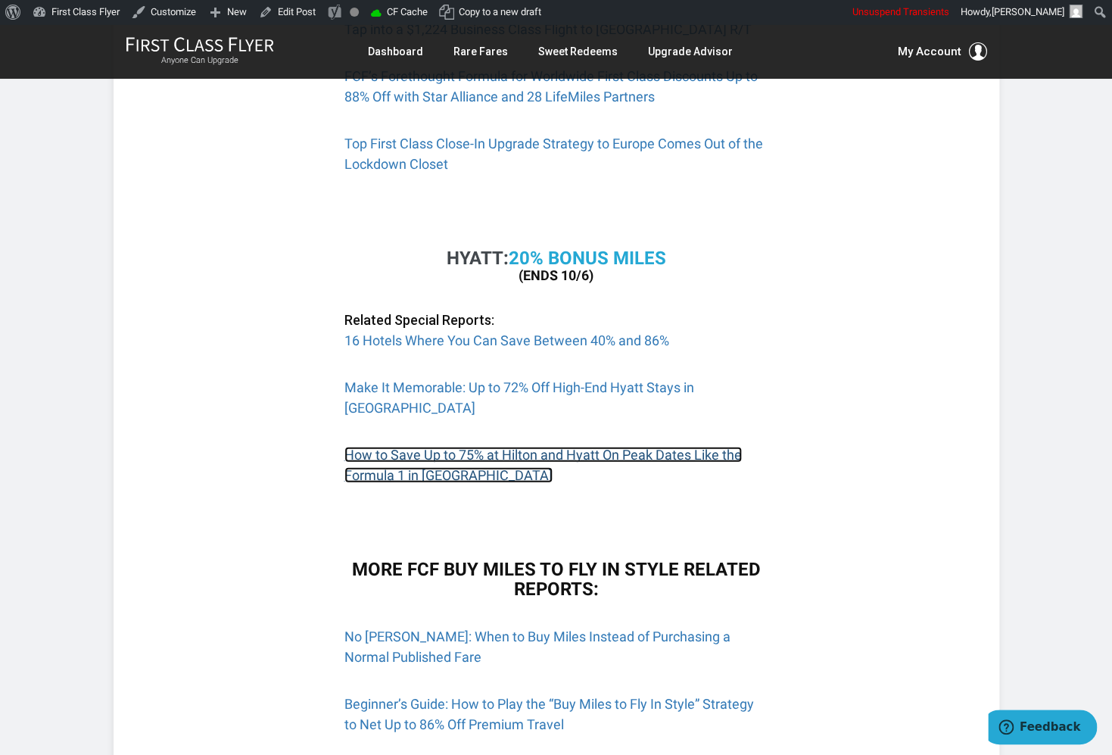
click at [618, 447] on link "How to Save Up to 75% at Hilton and Hyatt On Peak Dates Like the Formula 1 in A…" at bounding box center [542, 465] width 397 height 36
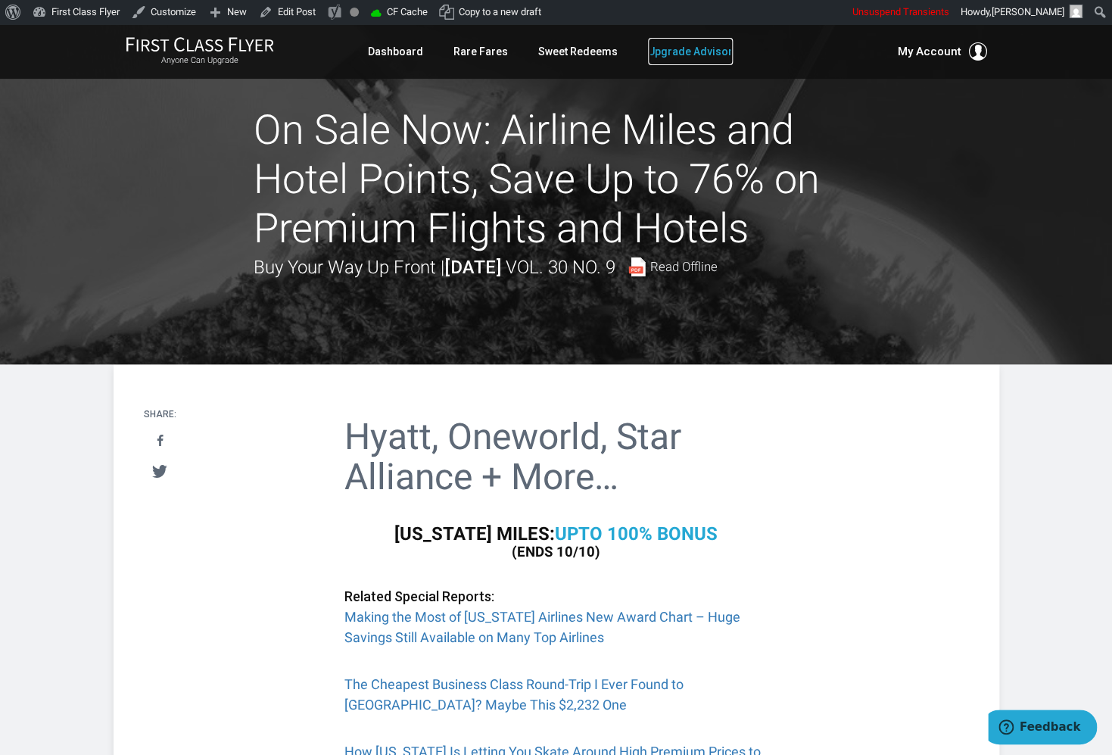
click at [686, 53] on link "Upgrade Advisor" at bounding box center [690, 51] width 85 height 27
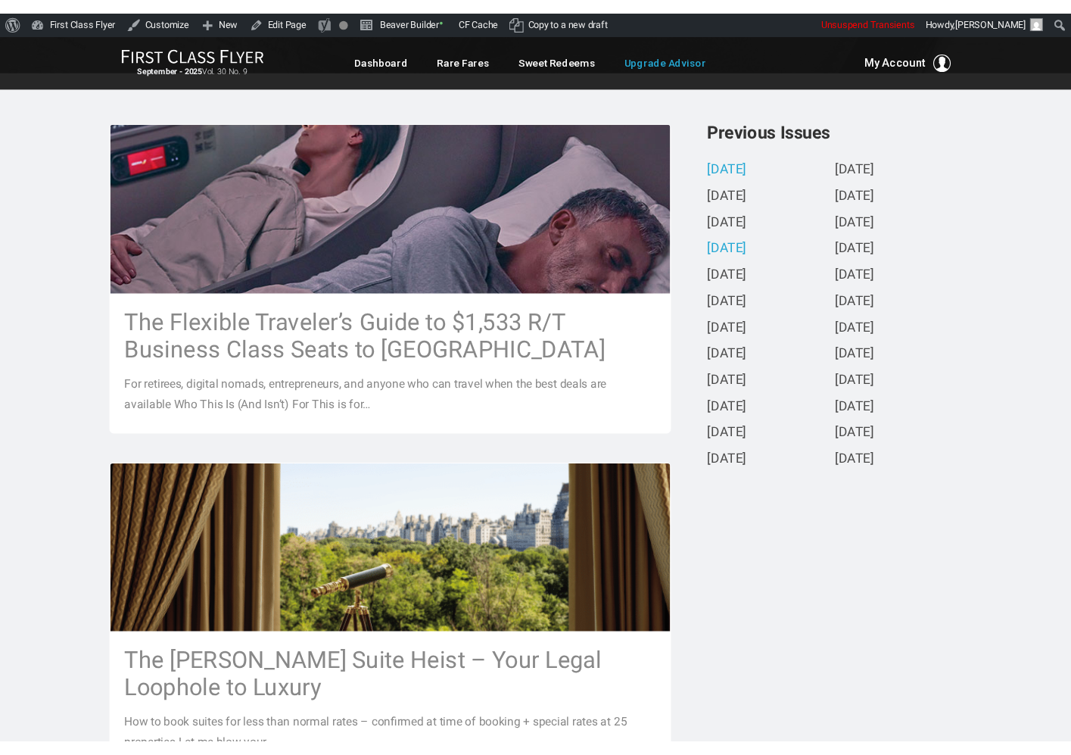
scroll to position [325, 0]
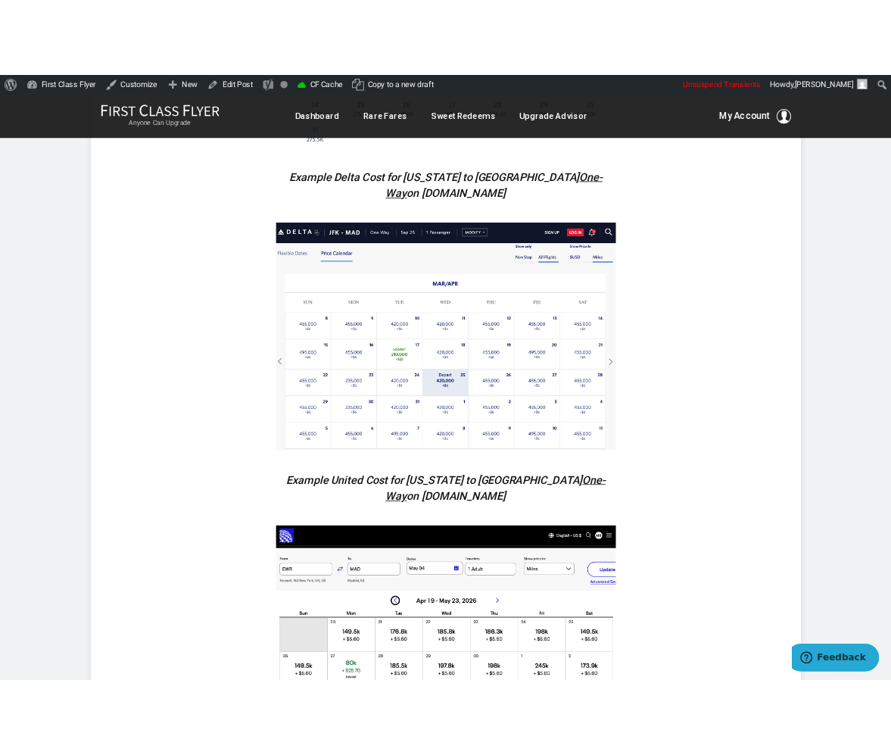
scroll to position [1910, 0]
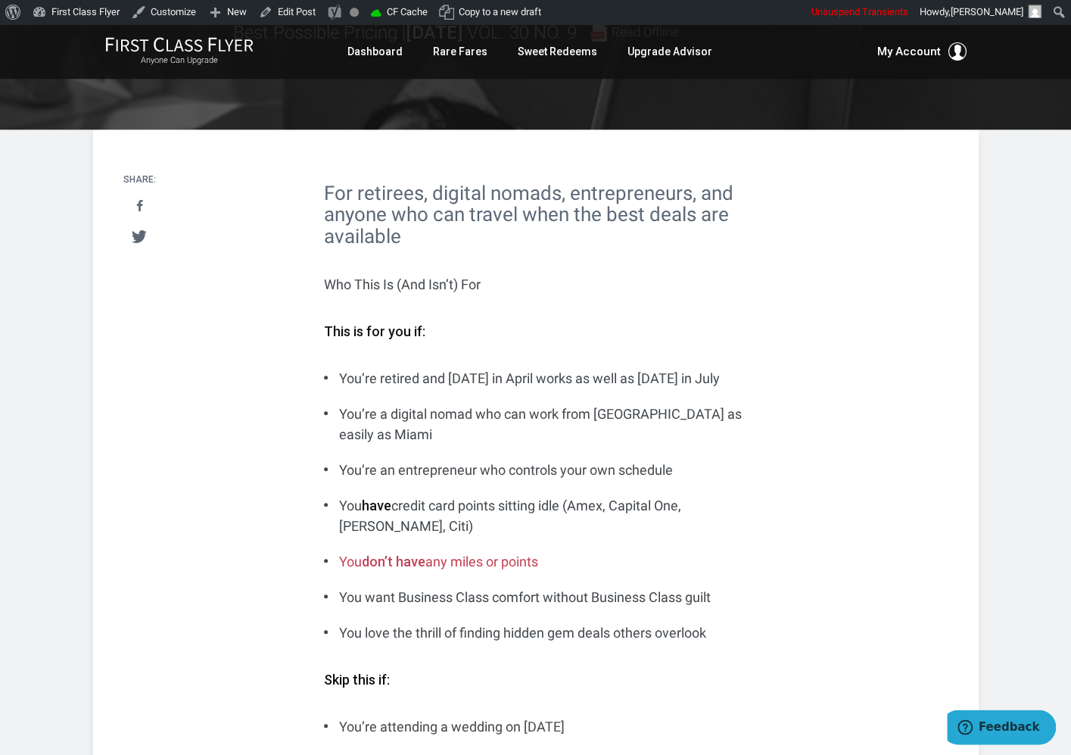
scroll to position [0, 0]
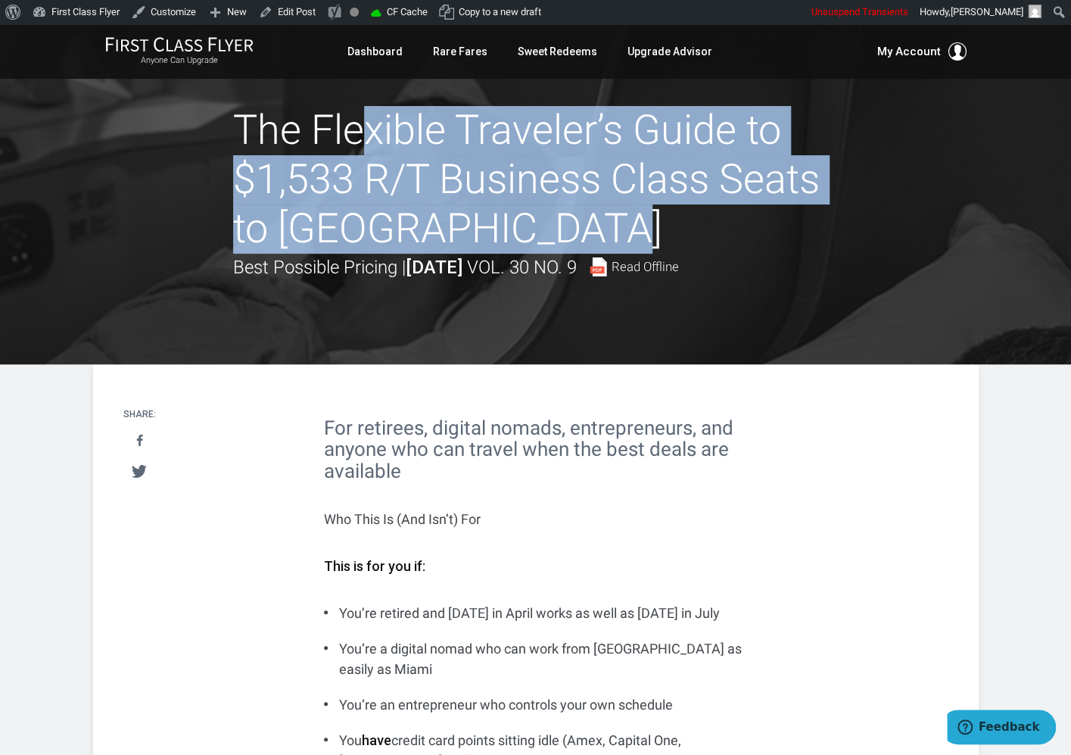
drag, startPoint x: 255, startPoint y: 123, endPoint x: 419, endPoint y: 222, distance: 191.8
click at [419, 222] on h1 "The Flexible Traveler’s Guide to $1,533 R/T Business Class Seats to Europe" at bounding box center [535, 179] width 605 height 147
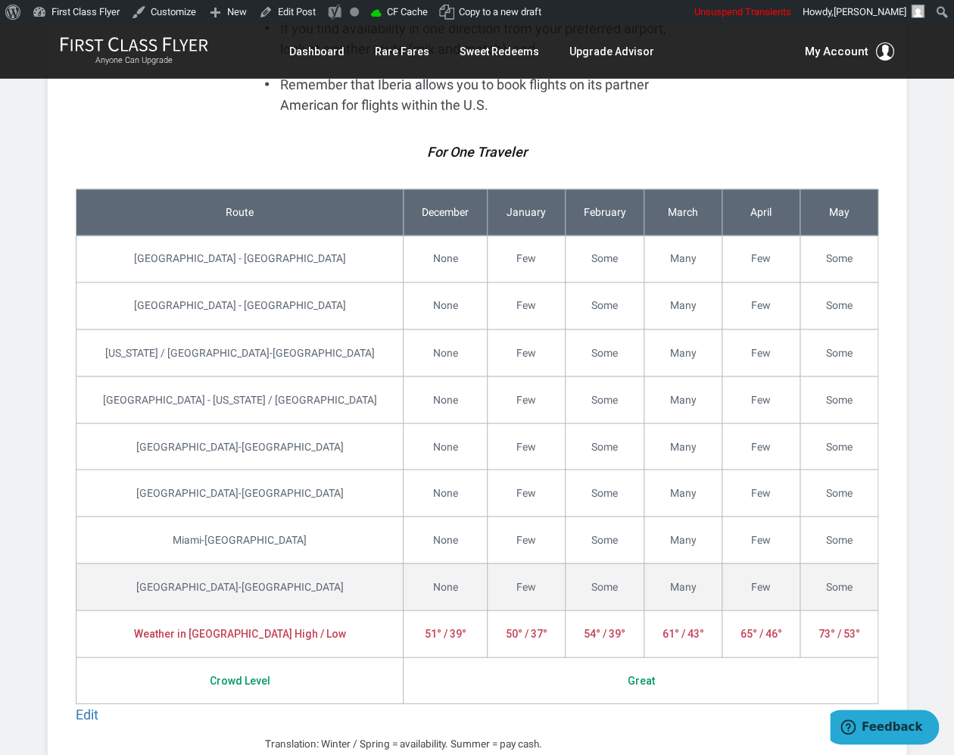
scroll to position [4345, 0]
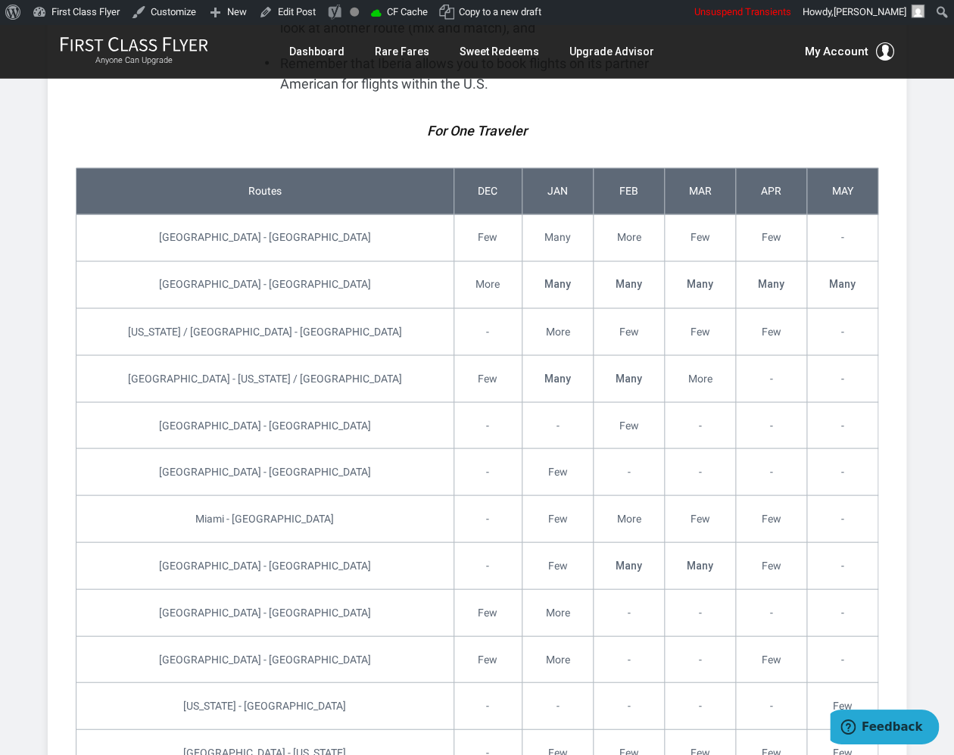
scroll to position [4470, 0]
